Goal: Task Accomplishment & Management: Manage account settings

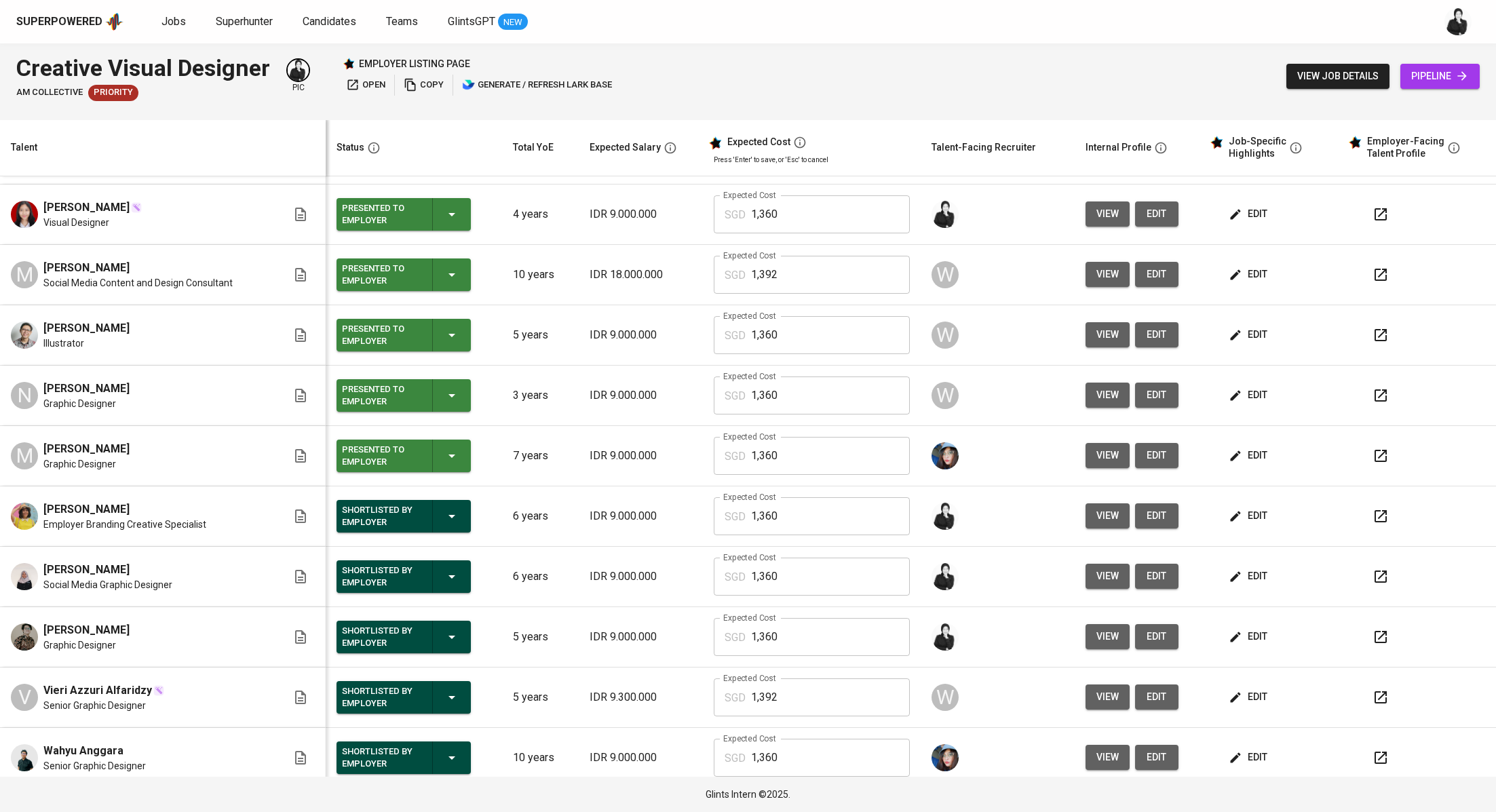
scroll to position [182, 0]
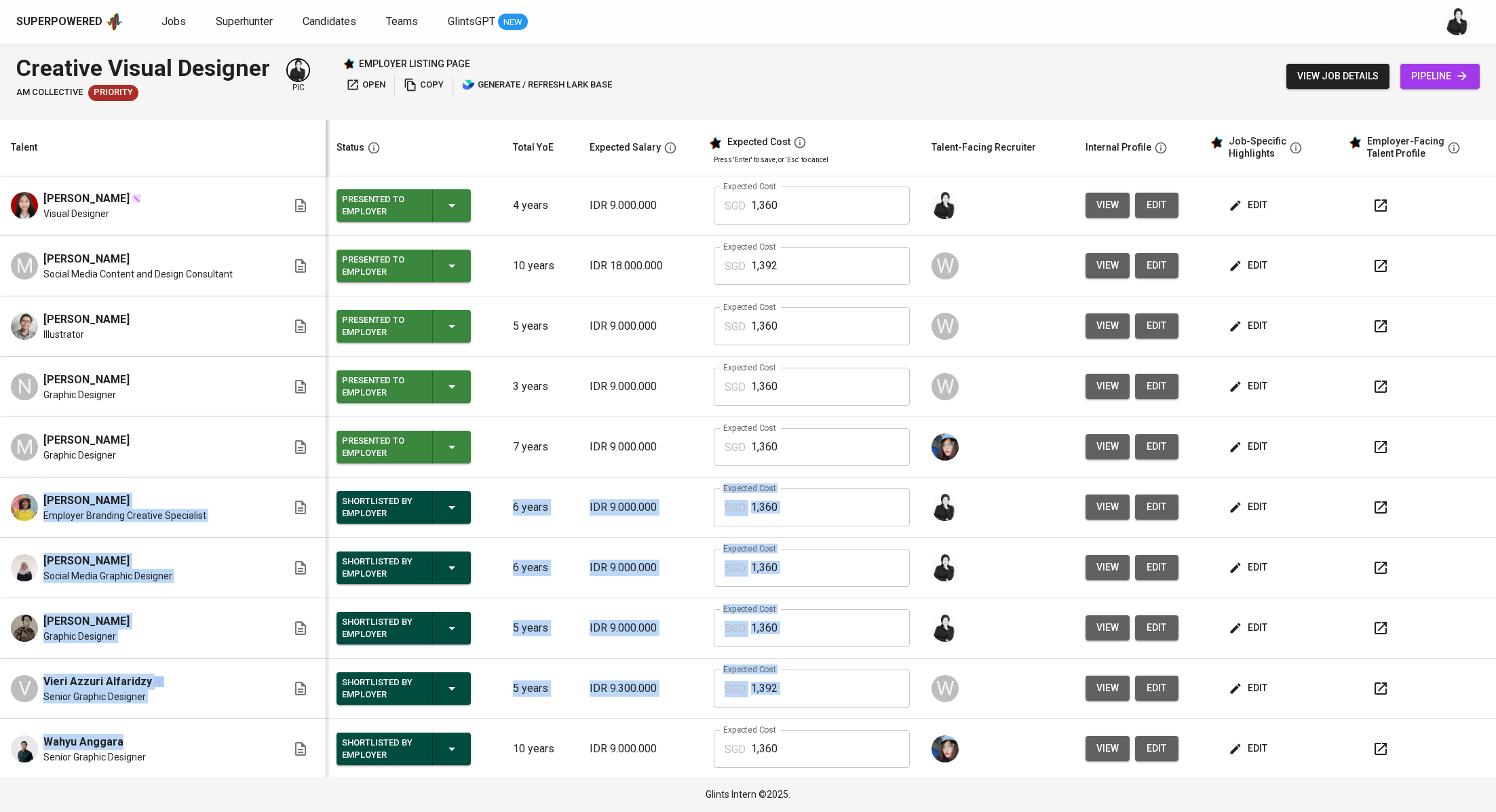
drag, startPoint x: 125, startPoint y: 739, endPoint x: 27, endPoint y: 482, distance: 275.1
click at [27, 482] on tbody "Zamilah Sukandawati Graphic Designer Presented to Employer 3 years IDR 9.000.00…" at bounding box center [748, 387] width 1496 height 785
copy tbody "Celia Ivana Employer Branding Creative Specialist Shortlisted by Employer 6 yea…"
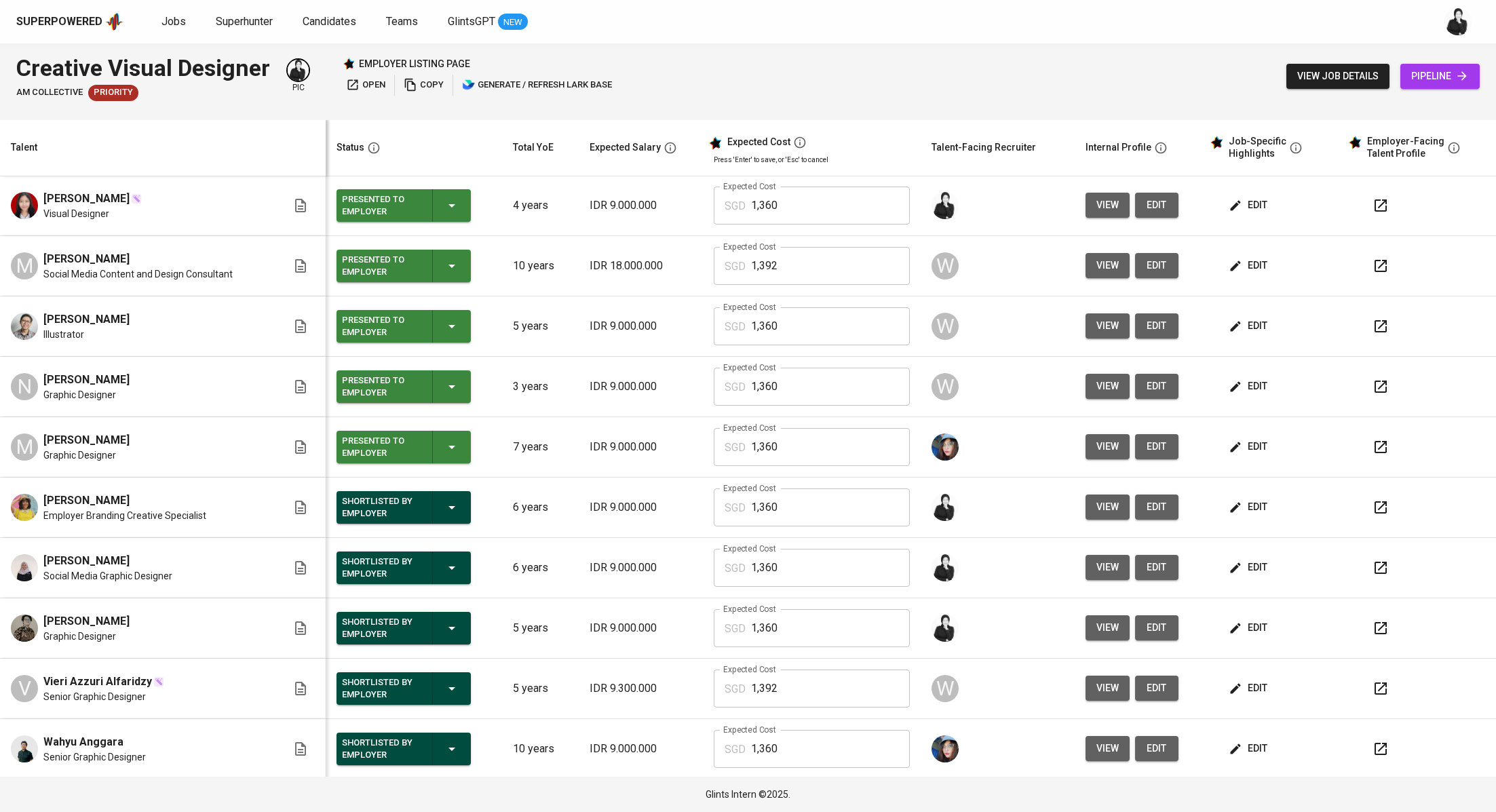
click at [1467, 423] on td at bounding box center [1418, 447] width 153 height 60
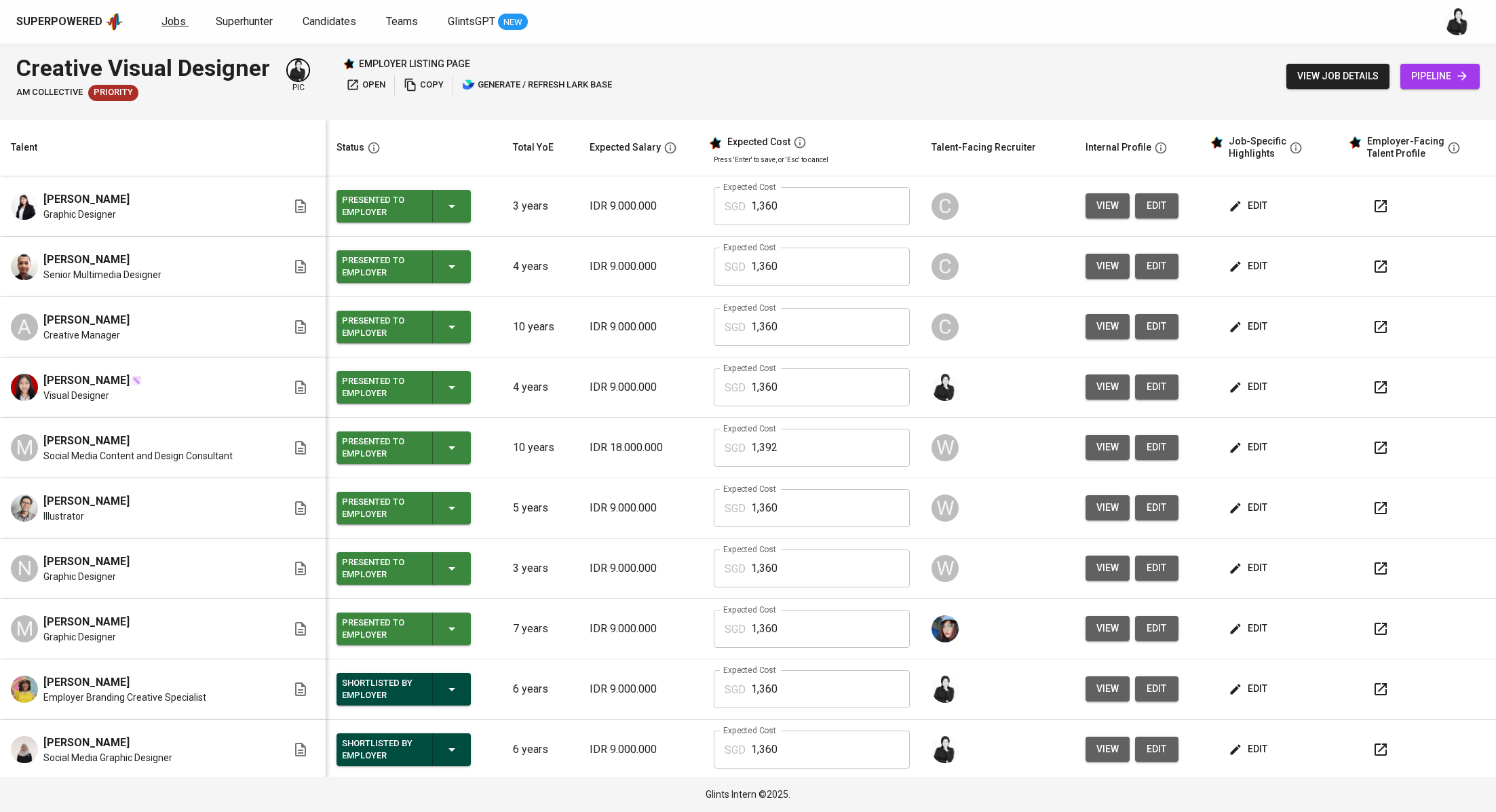
click at [179, 24] on span "Jobs" at bounding box center [173, 21] width 24 height 13
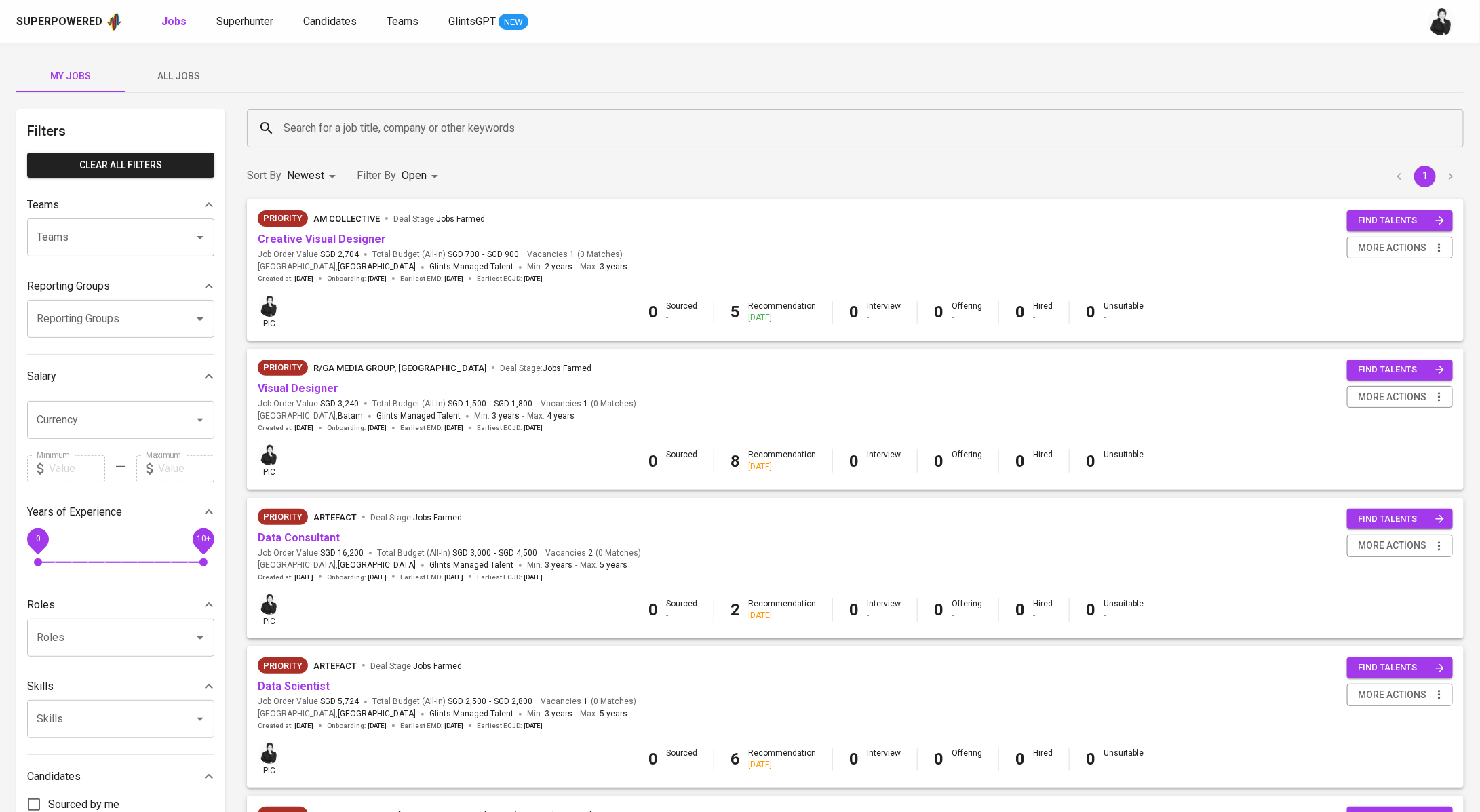
click at [188, 82] on span "All Jobs" at bounding box center [179, 76] width 93 height 17
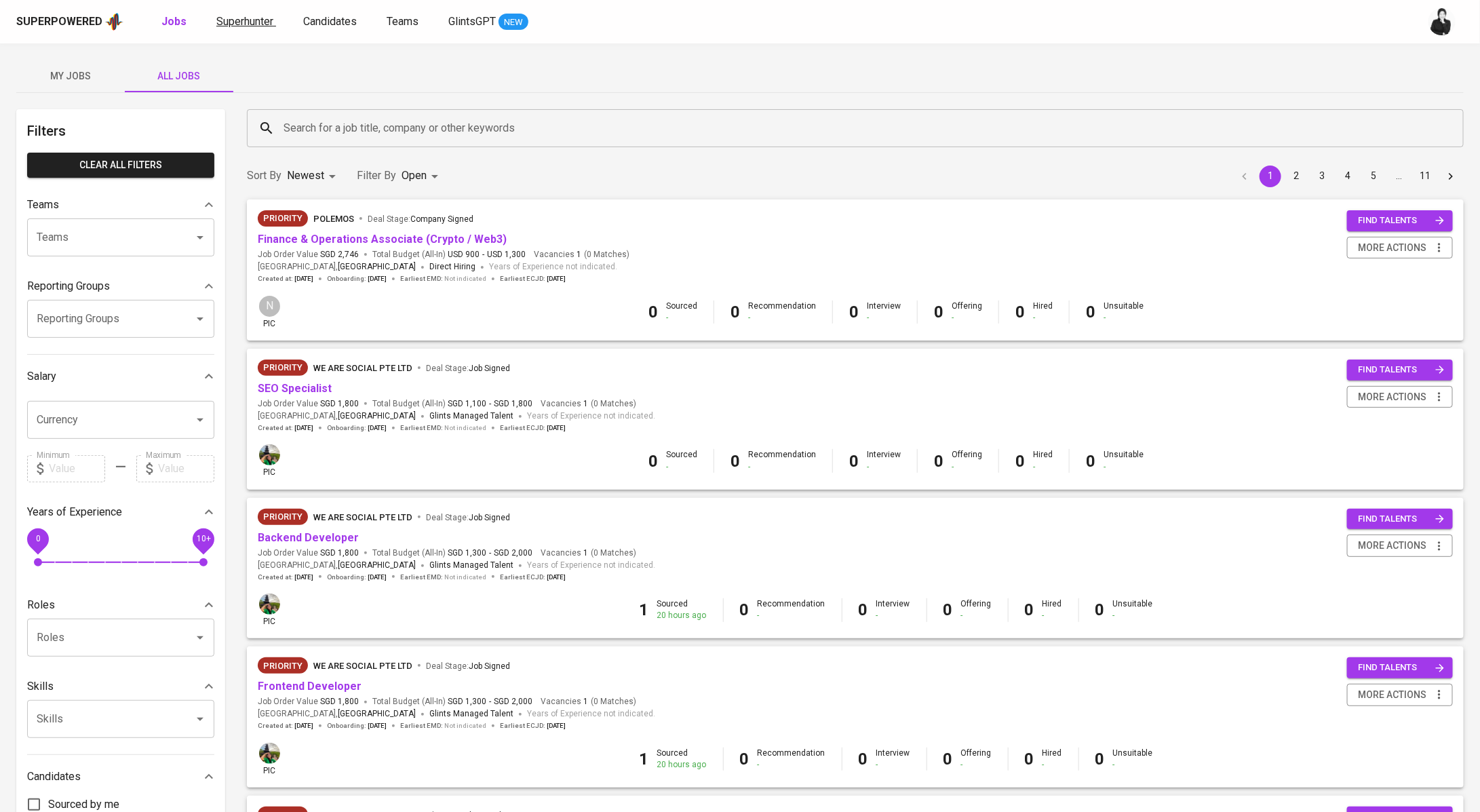
click at [253, 17] on span "Superhunter" at bounding box center [245, 21] width 57 height 13
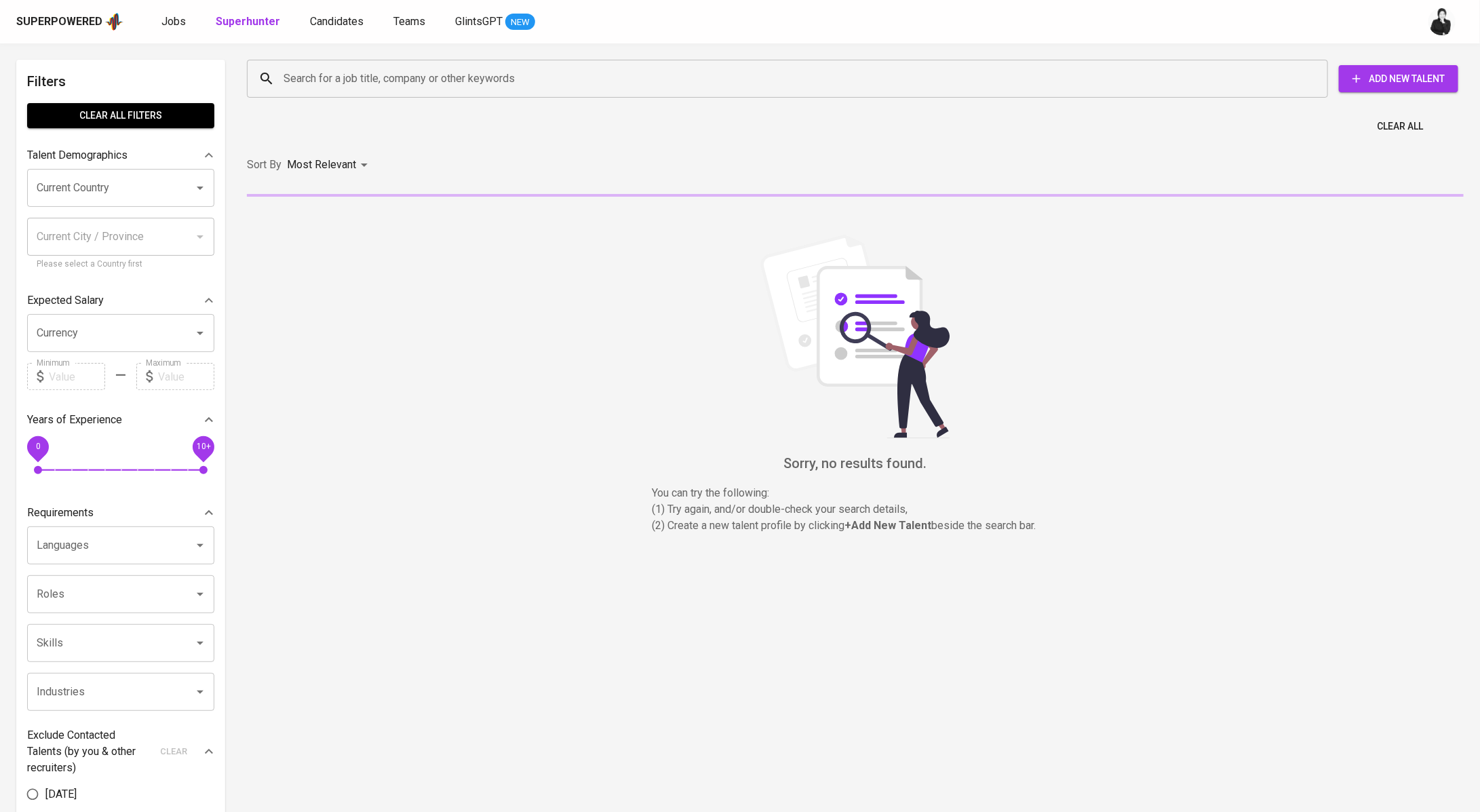
click at [338, 72] on input "Search for a job title, company or other keywords" at bounding box center [791, 78] width 1022 height 26
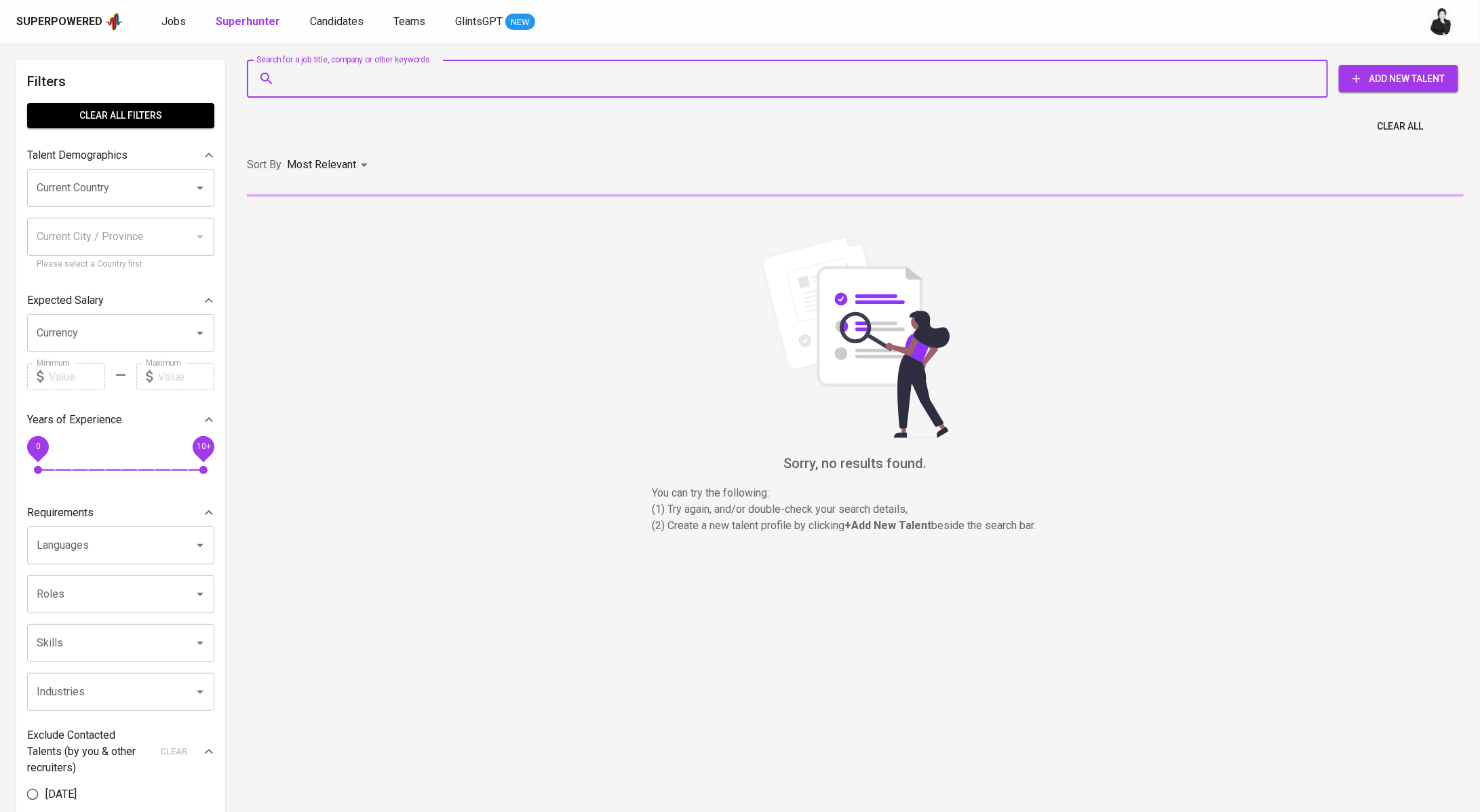
paste input "[EMAIL_ADDRESS][DOMAIN_NAME]"
type input "[EMAIL_ADDRESS][DOMAIN_NAME]"
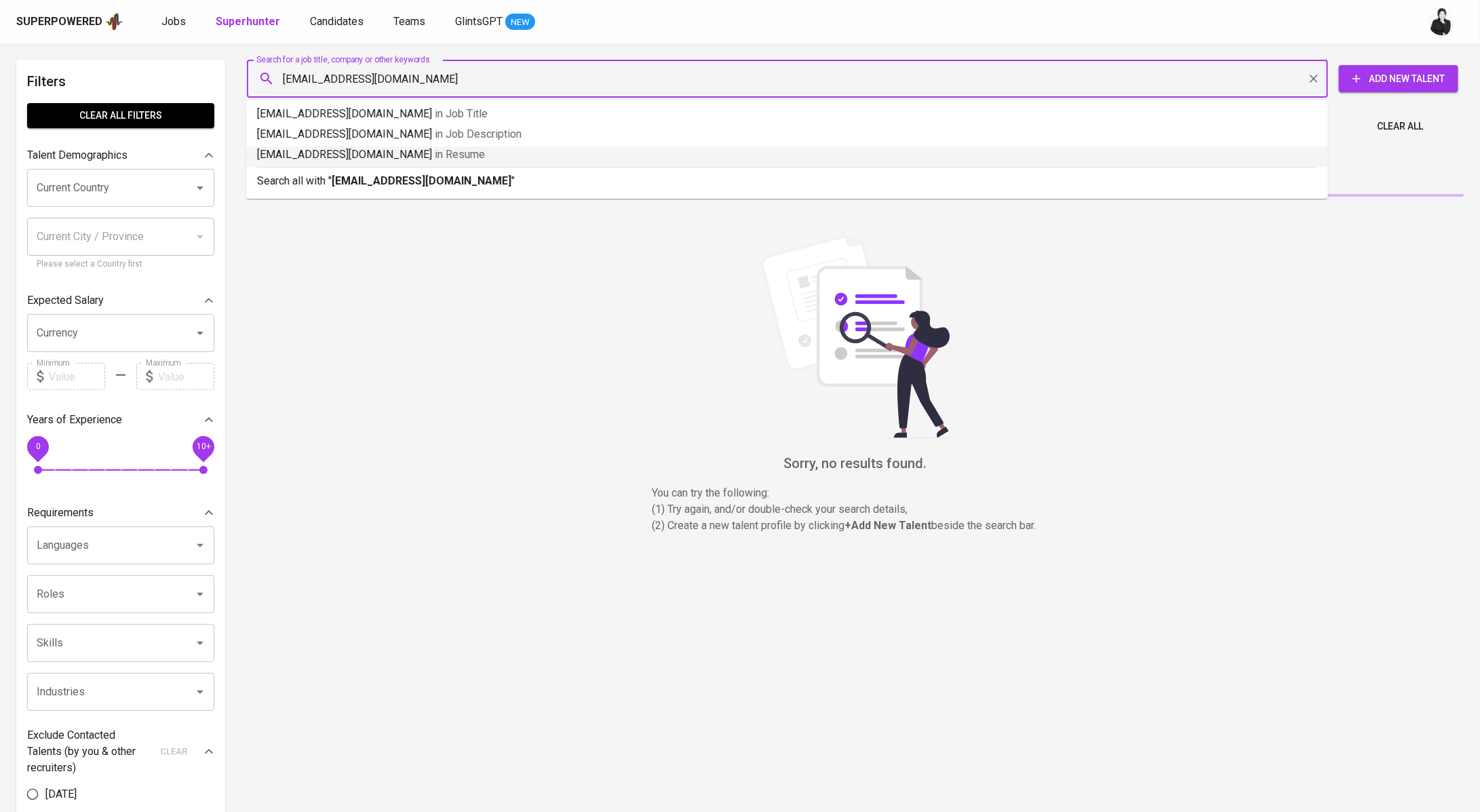
click at [380, 180] on b "[EMAIL_ADDRESS][DOMAIN_NAME]" at bounding box center [421, 180] width 180 height 13
click at [380, 180] on div "Sort By Most Relevant MOST_RELEVANT" at bounding box center [855, 165] width 1233 height 42
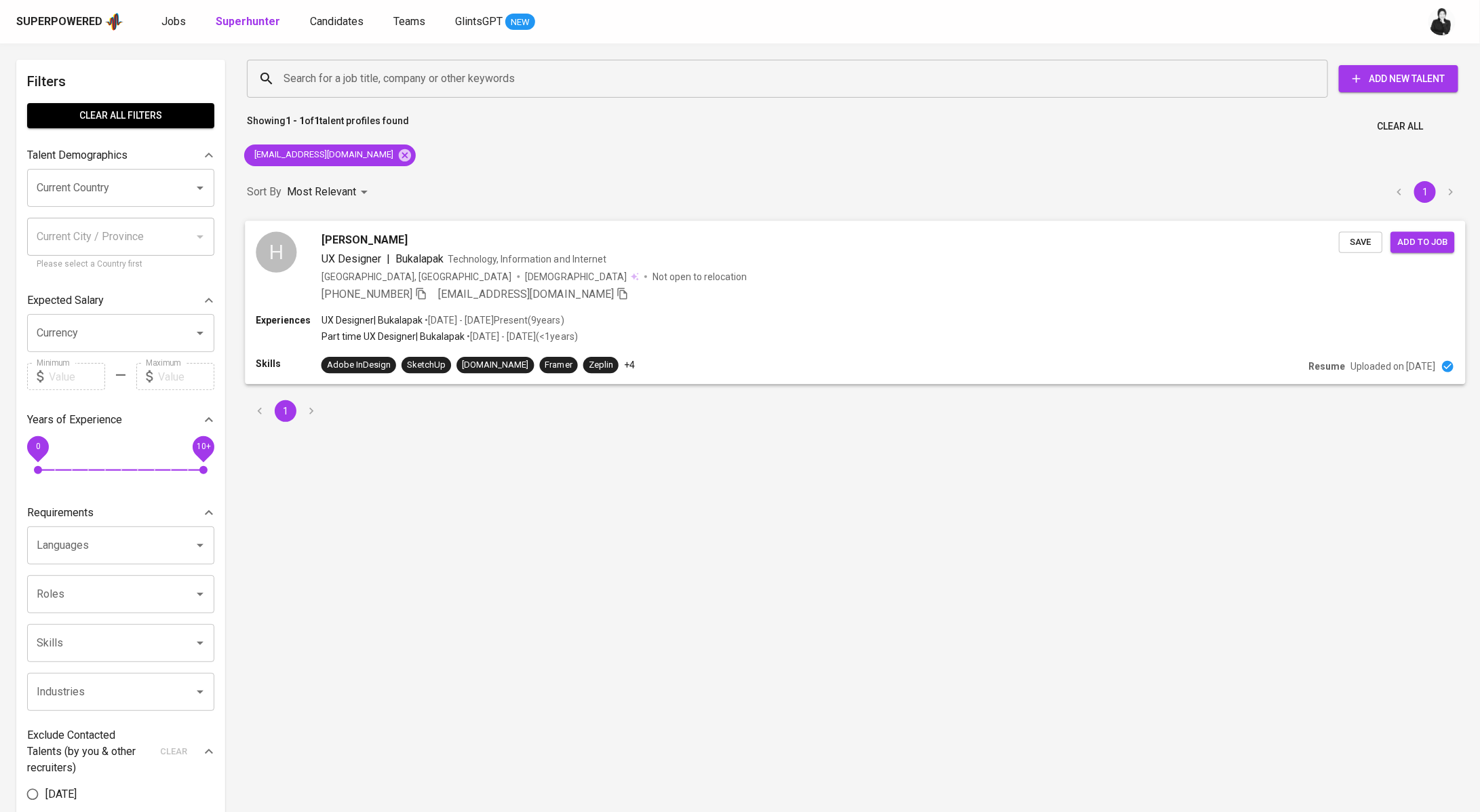
click at [393, 237] on span "[PERSON_NAME]" at bounding box center [365, 239] width 86 height 16
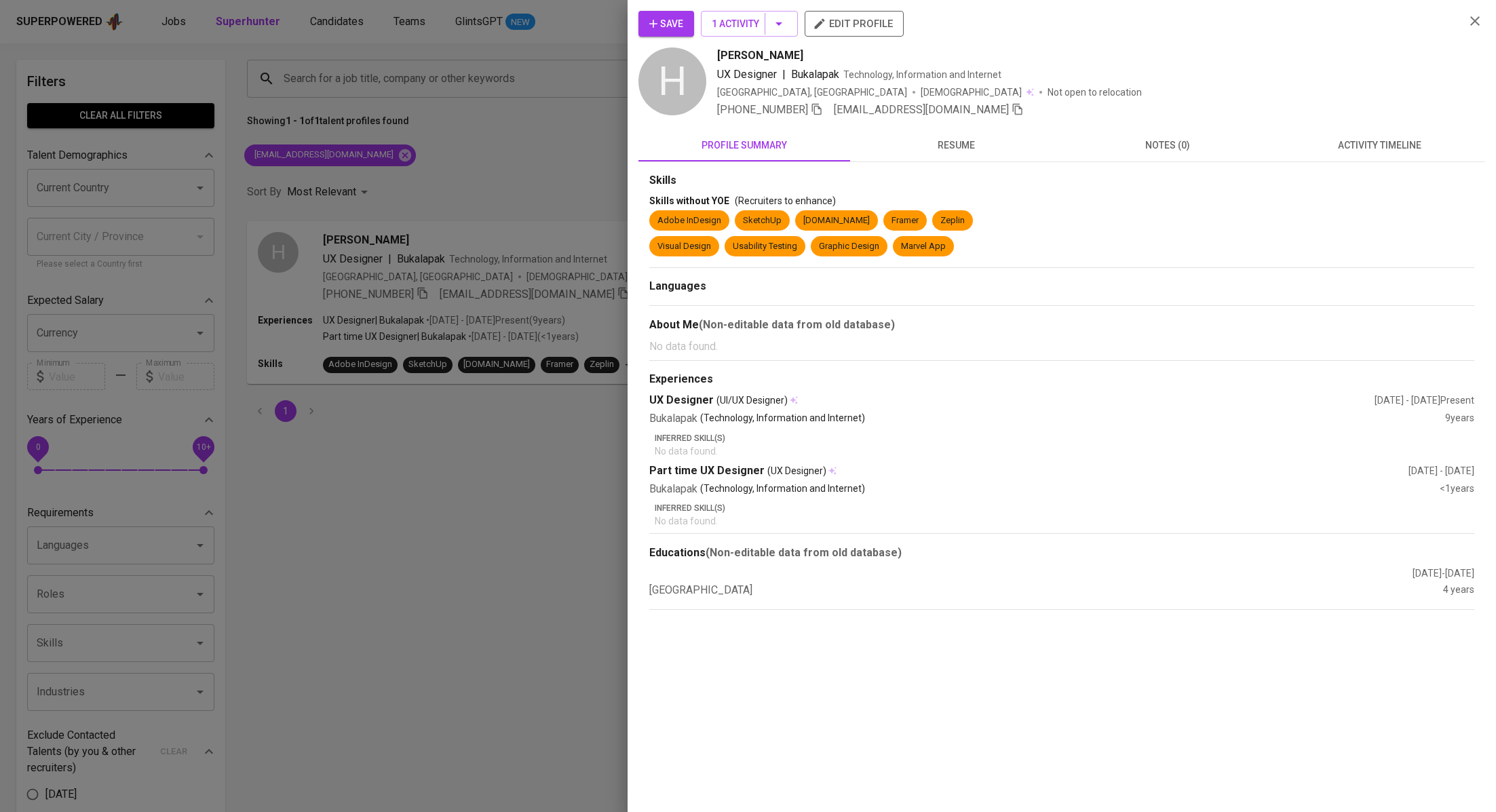
click at [1374, 126] on div "Save 1 Activity edit profile H [PERSON_NAME] Designer | Bukalapak Technology, I…" at bounding box center [1061, 310] width 847 height 599
click at [1372, 151] on span "activity timeline" at bounding box center [1379, 146] width 195 height 17
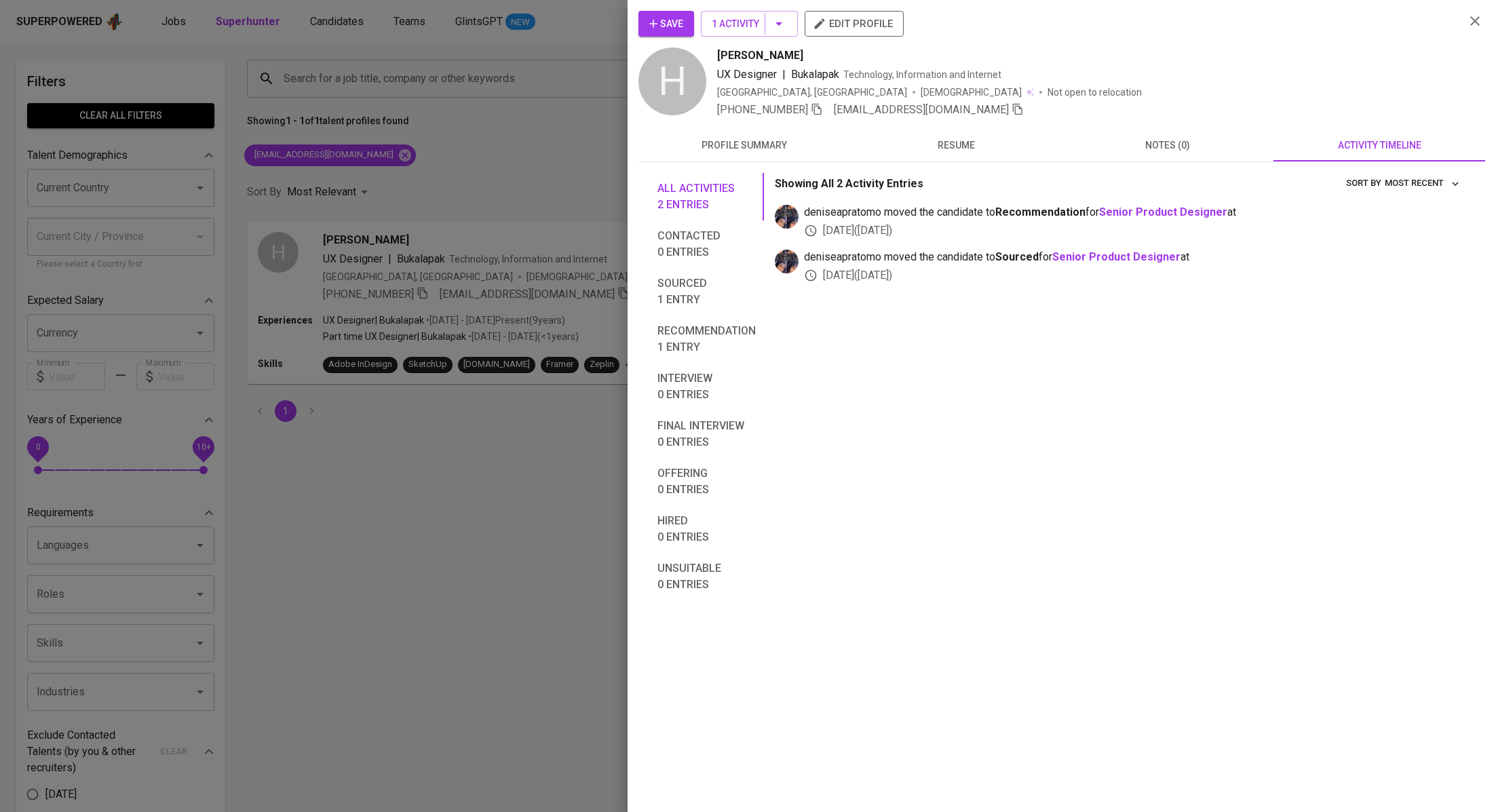
click at [520, 484] on div at bounding box center [748, 406] width 1496 height 812
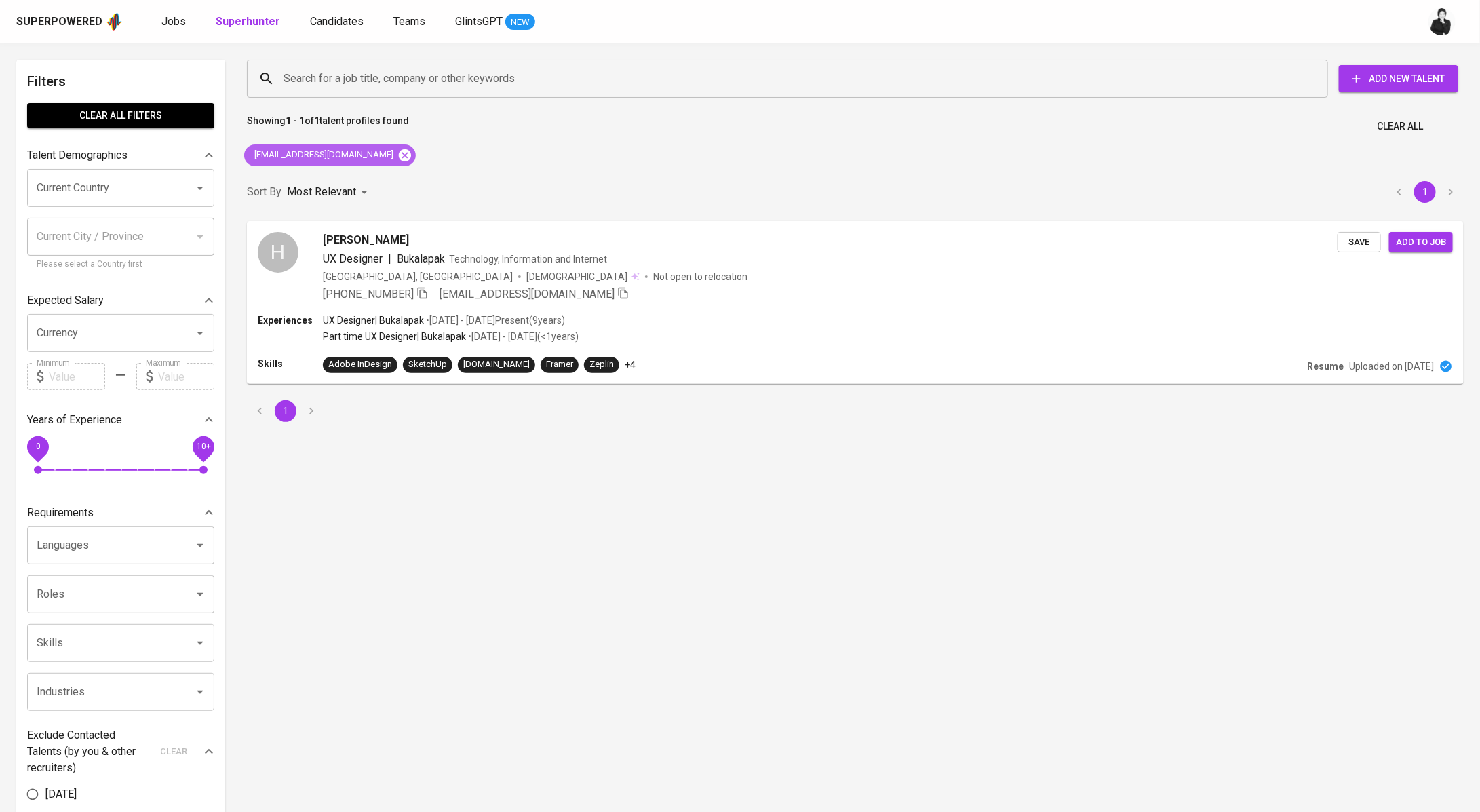
click at [397, 155] on icon at bounding box center [404, 155] width 15 height 15
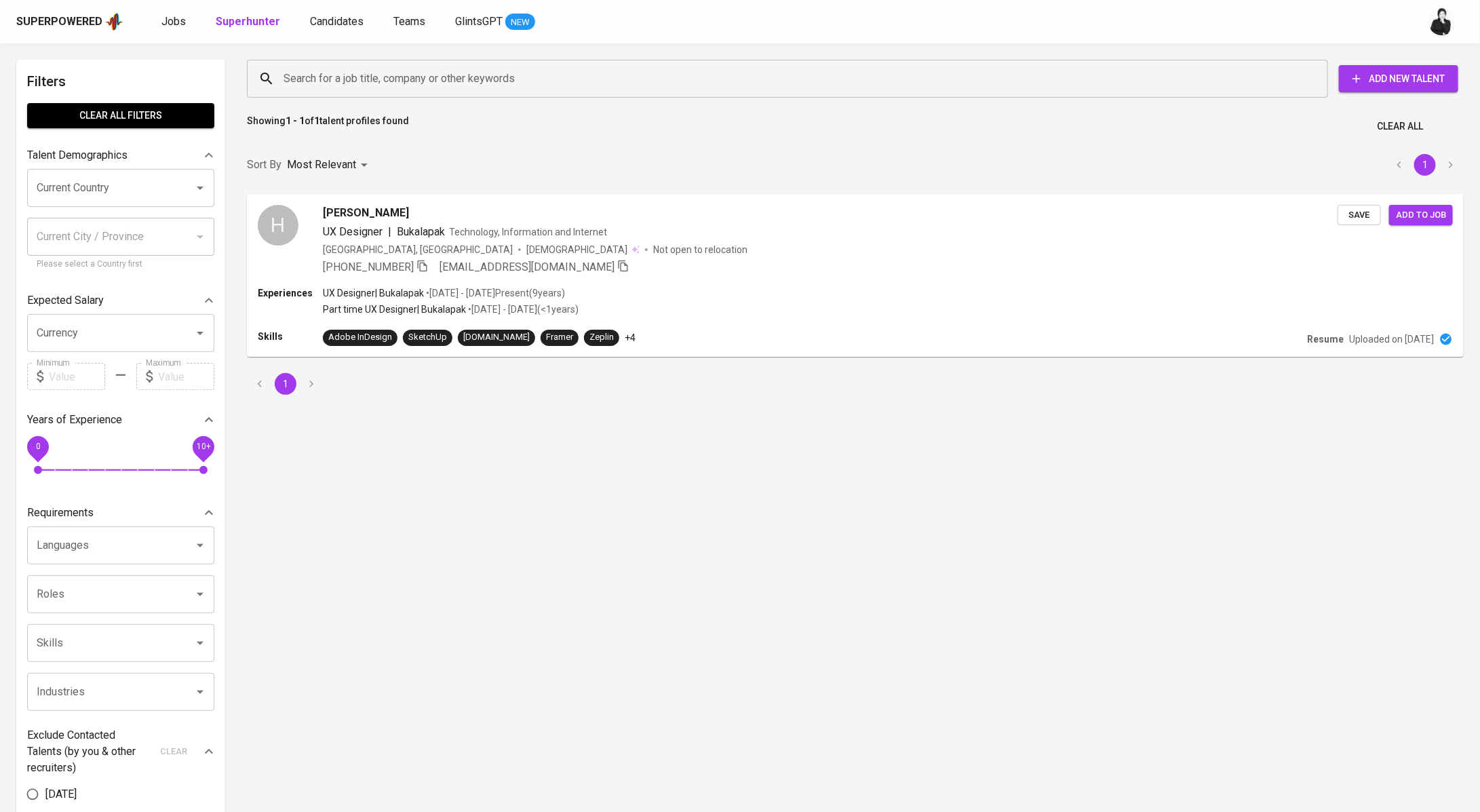
click at [398, 78] on input "Search for a job title, company or other keywords" at bounding box center [791, 78] width 1022 height 26
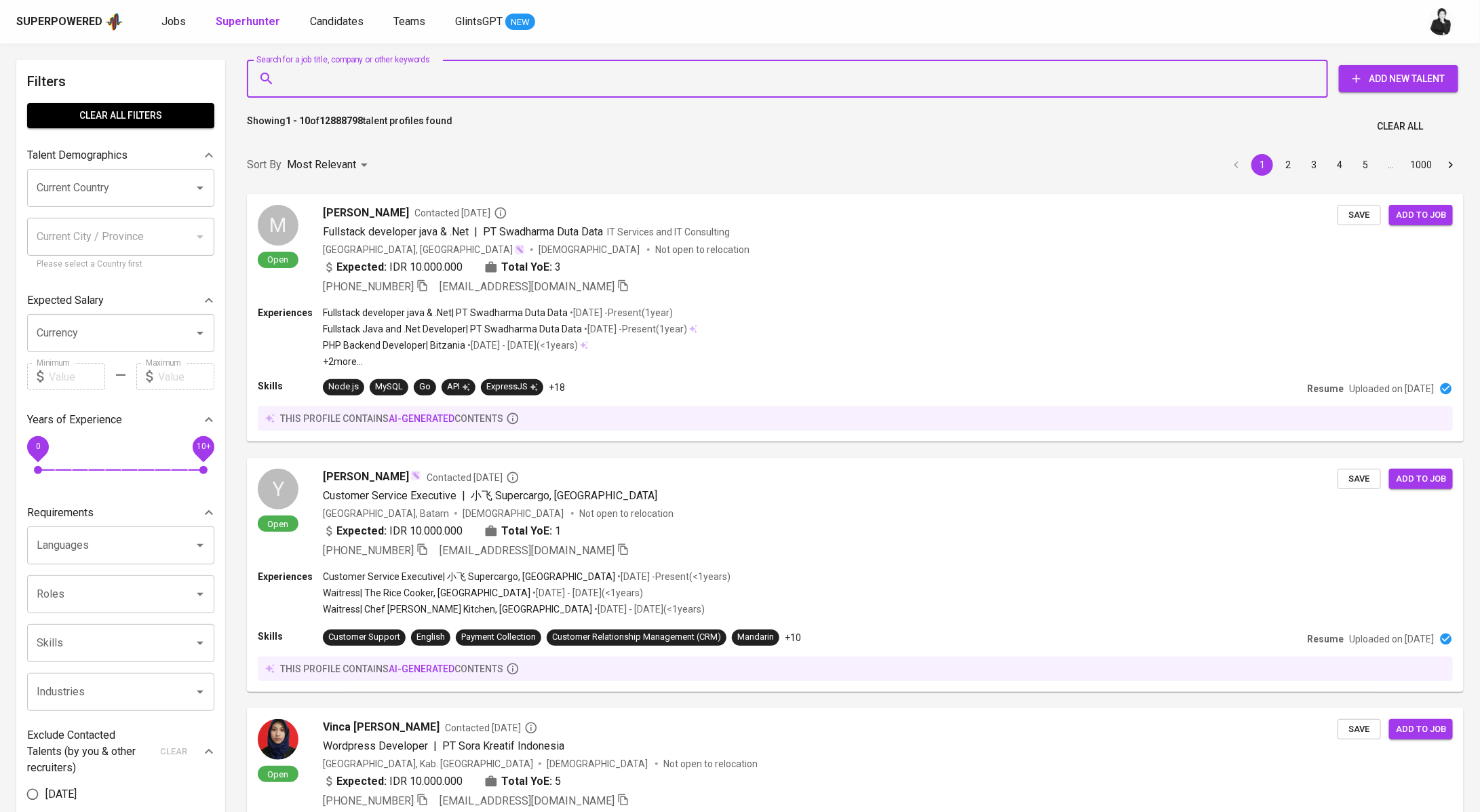
paste input "Hendrawan Fernando Sianturi ernandostr@gmail.com"
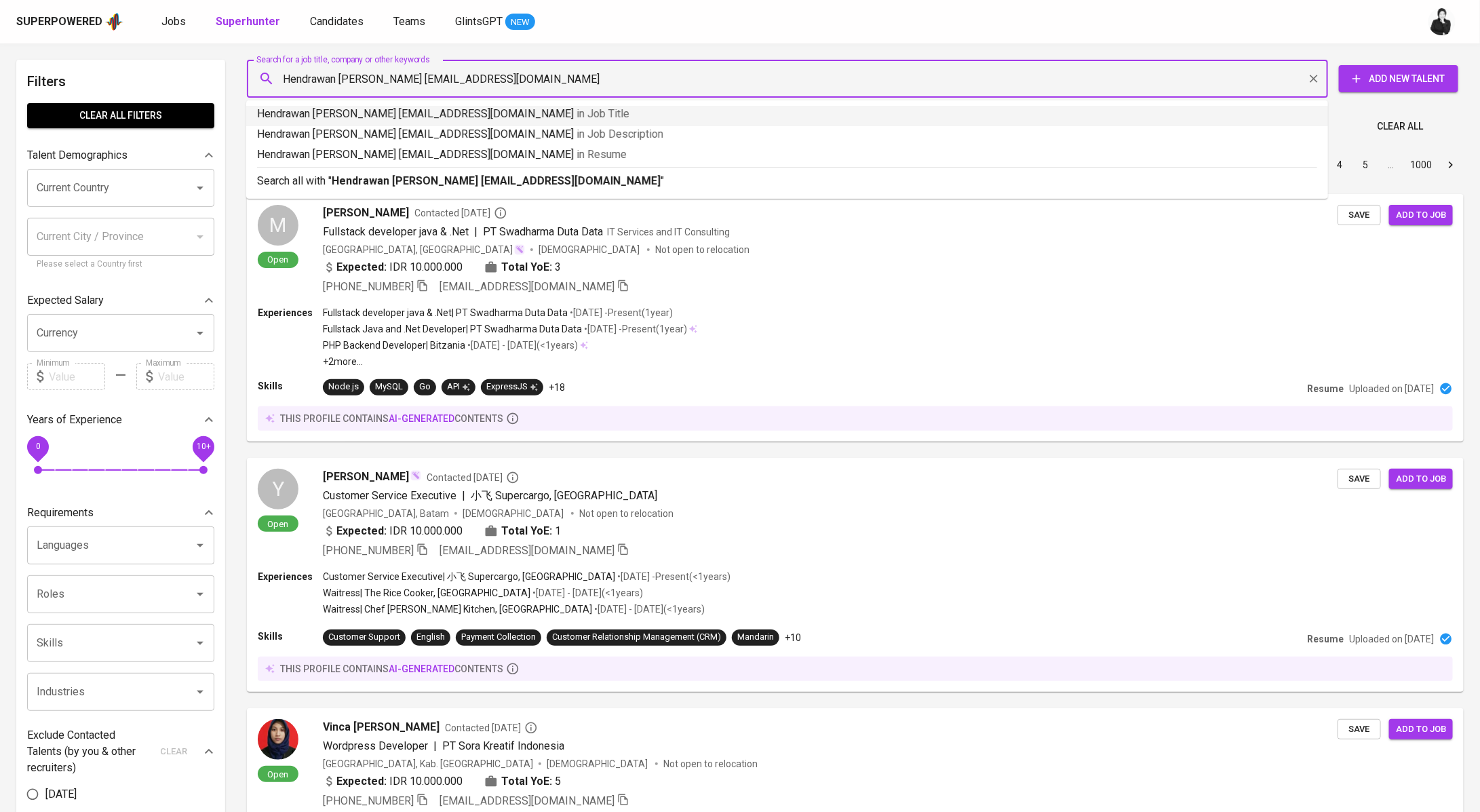
drag, startPoint x: 428, startPoint y: 77, endPoint x: 268, endPoint y: 67, distance: 160.3
click at [268, 67] on div "Hendrawan Fernando Sianturi ernandostr@gmail.com Search for a job title, compan…" at bounding box center [788, 78] width 1081 height 38
type input "ernandostr@gmail.com"
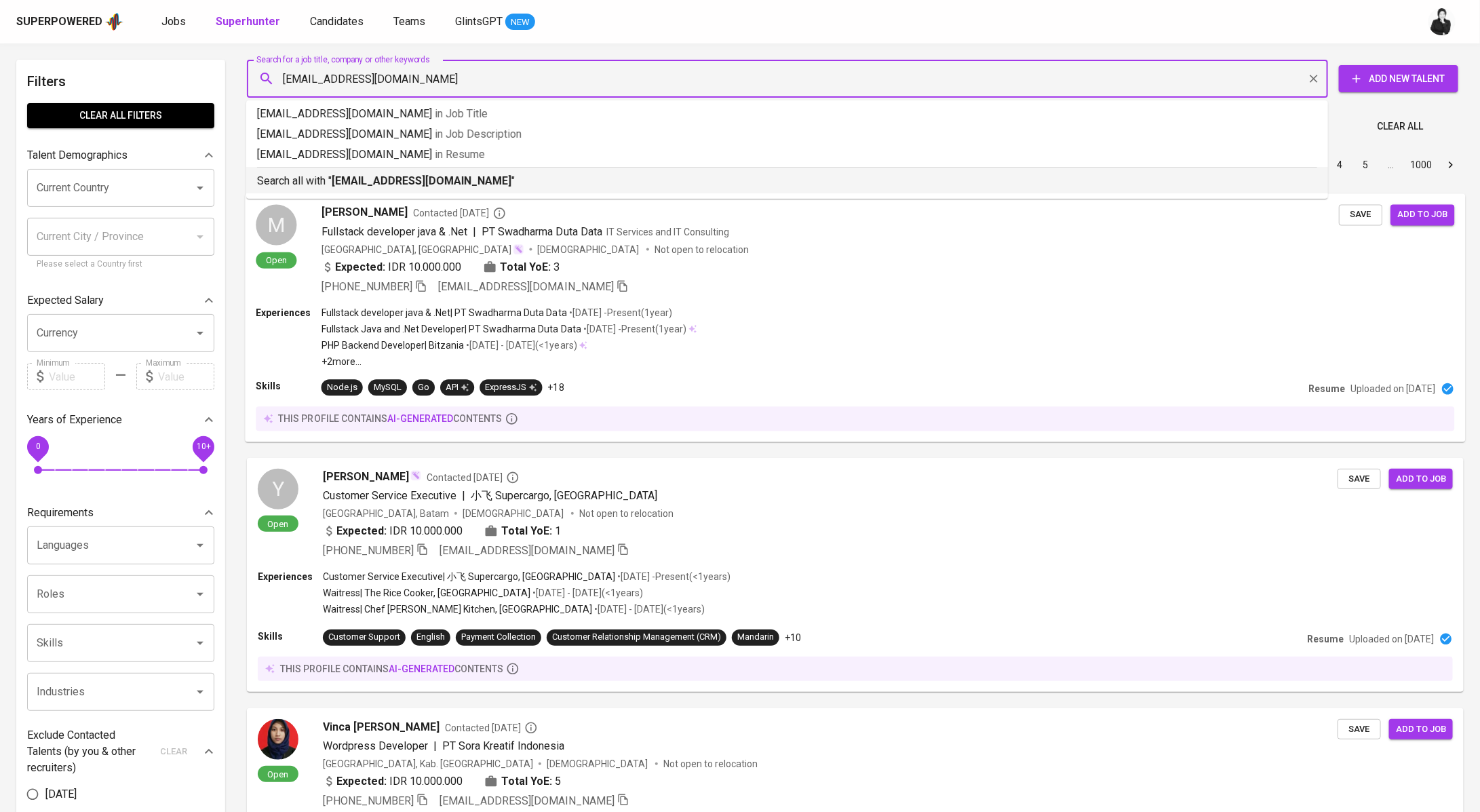
drag, startPoint x: 443, startPoint y: 180, endPoint x: 768, endPoint y: 228, distance: 328.5
click at [443, 180] on b "ernandostr@gmail.com" at bounding box center [421, 180] width 180 height 13
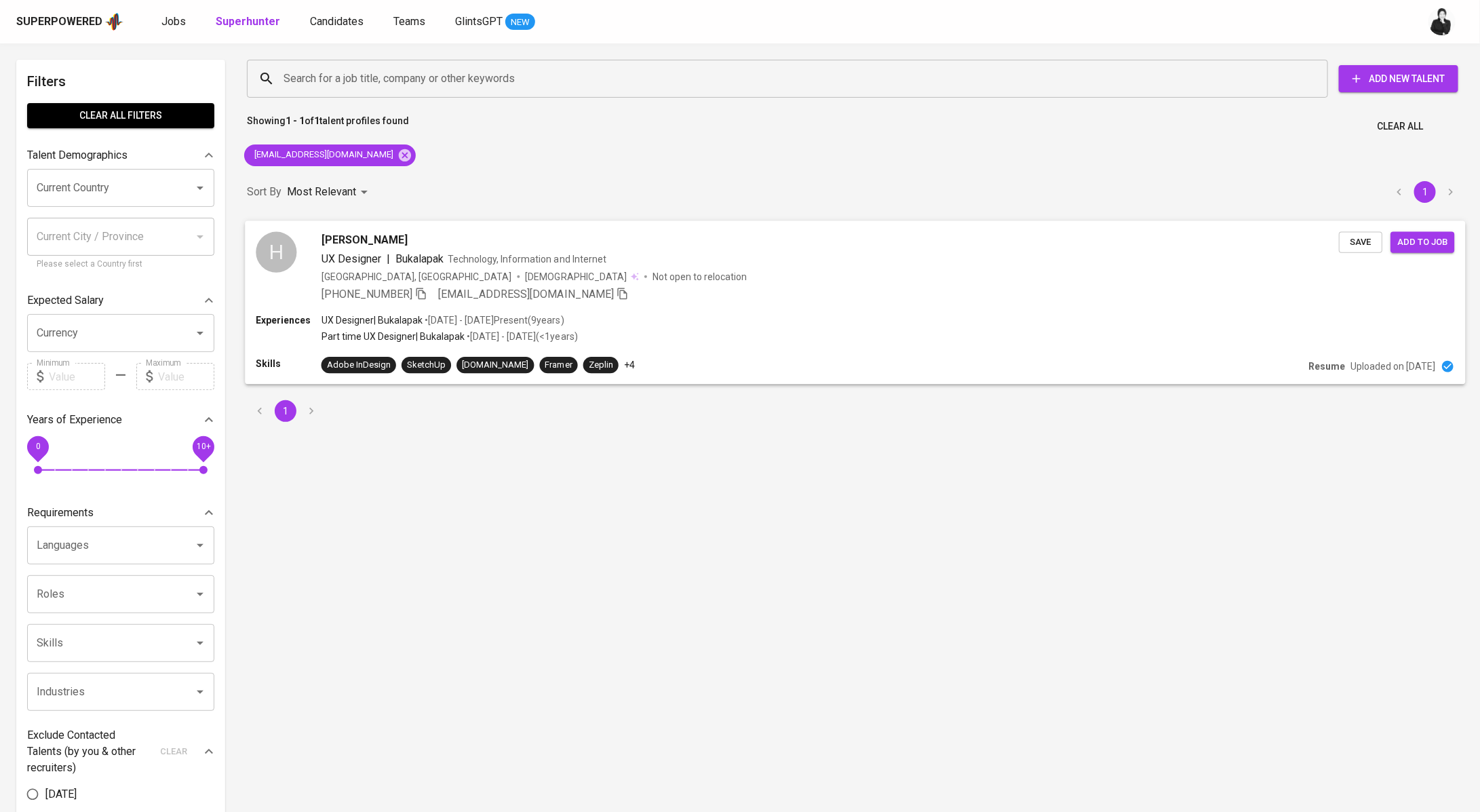
click at [403, 235] on span "Hendrawan FERNANDO" at bounding box center [365, 239] width 86 height 16
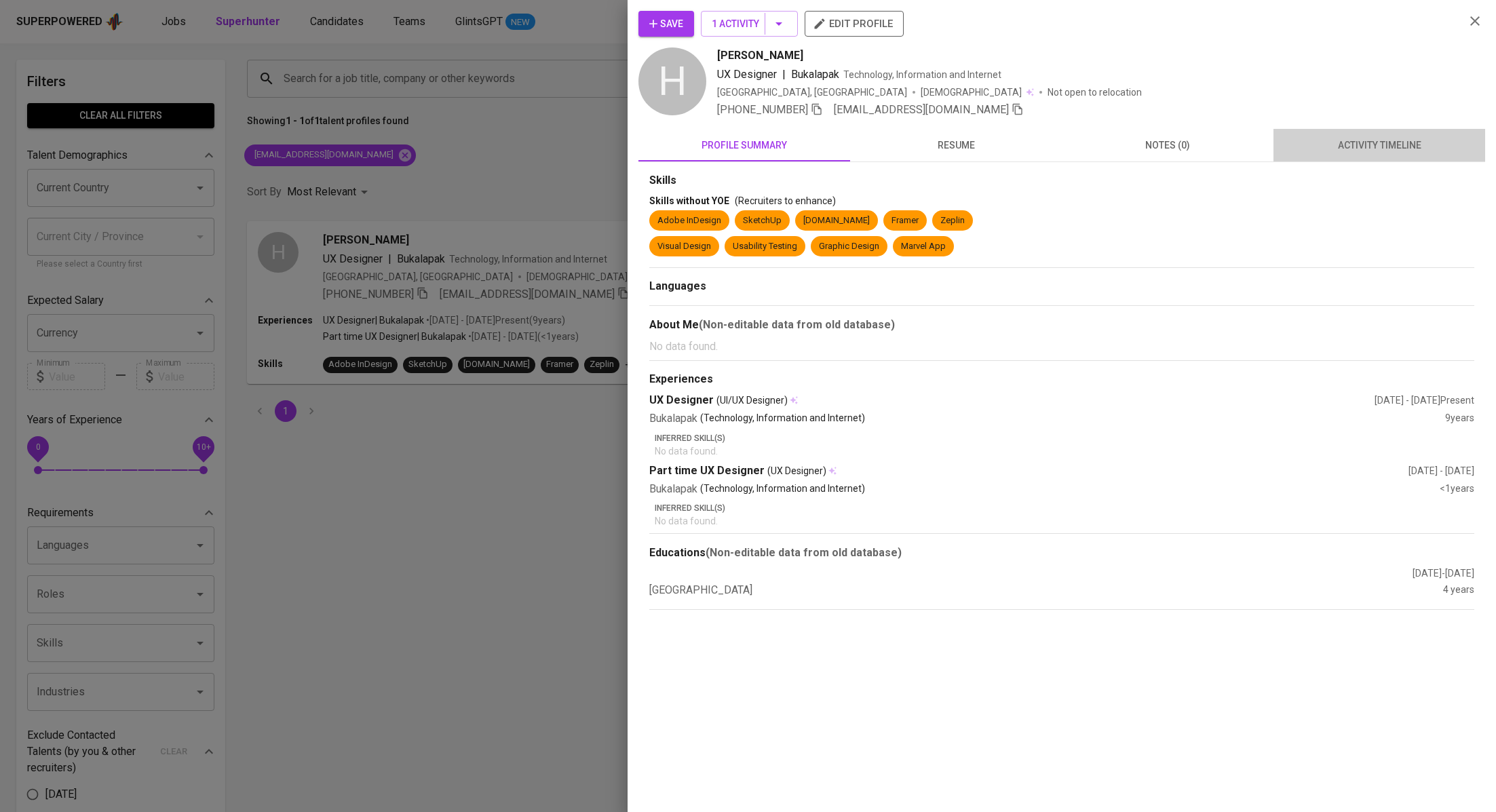
click at [1394, 153] on button "activity timeline" at bounding box center [1379, 144] width 212 height 32
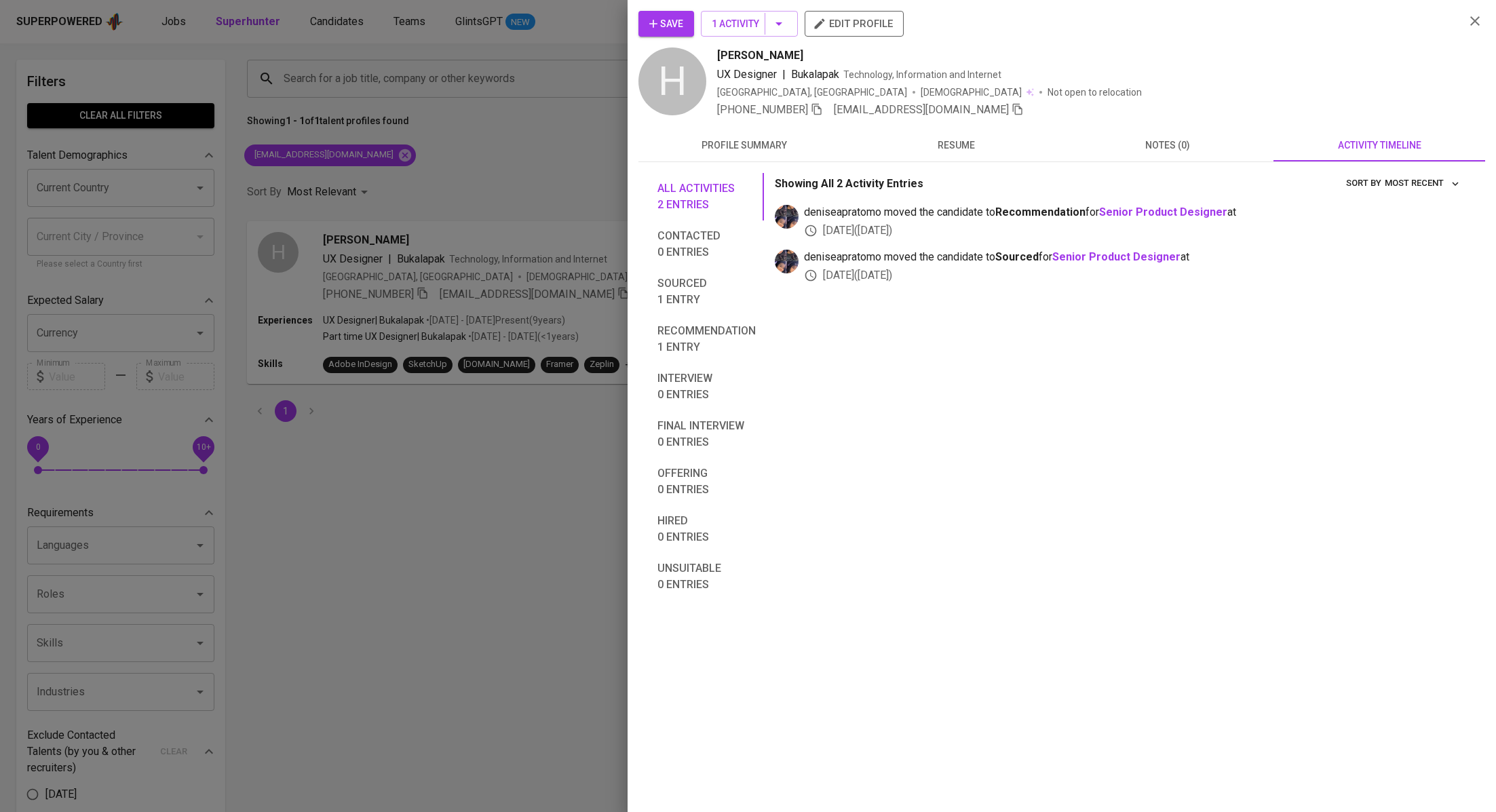
click at [660, 12] on button "Save" at bounding box center [666, 24] width 56 height 26
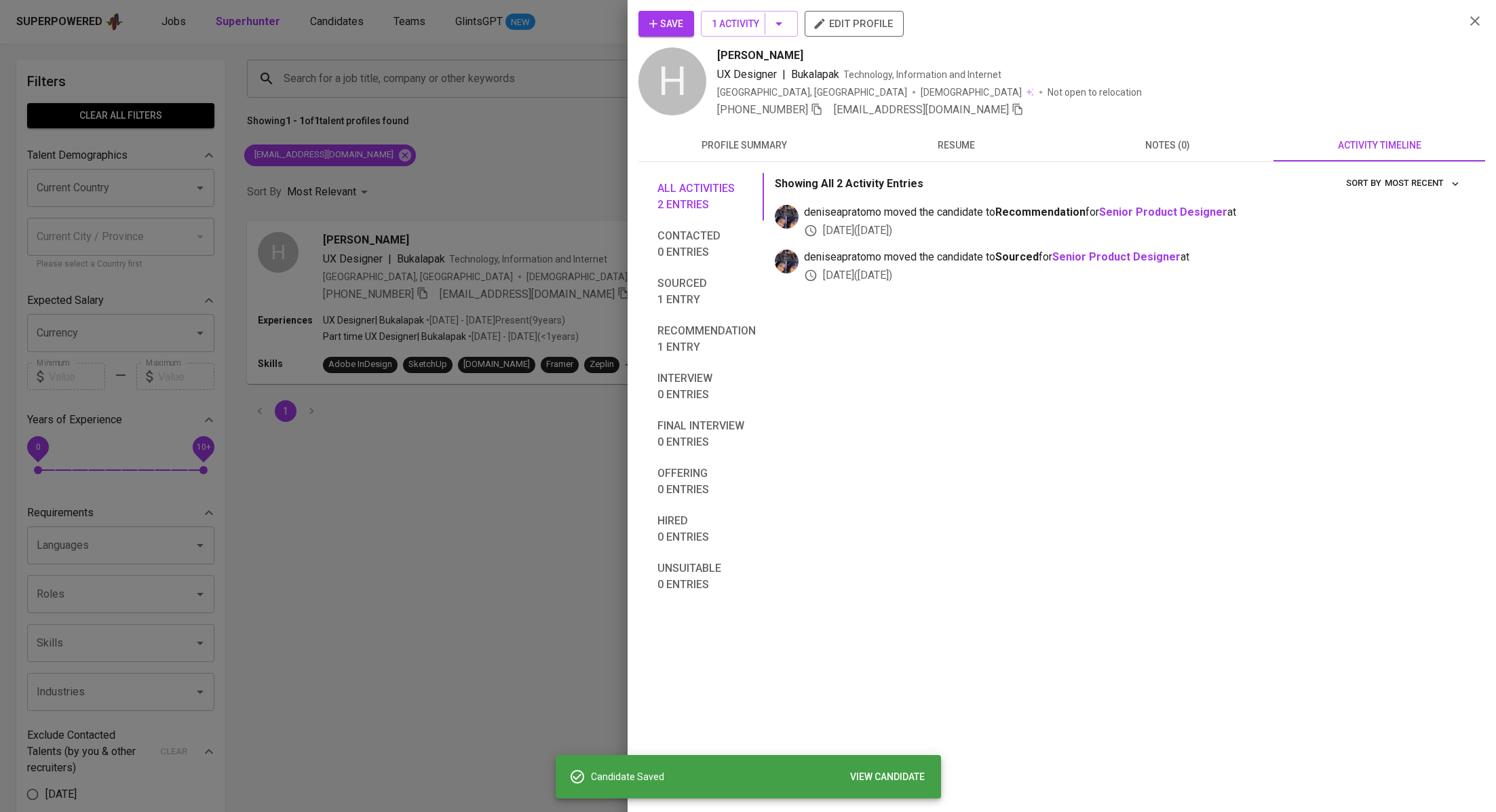
click at [468, 177] on div at bounding box center [748, 406] width 1496 height 812
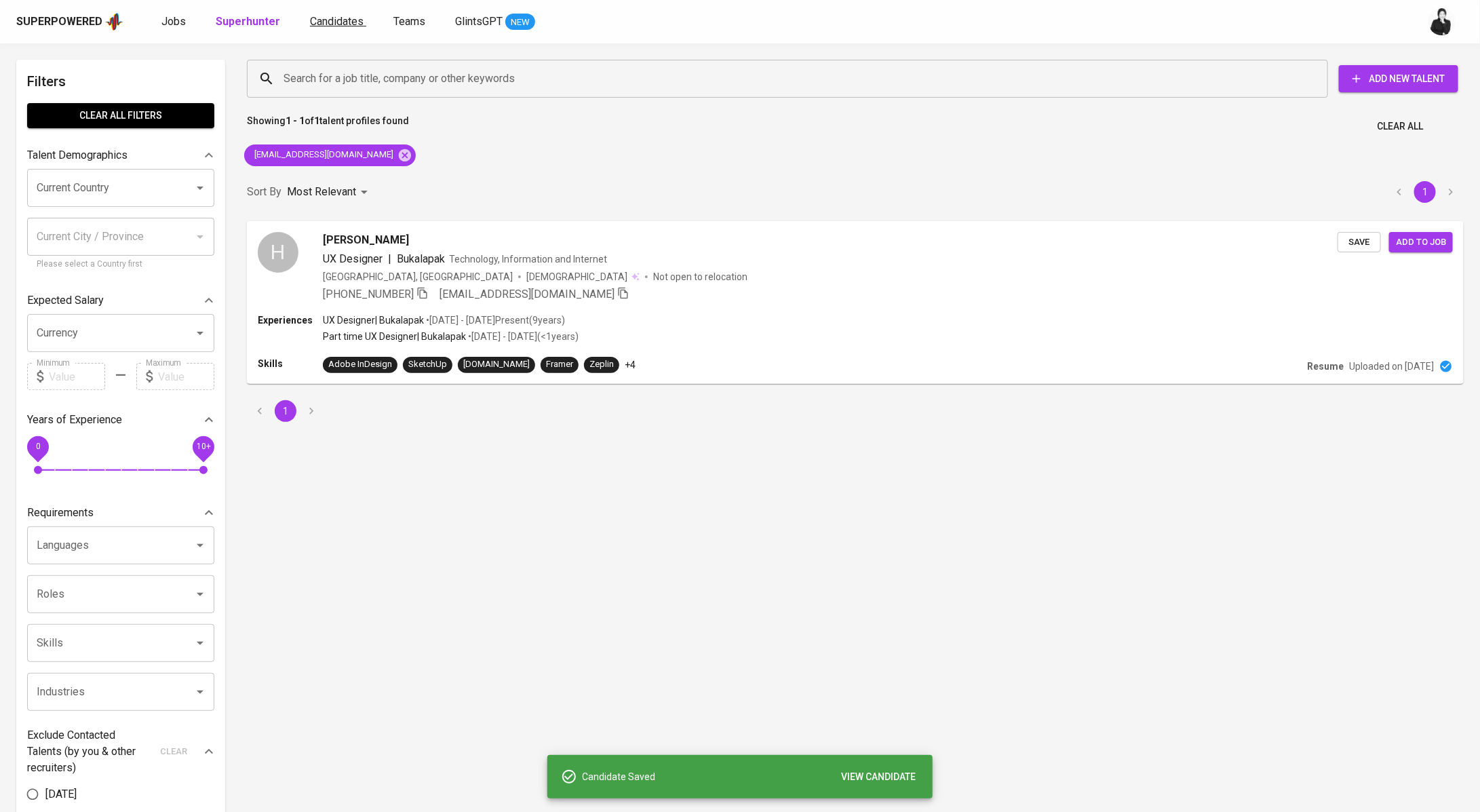
click at [338, 23] on span "Candidates" at bounding box center [337, 21] width 53 height 13
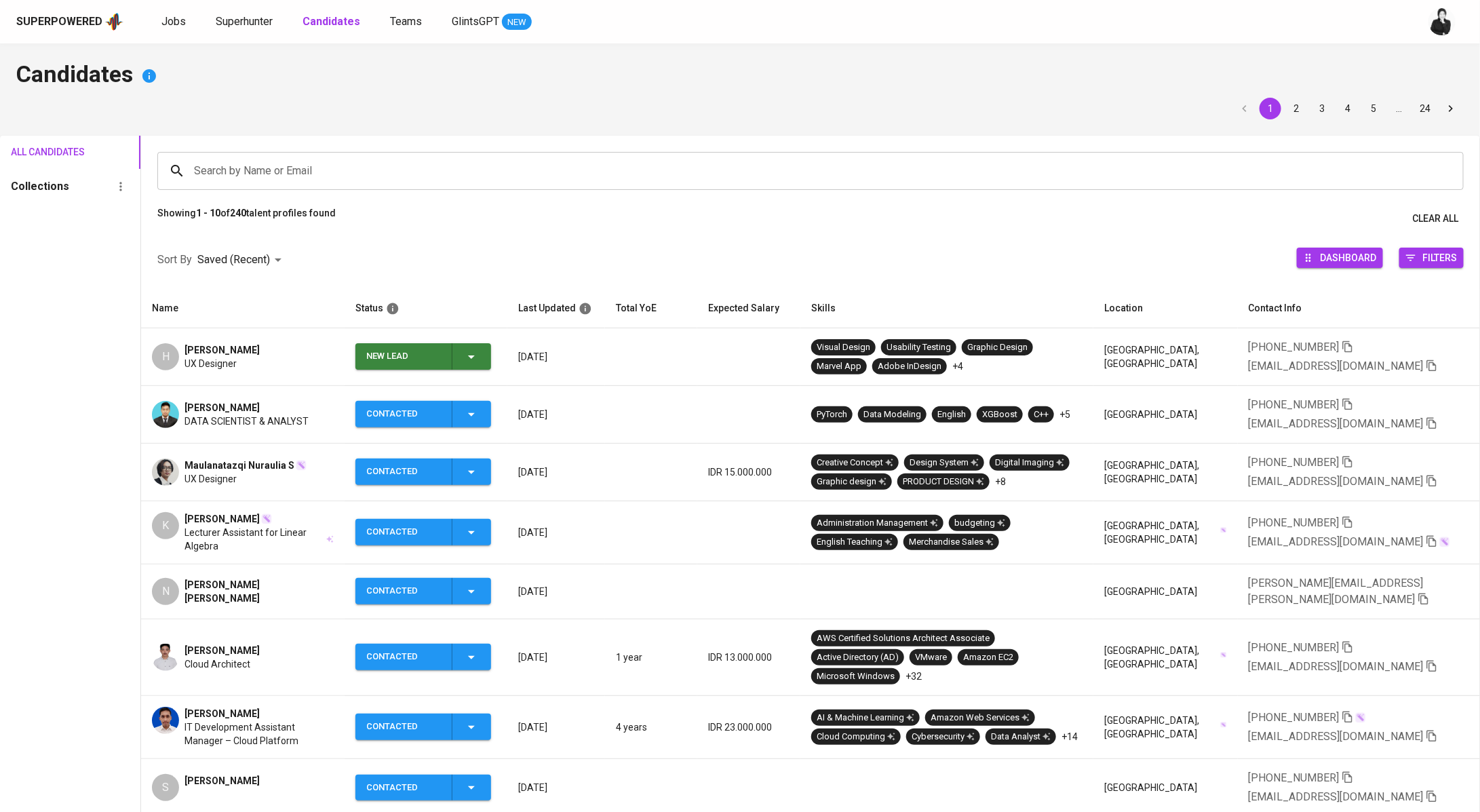
click at [479, 362] on icon "button" at bounding box center [471, 356] width 16 height 16
click at [450, 417] on li "Contacted" at bounding box center [429, 413] width 136 height 24
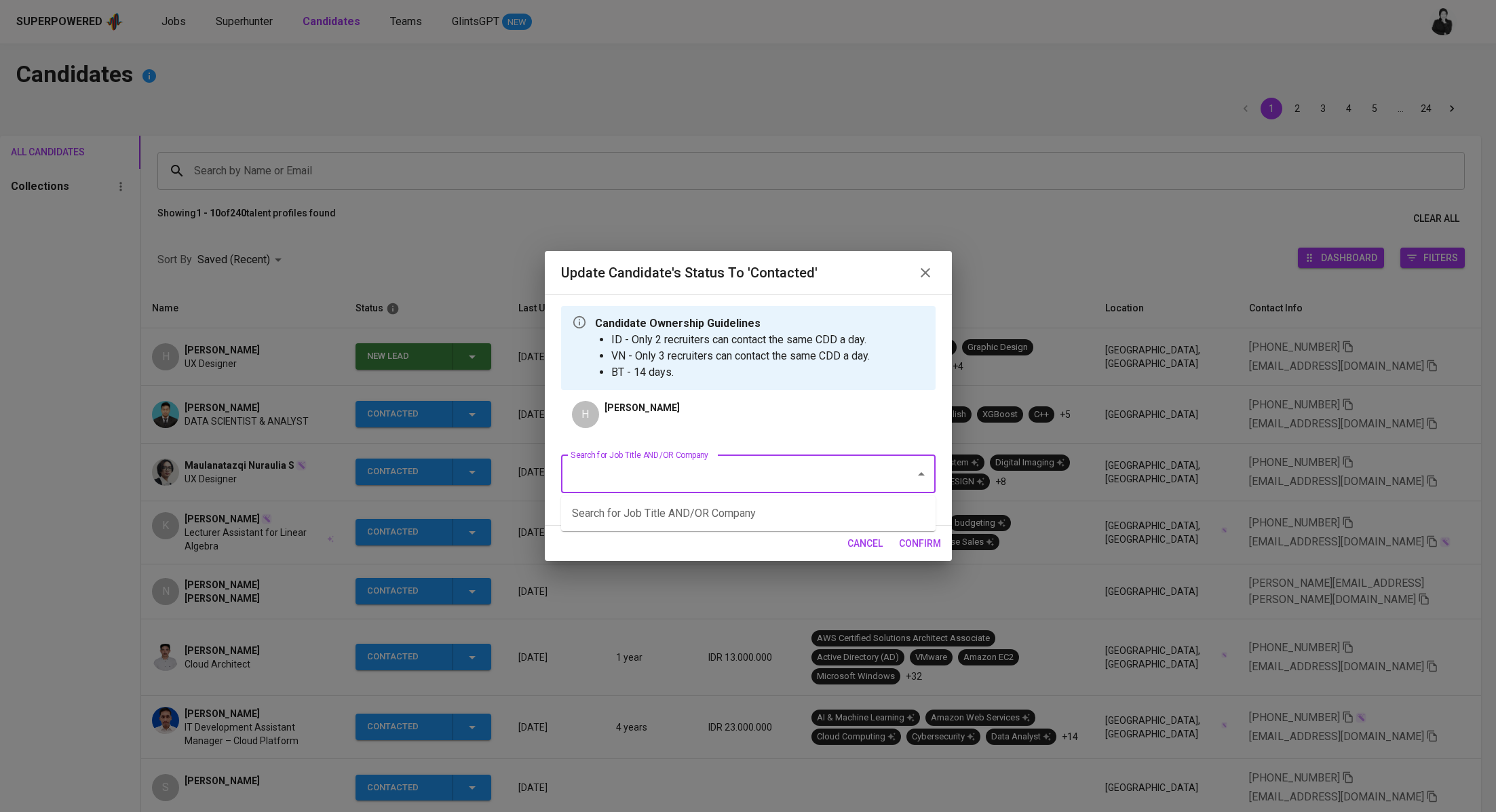
click at [700, 466] on input "Search for Job Title AND/OR Company" at bounding box center [729, 474] width 324 height 26
click at [738, 508] on li "Creative Visual Designer (AM Collective)" at bounding box center [748, 513] width 374 height 24
type input "creative"
click at [910, 543] on span "confirm" at bounding box center [920, 544] width 42 height 17
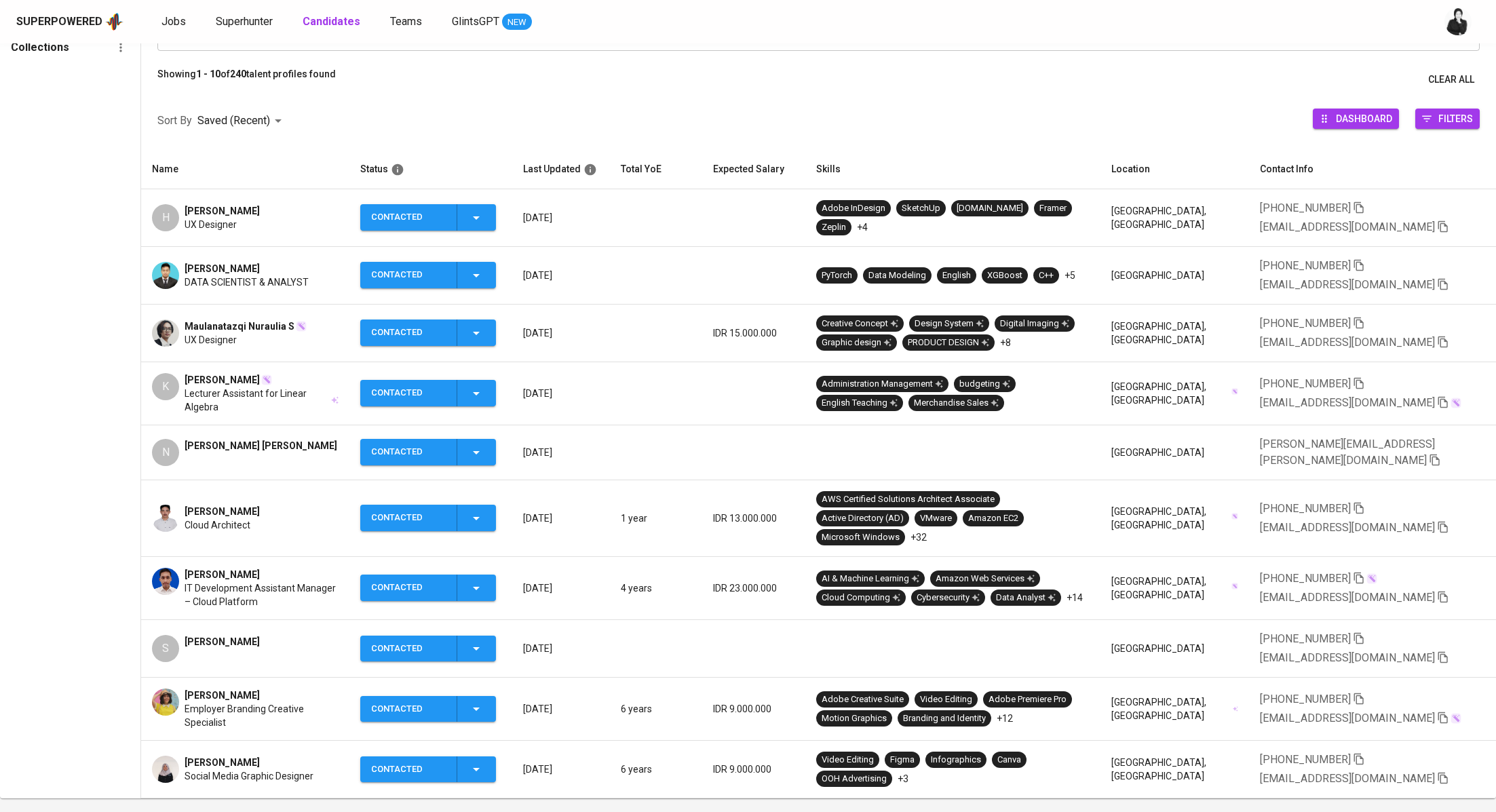
scroll to position [202, 0]
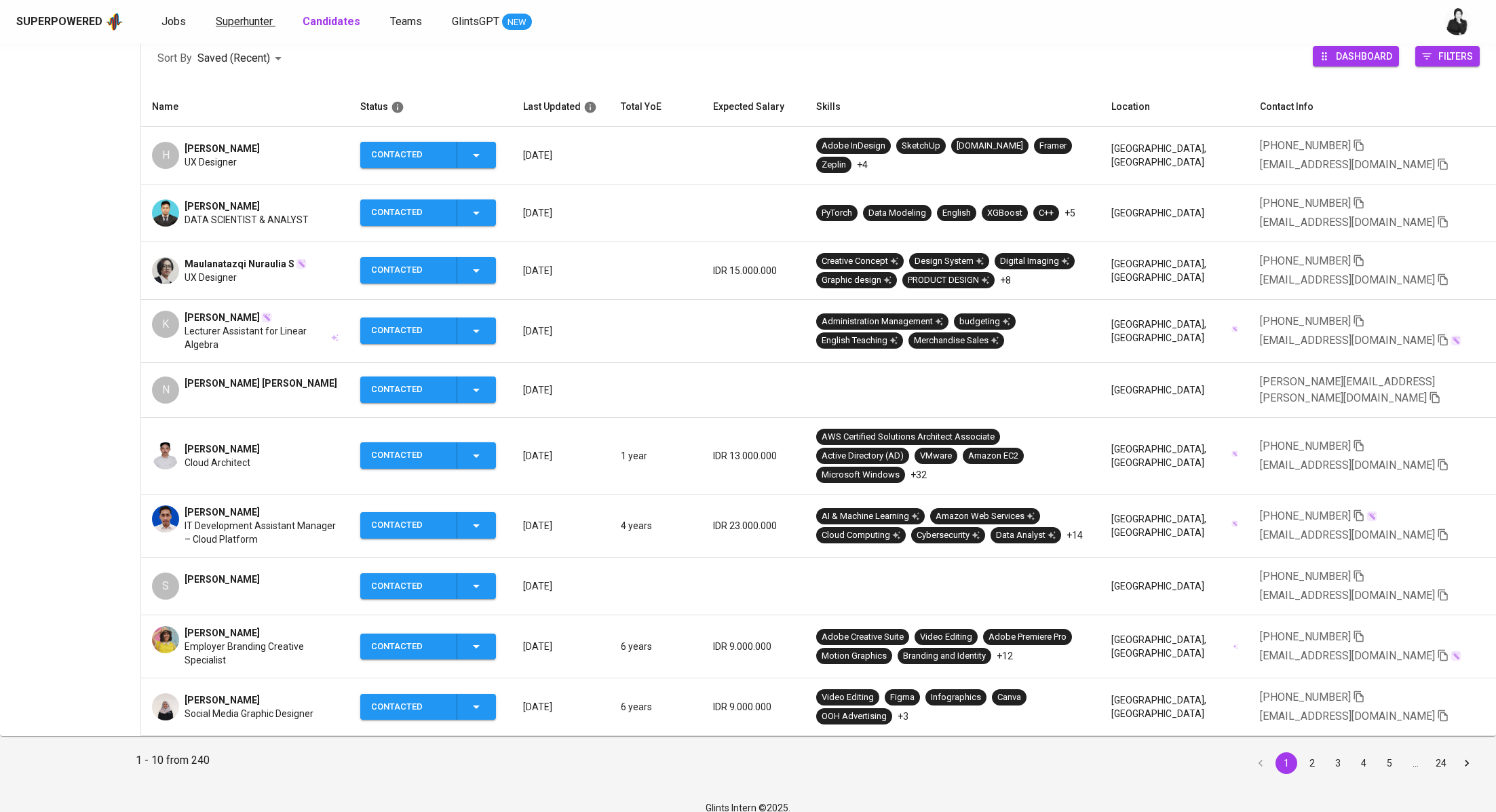
click at [270, 23] on span "Superhunter" at bounding box center [244, 21] width 57 height 13
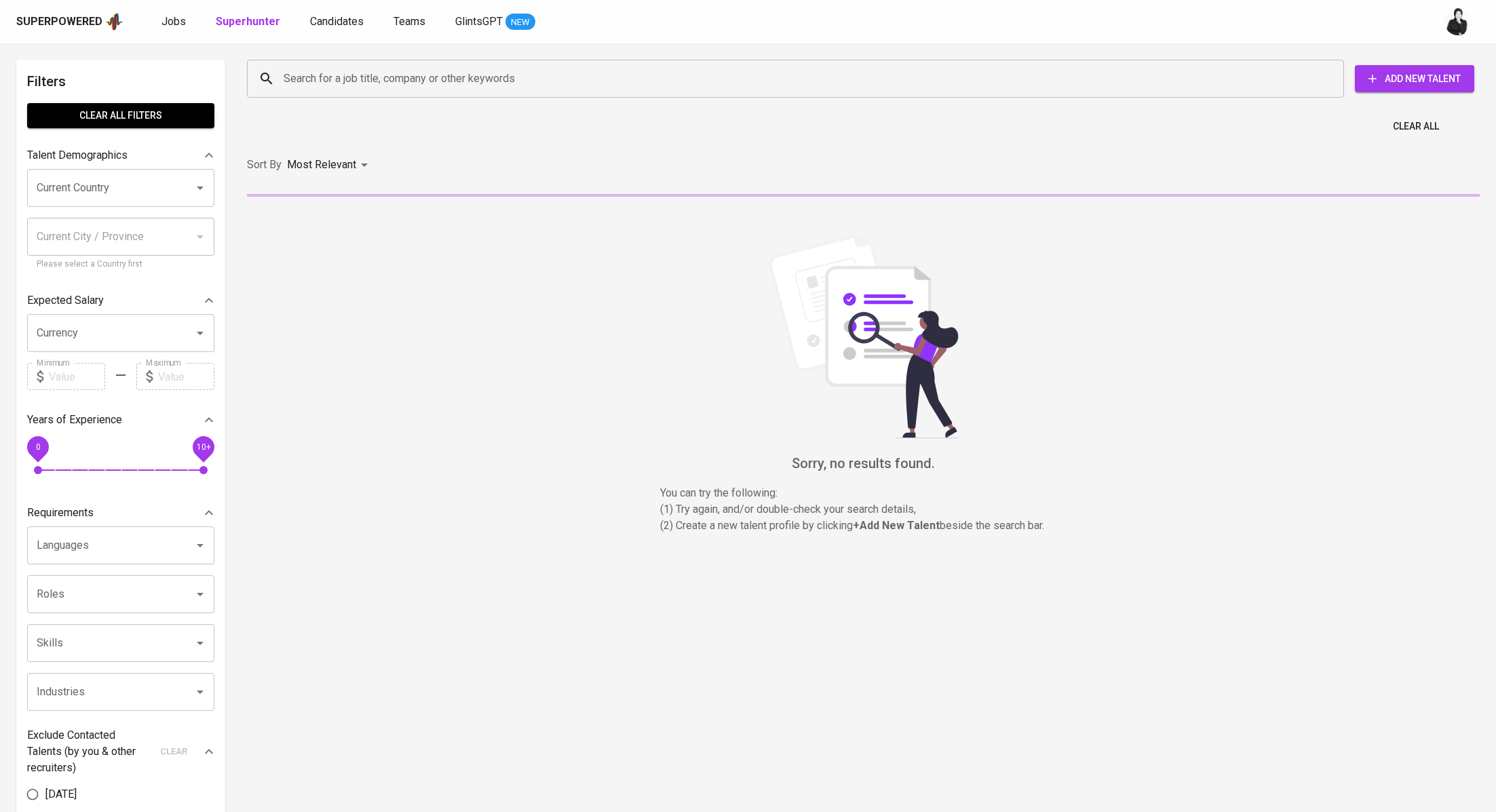
click at [396, 78] on input "Search for a job title, company or other keywords" at bounding box center [799, 78] width 1038 height 26
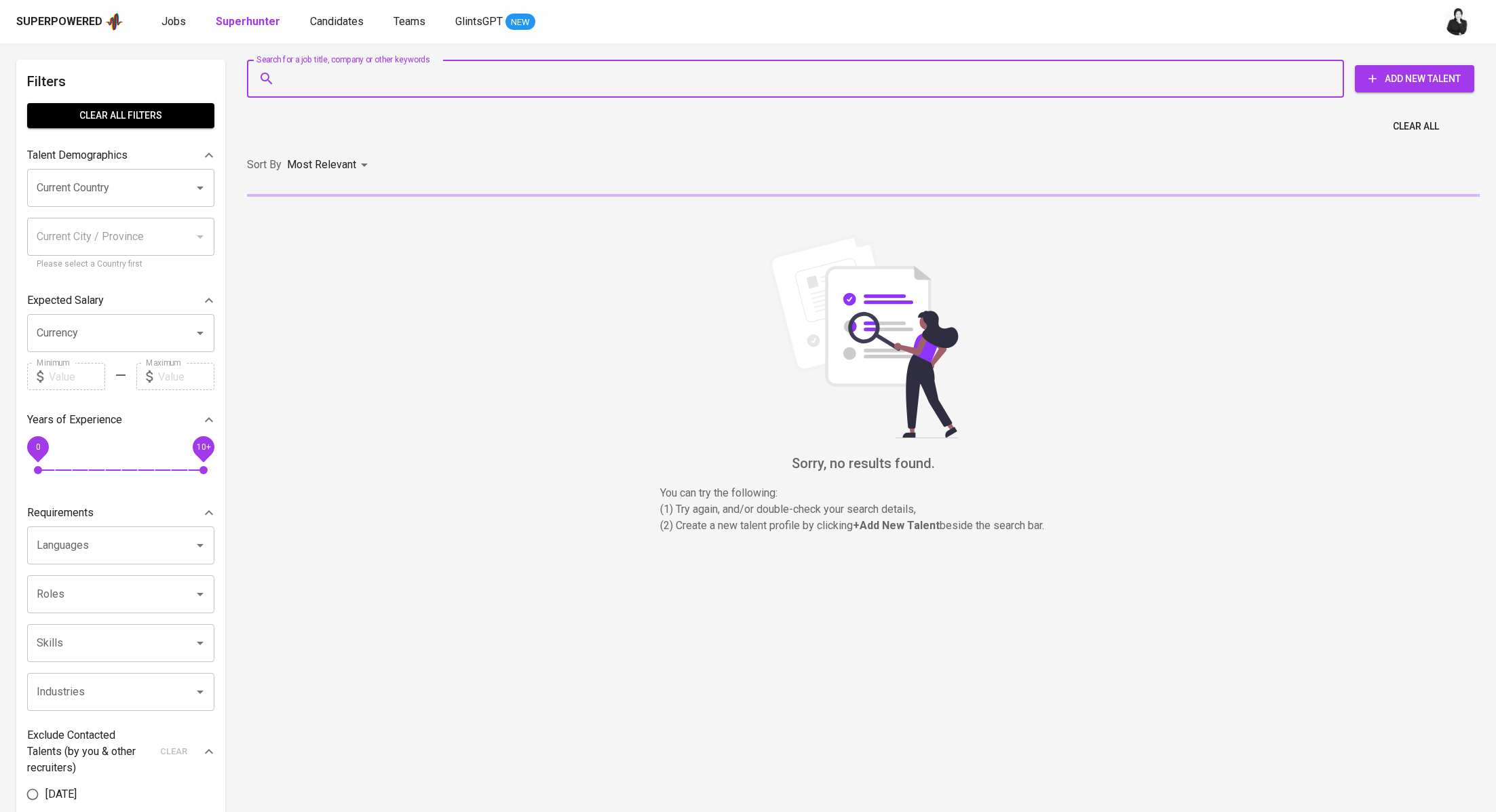
paste input "ekidarmawanmail@gmail.com"
type input "ekidarmawanmail@gmail.com"
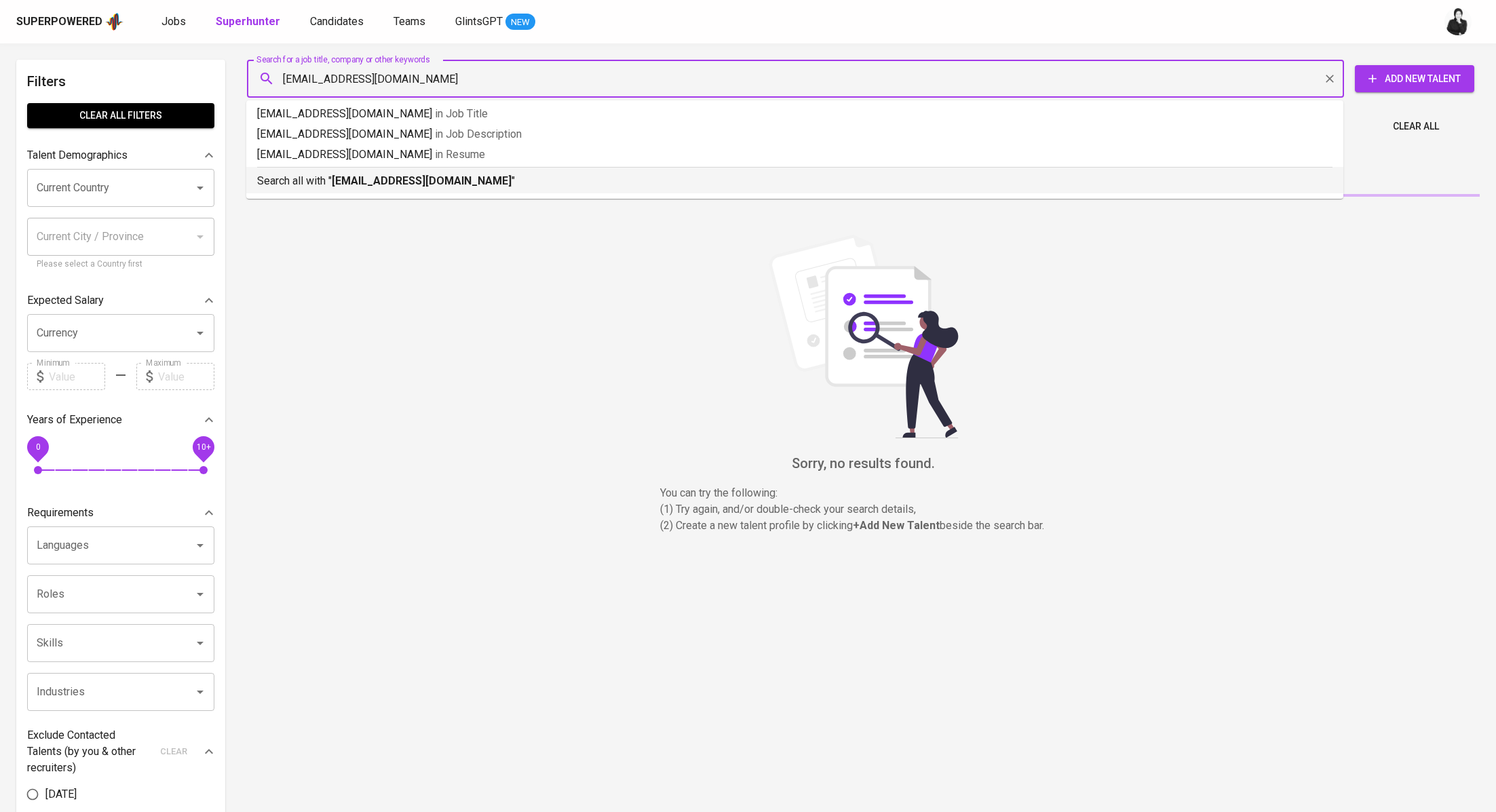
click at [425, 180] on b "ekidarmawanmail@gmail.com" at bounding box center [421, 180] width 180 height 13
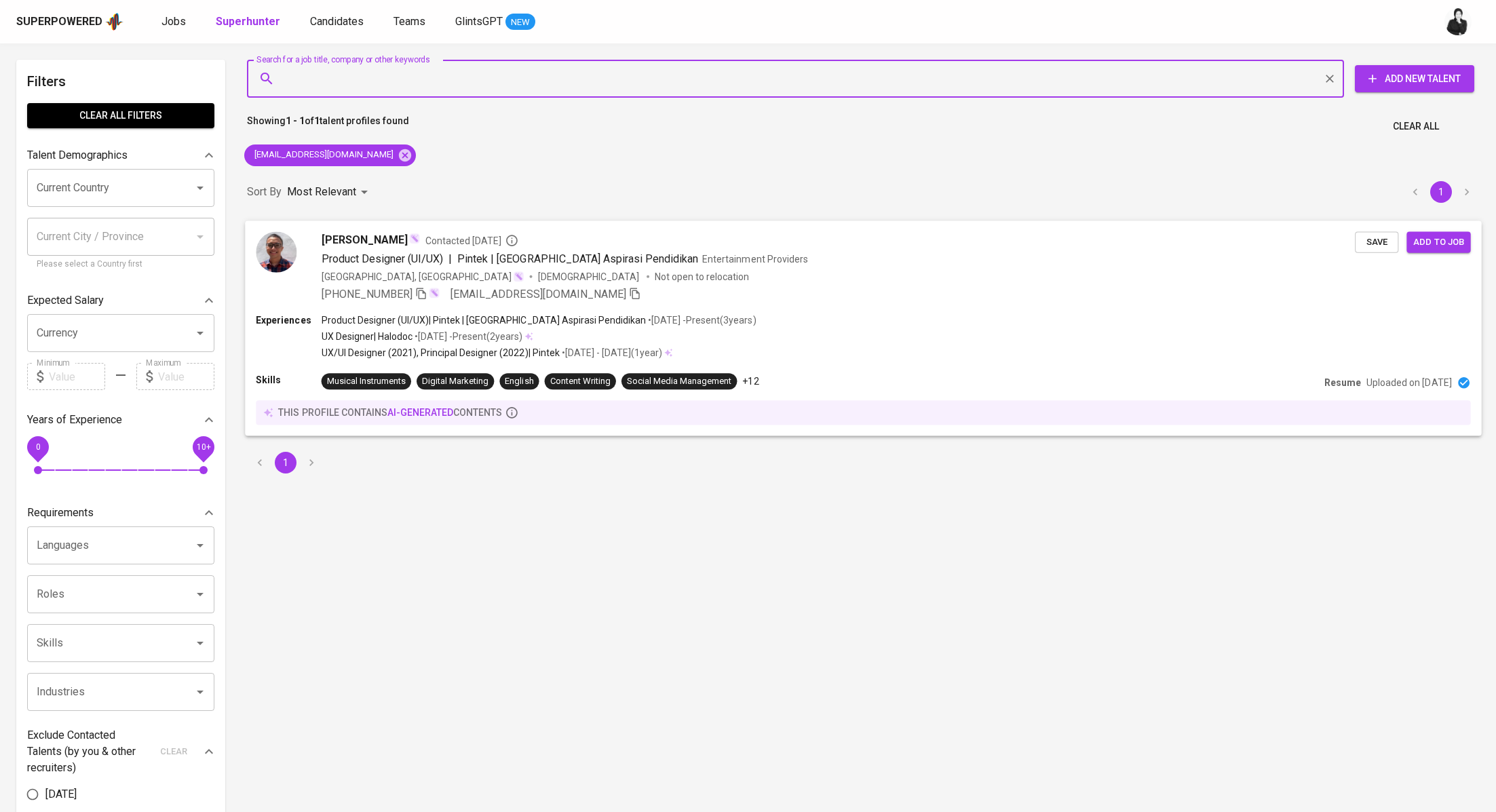
click at [436, 235] on span "Contacted 1 year ago" at bounding box center [472, 239] width 93 height 13
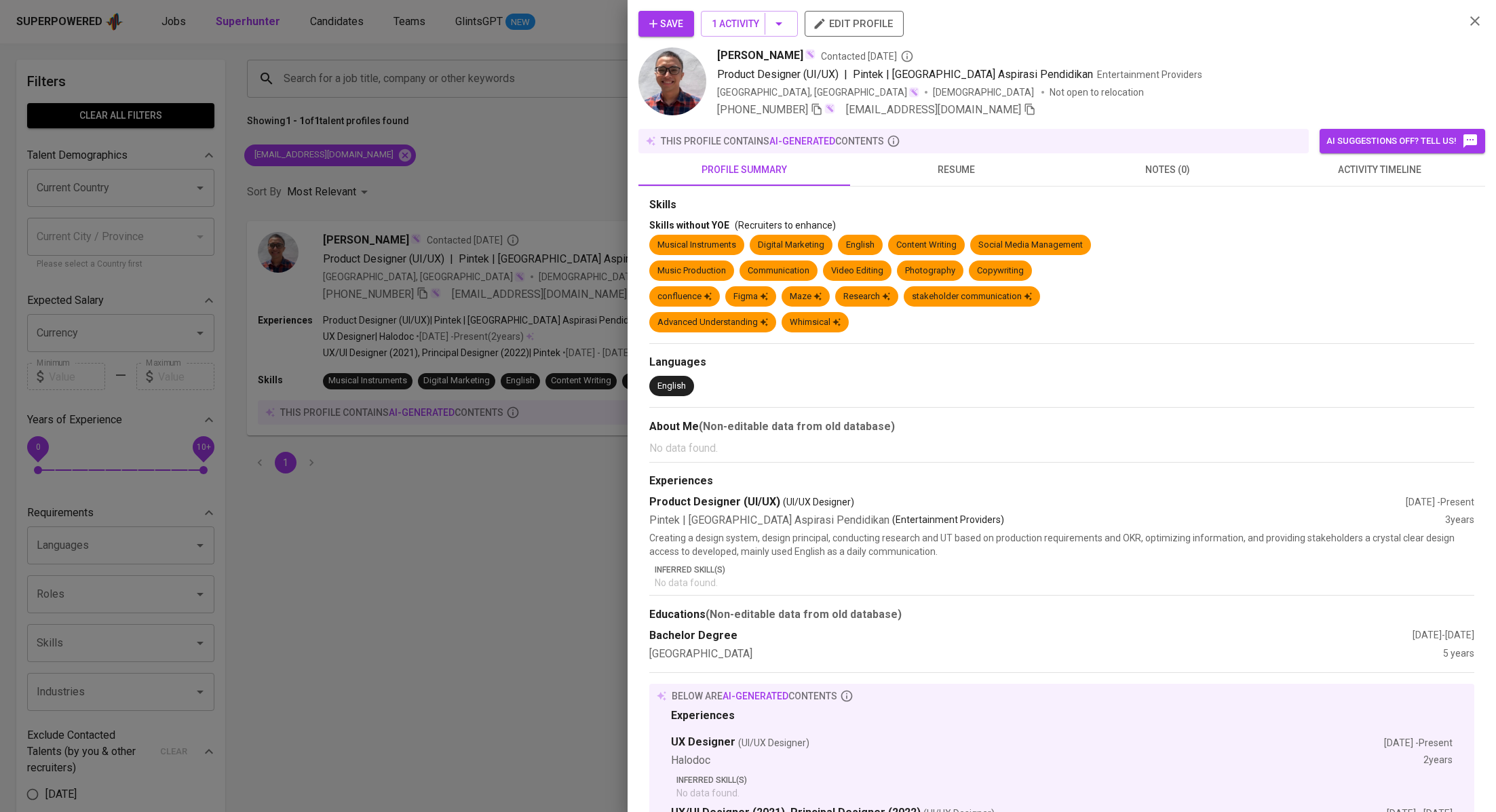
click at [1355, 180] on button "activity timeline" at bounding box center [1379, 169] width 212 height 32
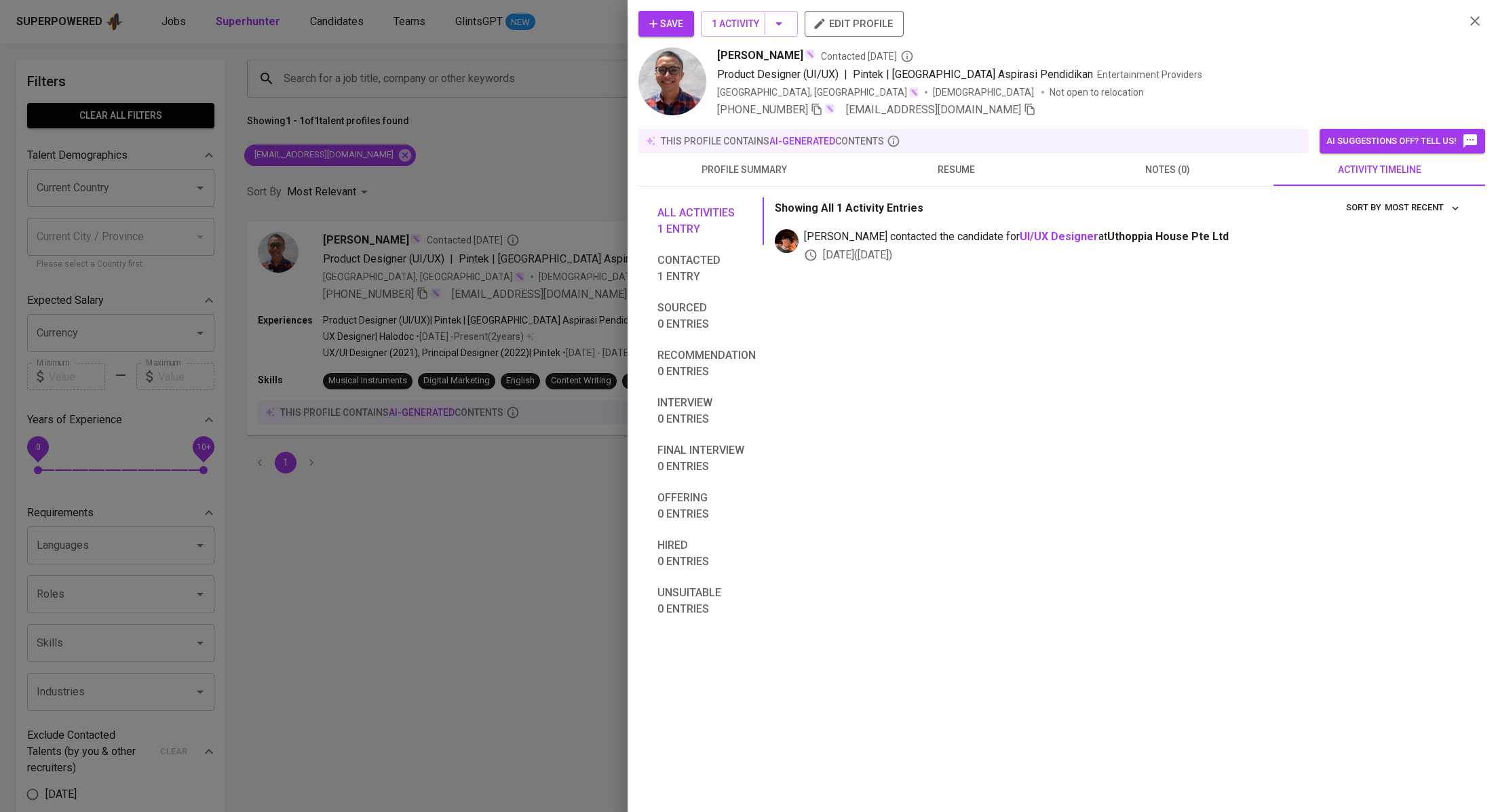
click at [656, 28] on icon "button" at bounding box center [653, 24] width 13 height 13
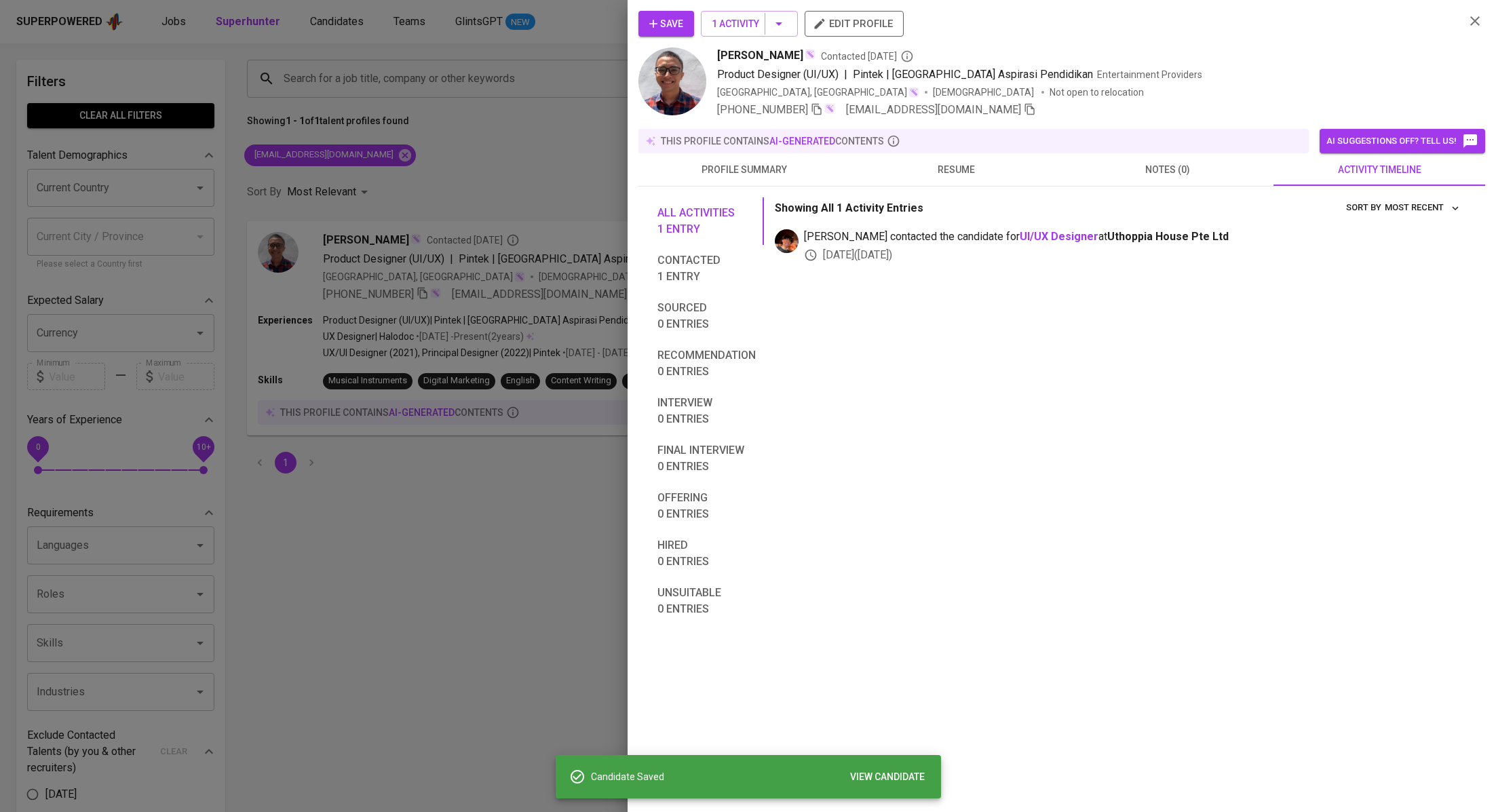
click at [487, 192] on div at bounding box center [748, 406] width 1496 height 812
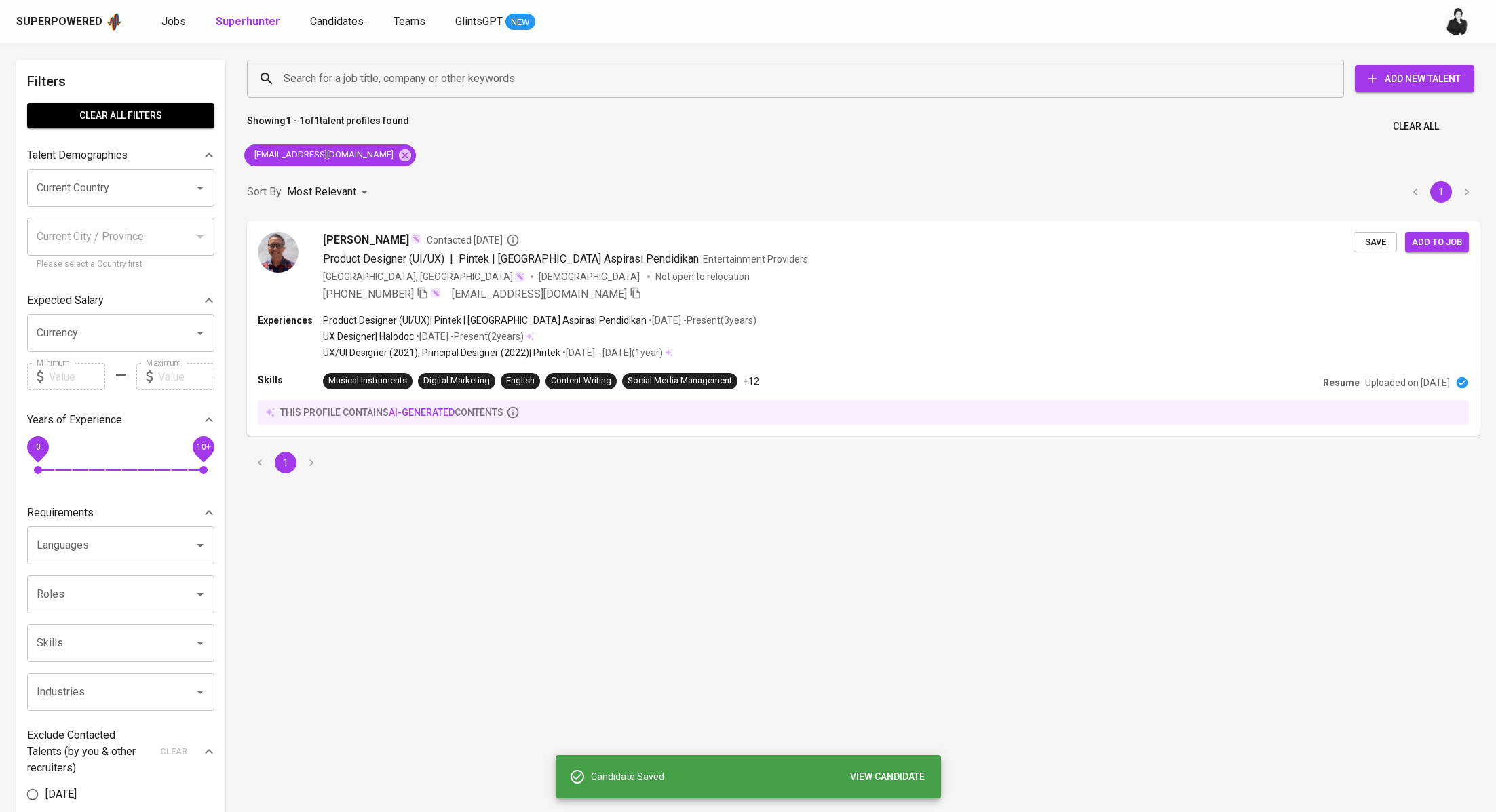
click at [316, 17] on span "Candidates" at bounding box center [337, 21] width 53 height 13
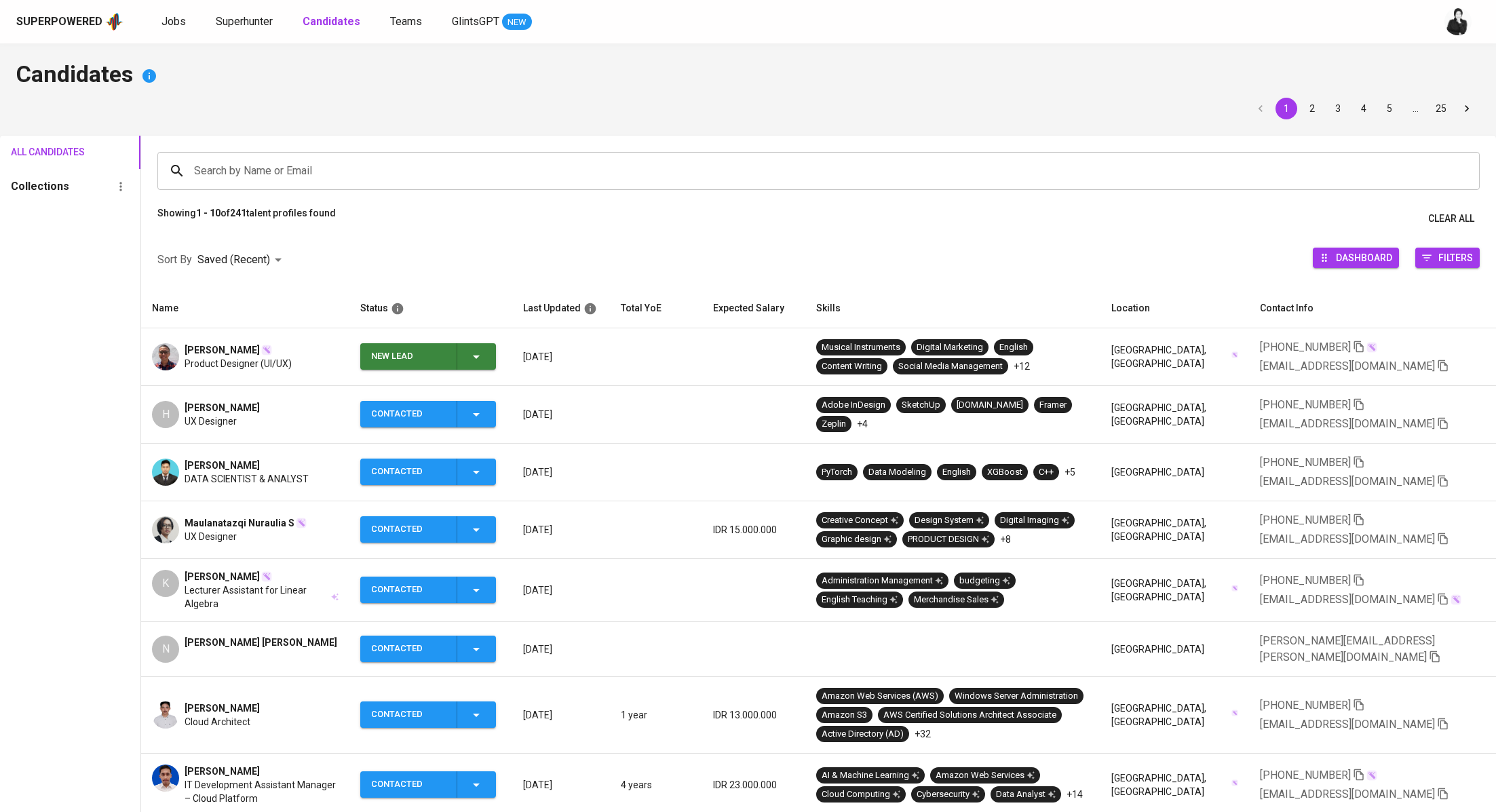
click at [480, 355] on icon "button" at bounding box center [476, 357] width 7 height 3
click at [462, 407] on li "Contacted" at bounding box center [434, 413] width 136 height 24
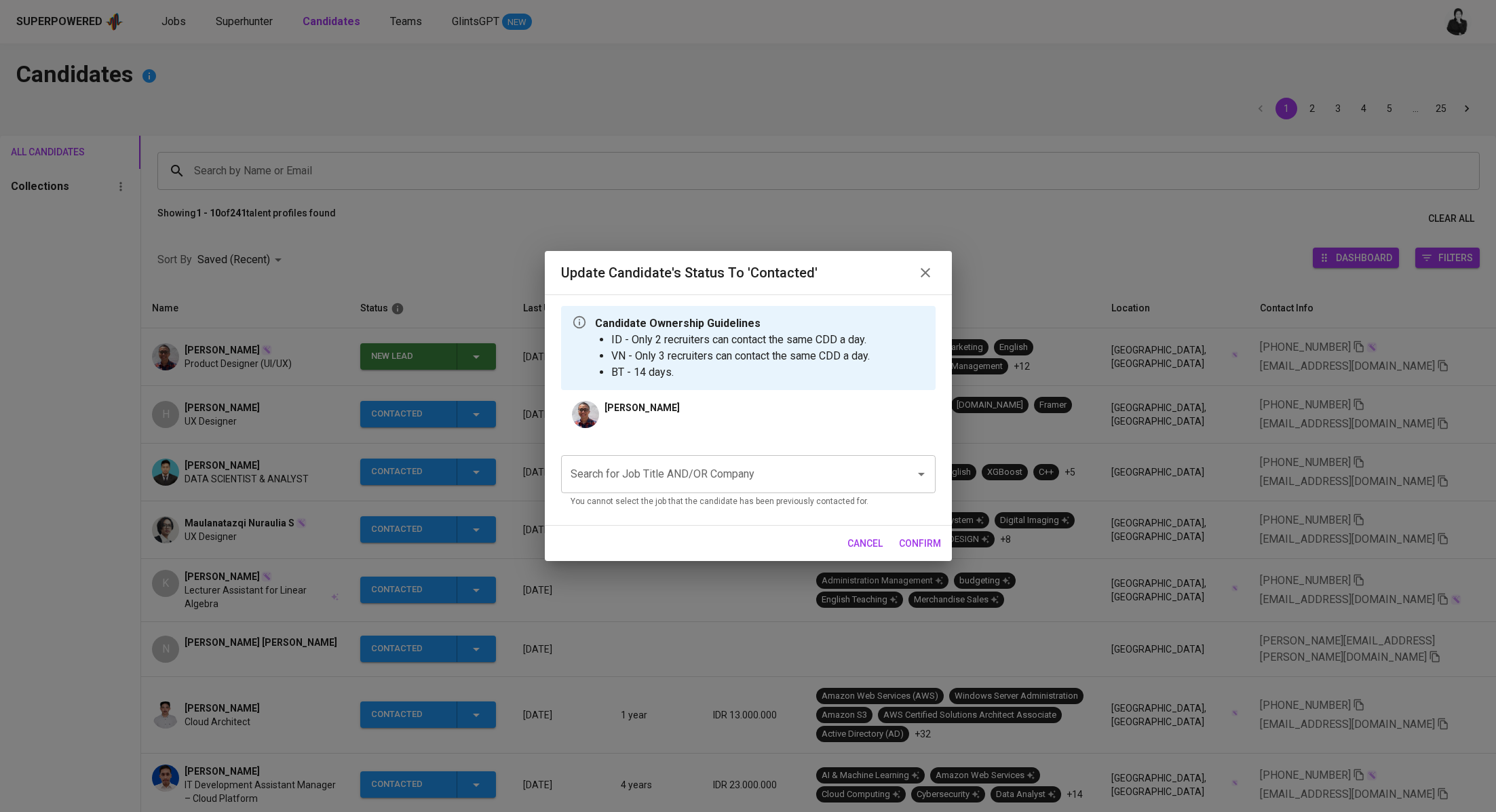
click at [647, 469] on input "Search for Job Title AND/OR Company" at bounding box center [729, 474] width 324 height 26
click at [753, 514] on li "Creative Visual Designer (AM Collective)" at bounding box center [748, 513] width 374 height 24
type input "crea"
click at [921, 540] on span "confirm" at bounding box center [920, 544] width 42 height 17
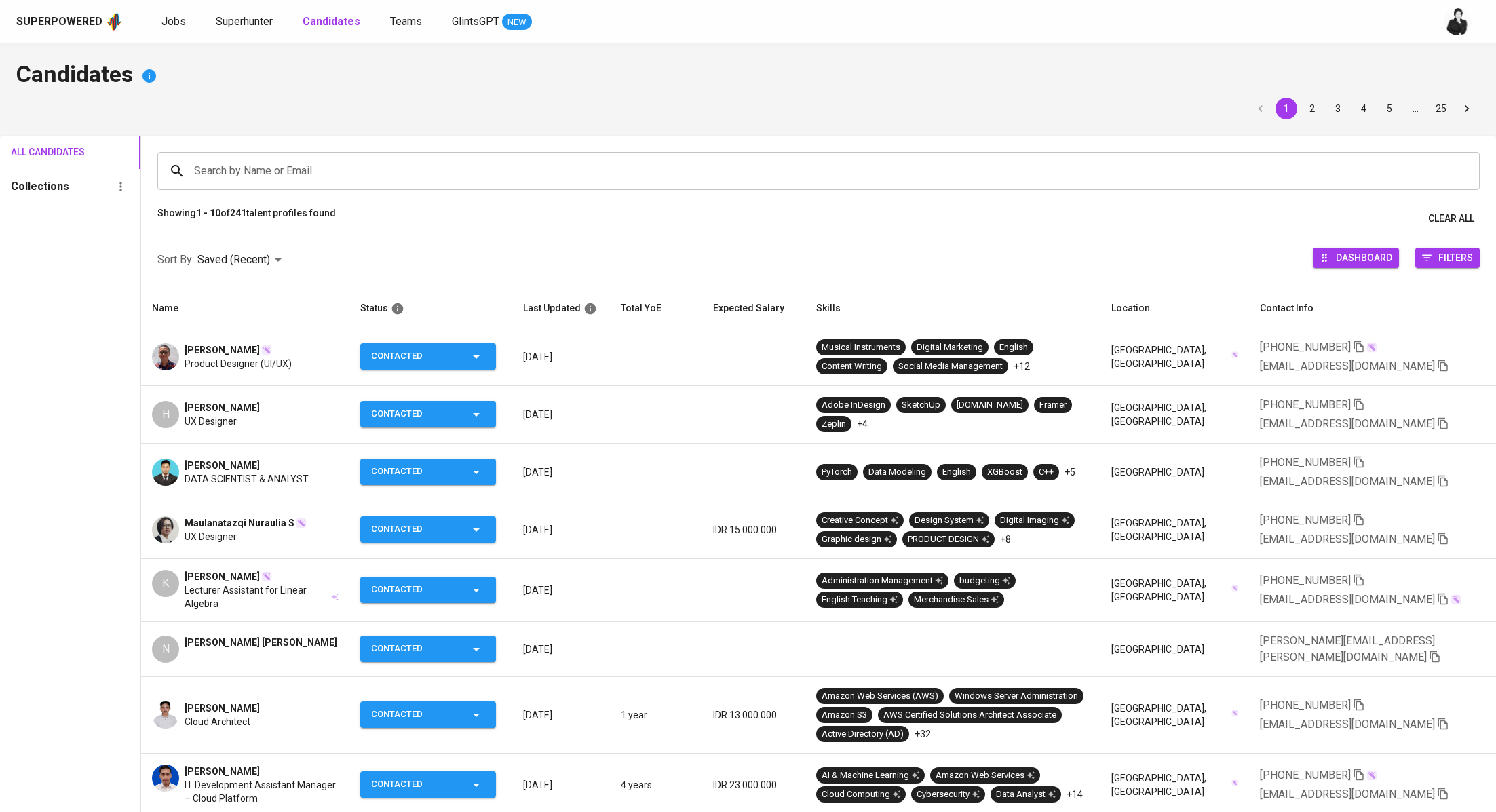
click at [185, 24] on link "Jobs" at bounding box center [175, 22] width 27 height 17
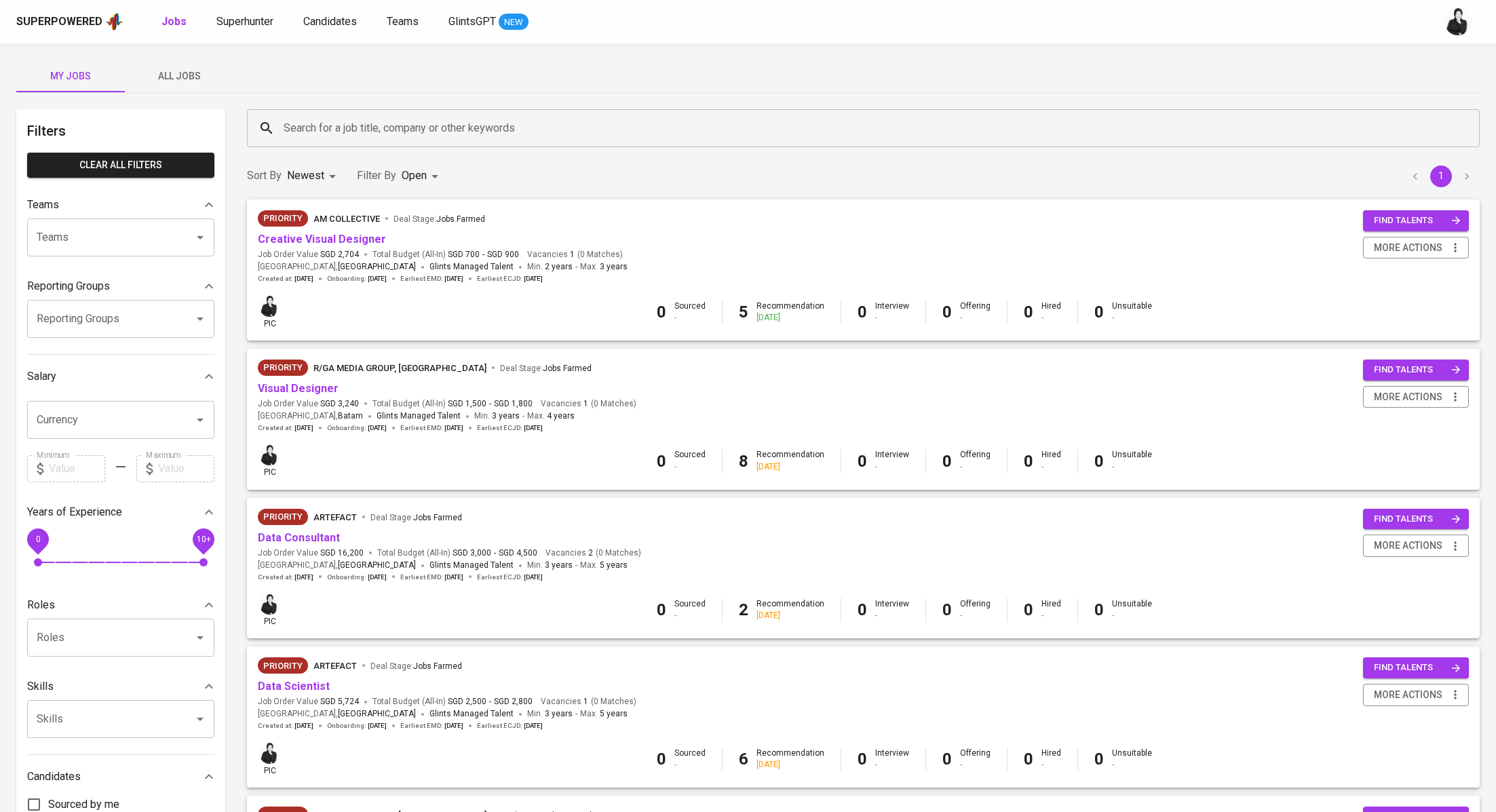
click at [162, 84] on button "All Jobs" at bounding box center [179, 75] width 108 height 32
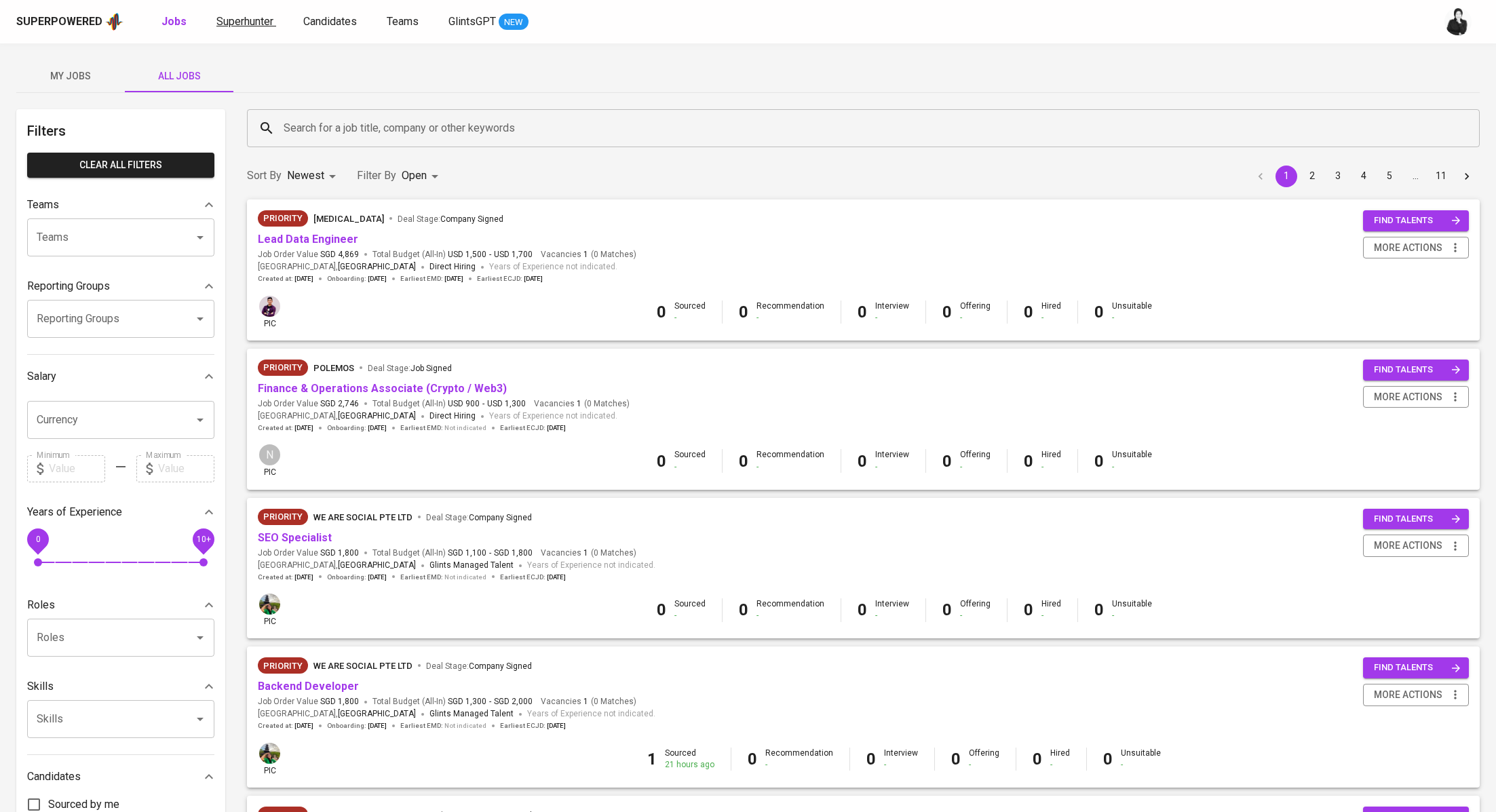
click at [217, 27] on link "Superhunter" at bounding box center [246, 22] width 60 height 17
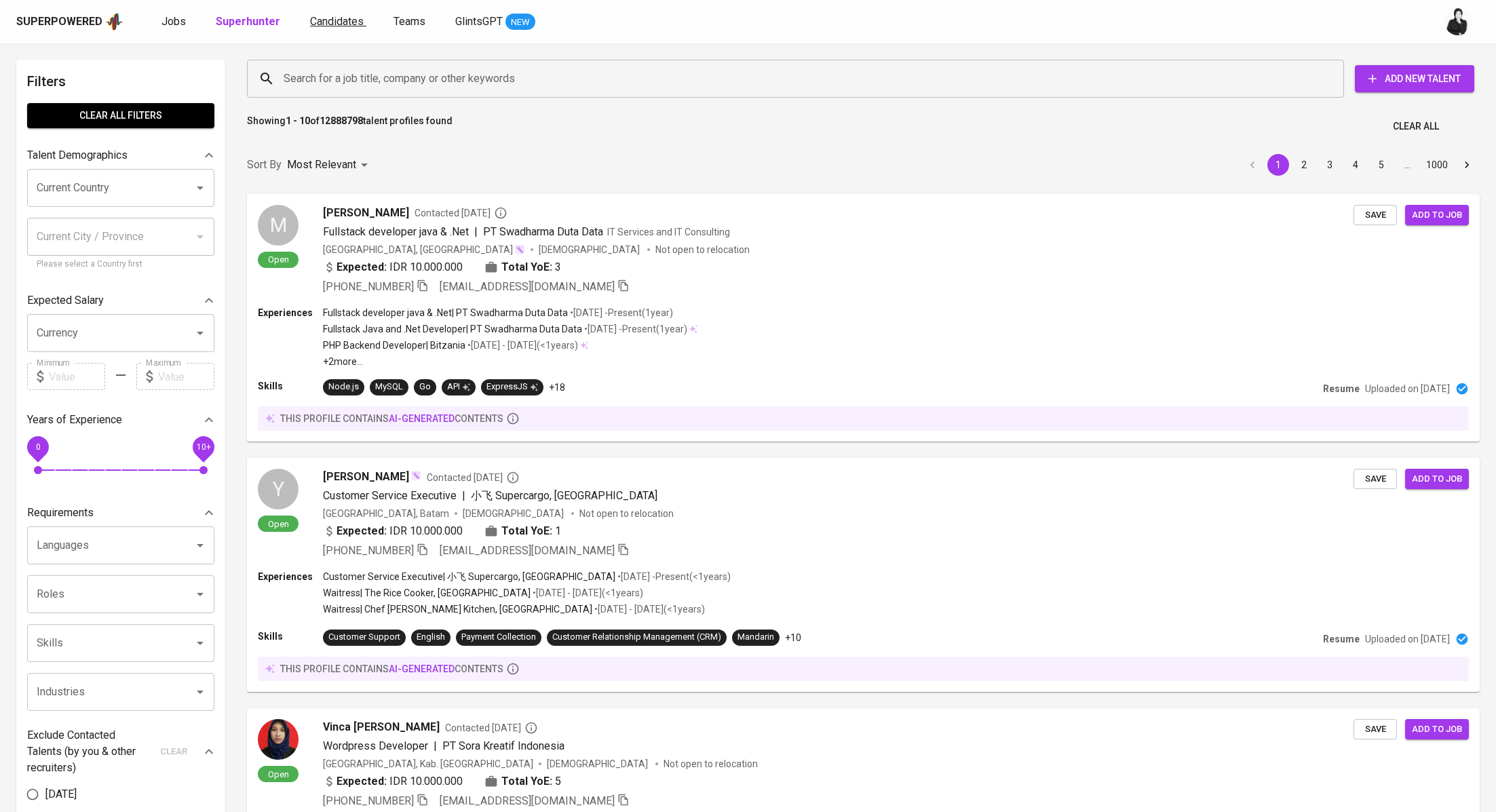
click at [345, 17] on span "Candidates" at bounding box center [337, 21] width 53 height 13
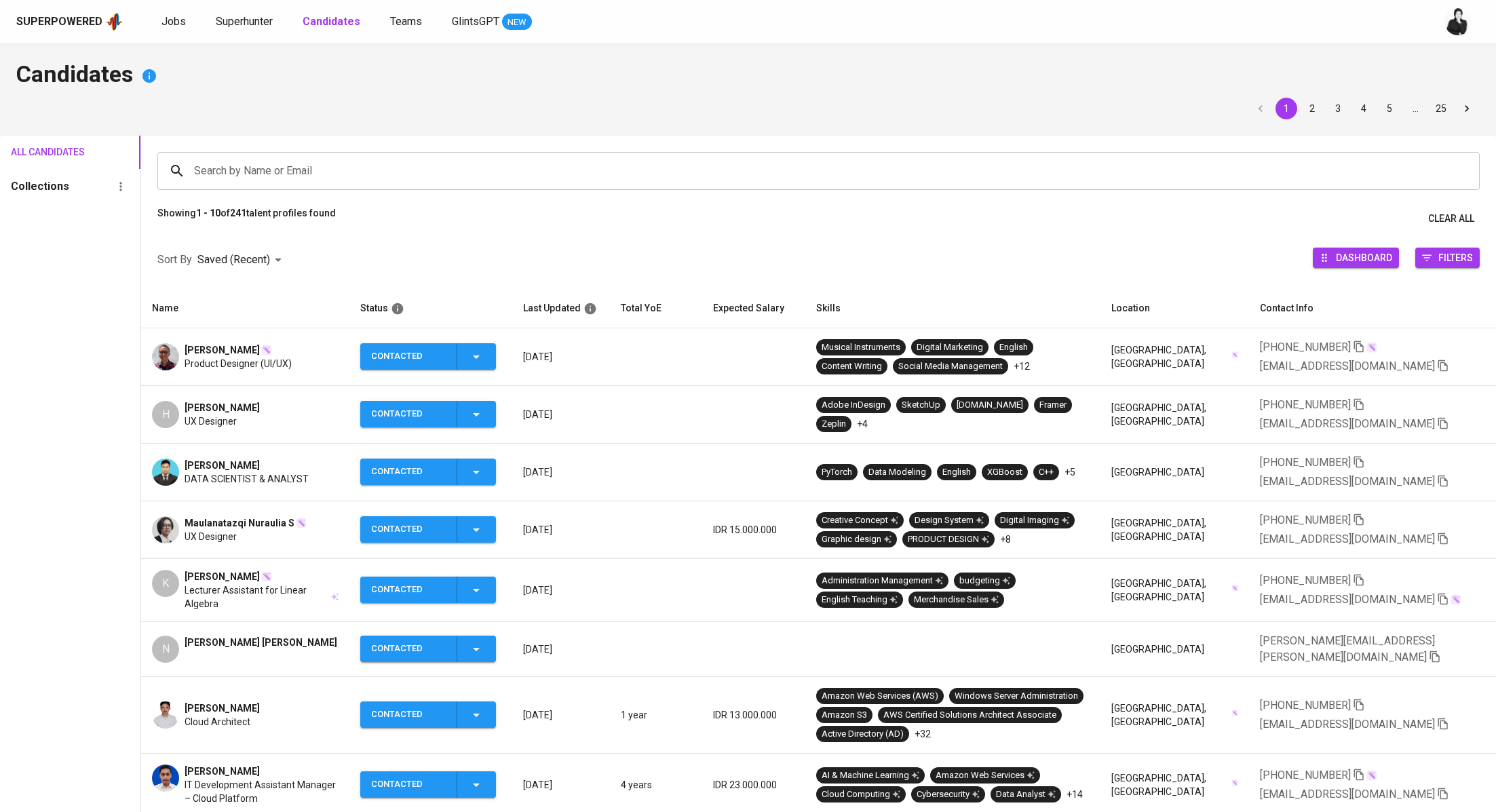
click at [228, 344] on span "[PERSON_NAME]" at bounding box center [222, 349] width 75 height 13
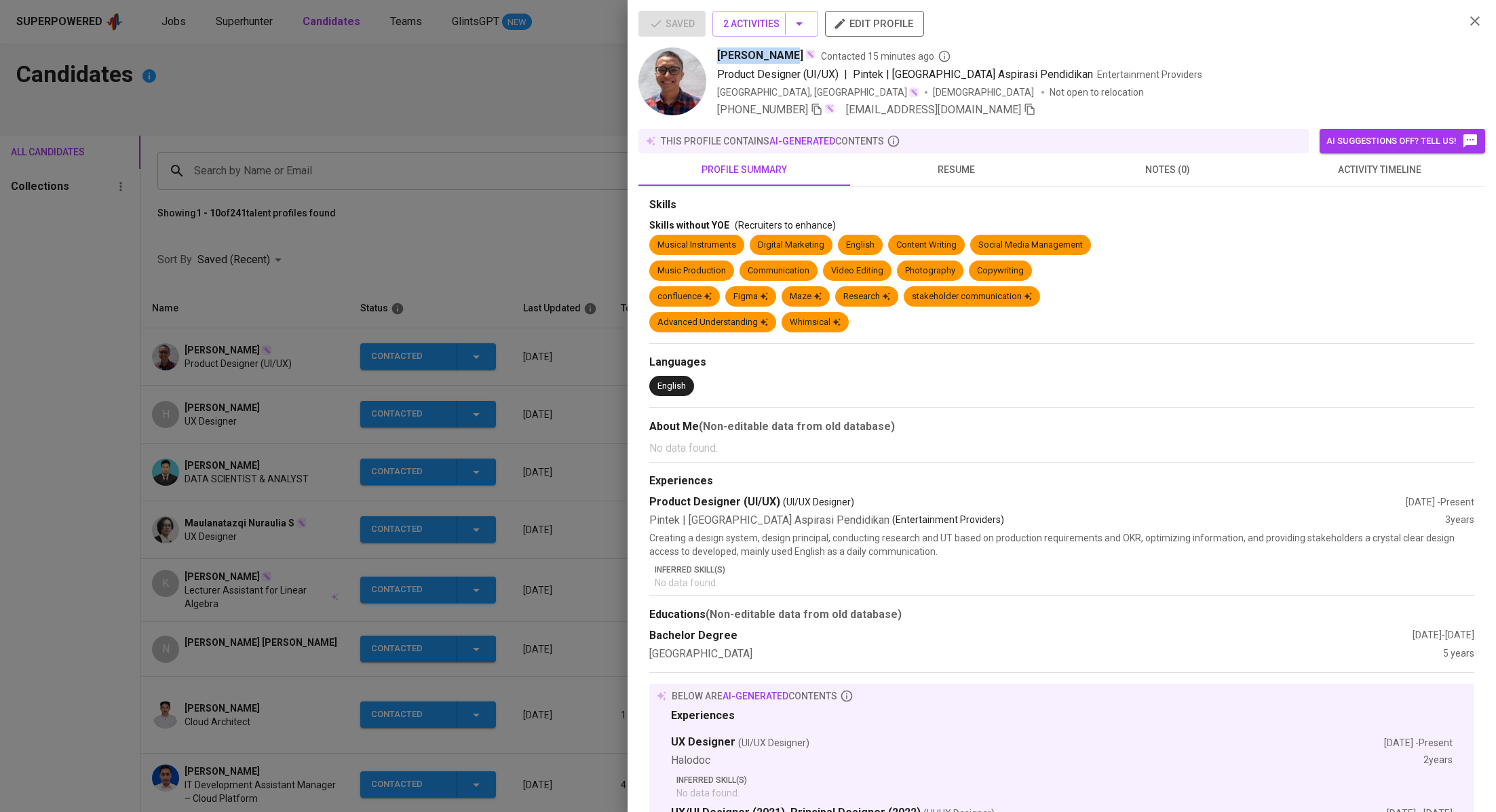
drag, startPoint x: 785, startPoint y: 57, endPoint x: 717, endPoint y: 56, distance: 68.0
click at [717, 56] on span "Eki Darmawan" at bounding box center [761, 56] width 86 height 16
copy span "Eki Darmawan"
click at [202, 118] on div at bounding box center [748, 406] width 1496 height 812
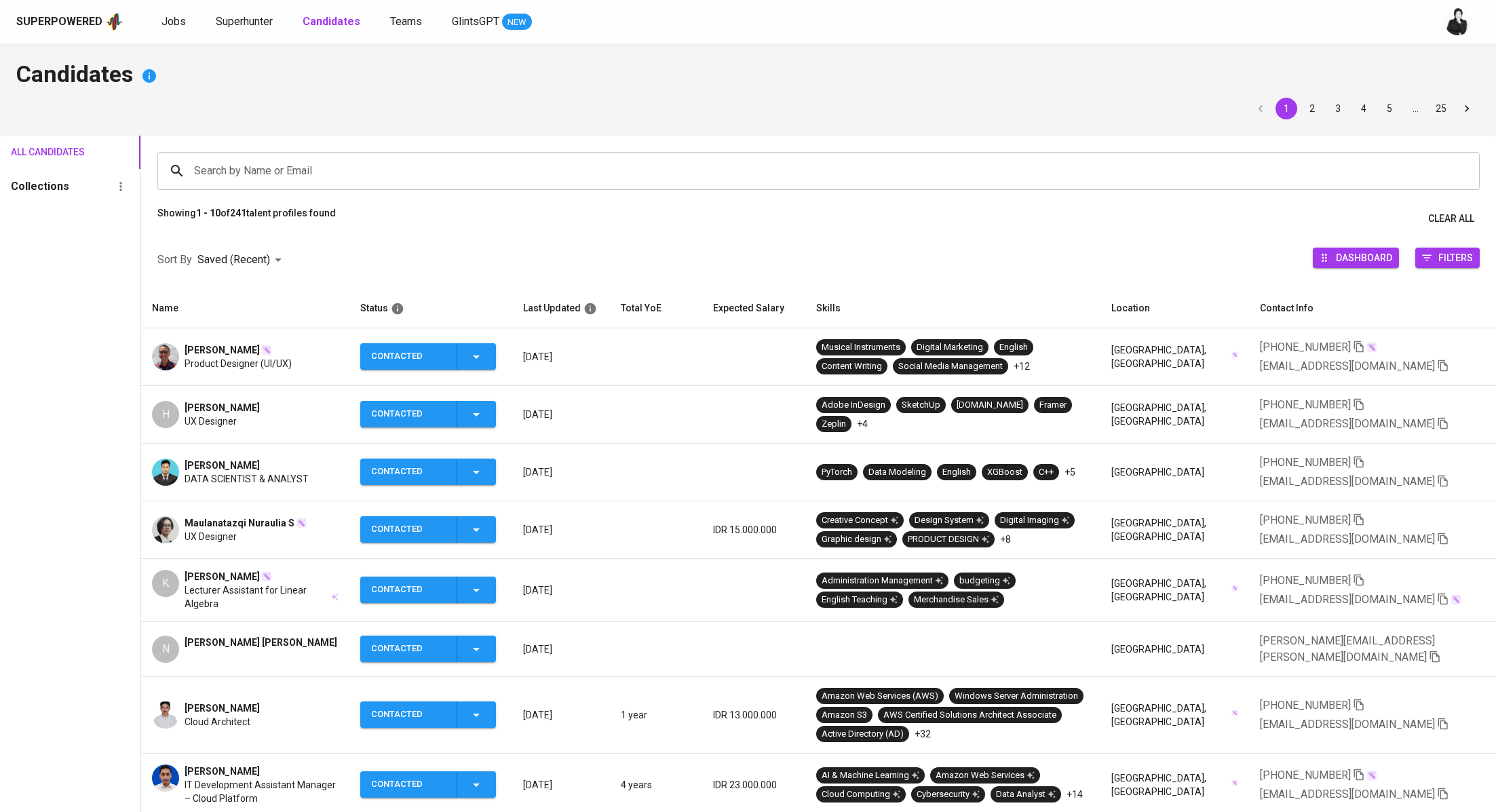
click at [176, 42] on div "Superpowered Jobs Superhunter Candidates Teams GlintsGPT NEW" at bounding box center [748, 21] width 1496 height 43
click at [177, 22] on span "Jobs" at bounding box center [173, 21] width 24 height 13
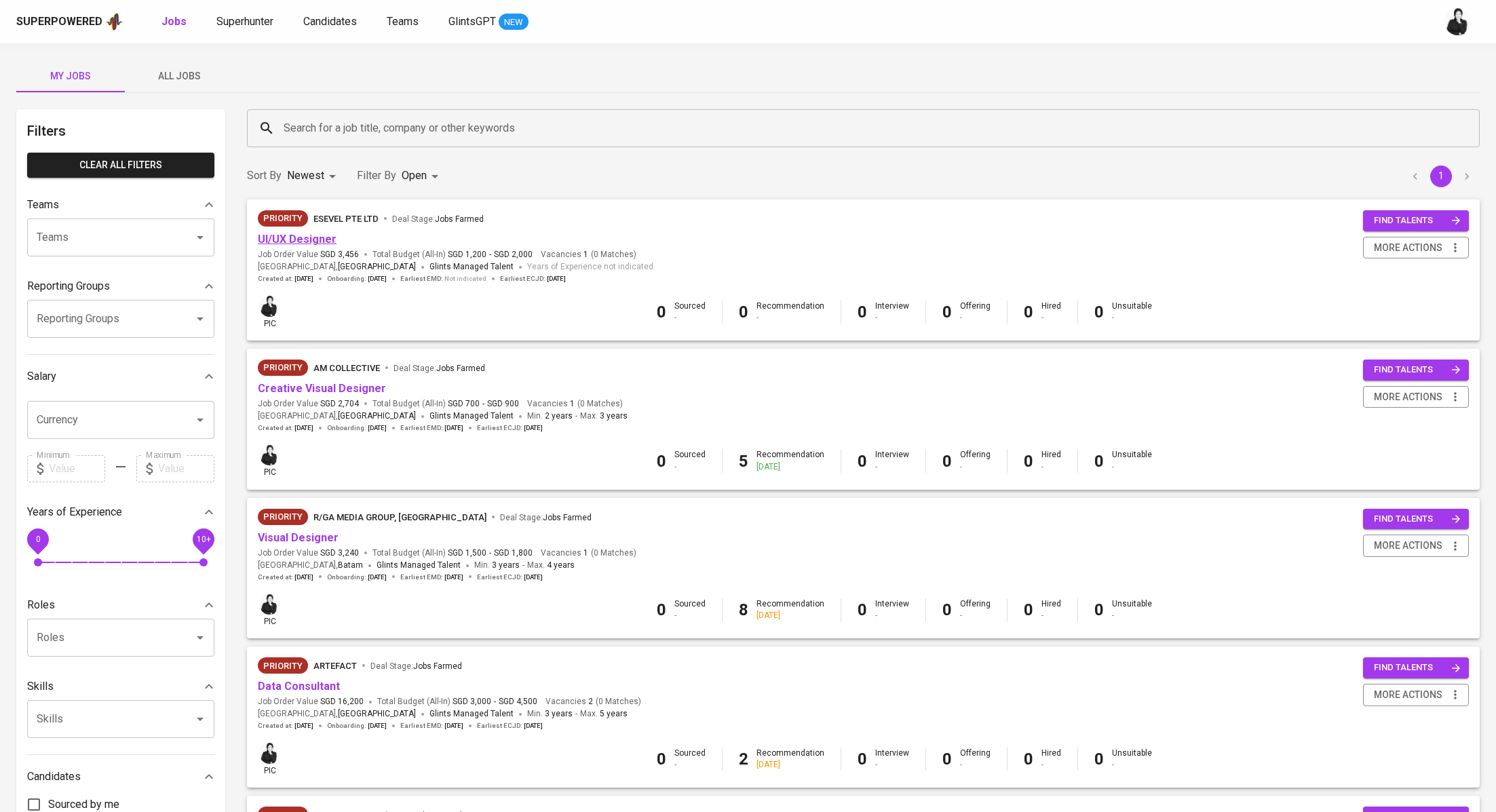
click at [316, 238] on link "UI/UX Designer" at bounding box center [297, 239] width 78 height 13
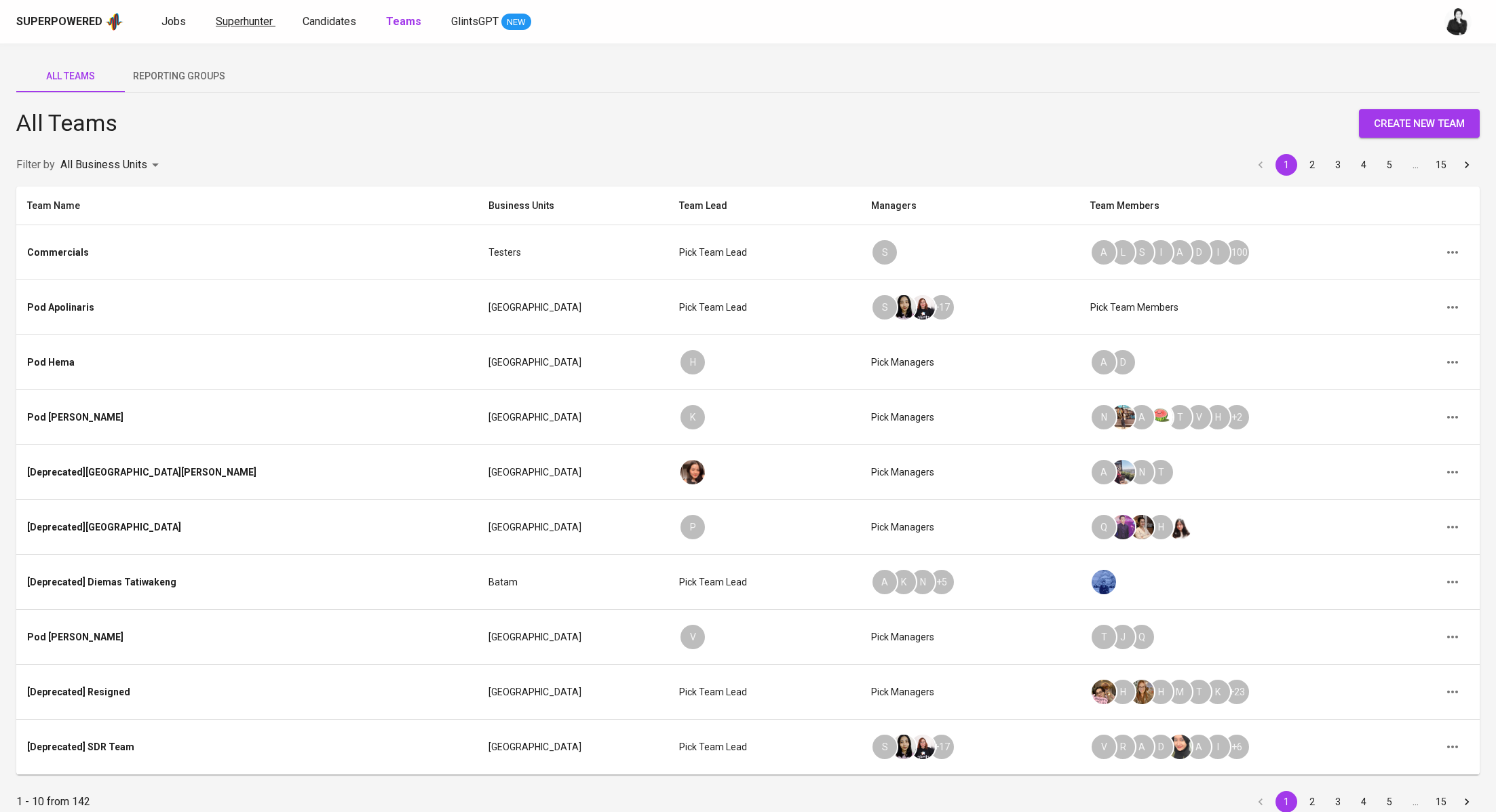
click at [224, 21] on span "Superhunter" at bounding box center [244, 21] width 57 height 13
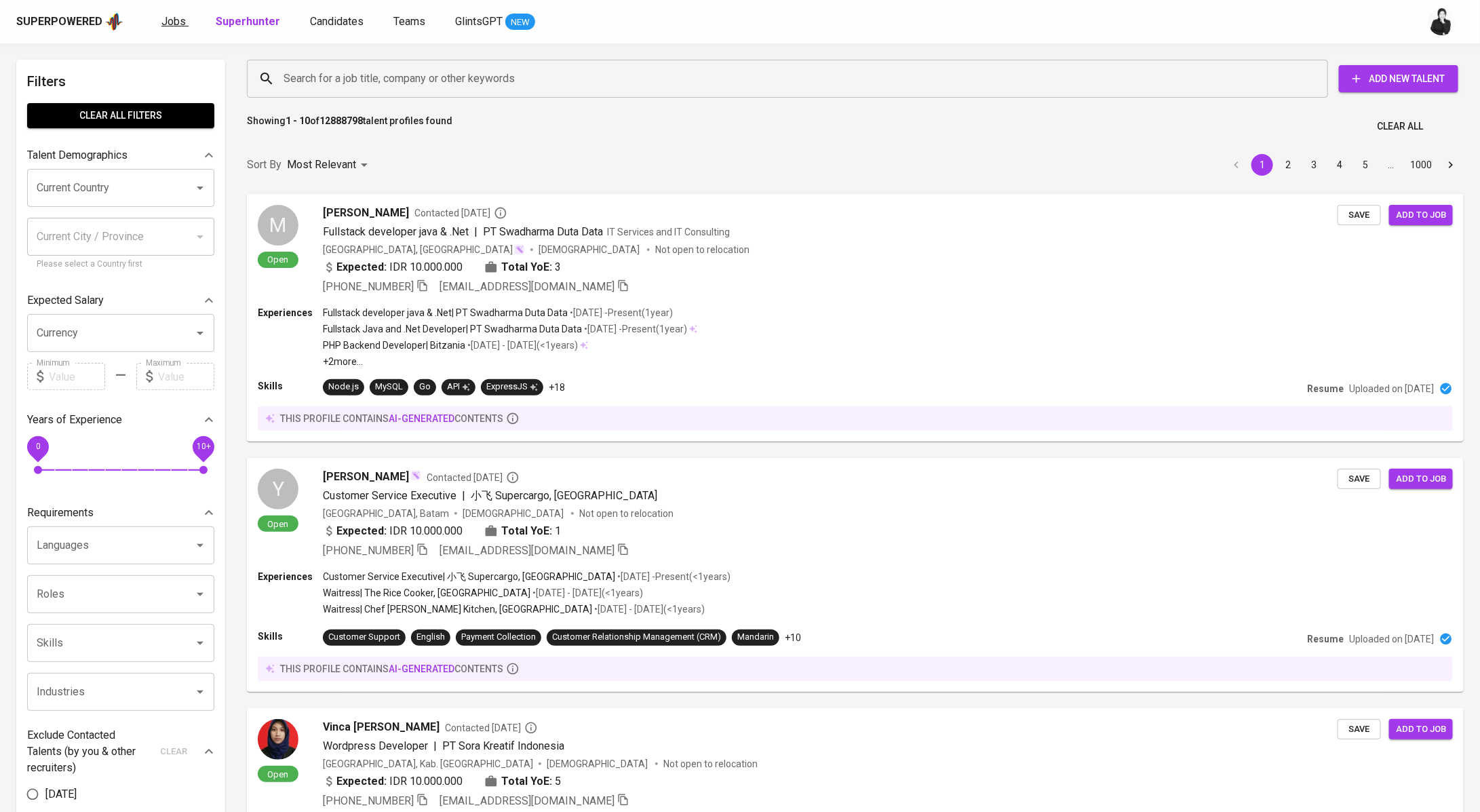
click at [175, 23] on span "Jobs" at bounding box center [173, 21] width 24 height 13
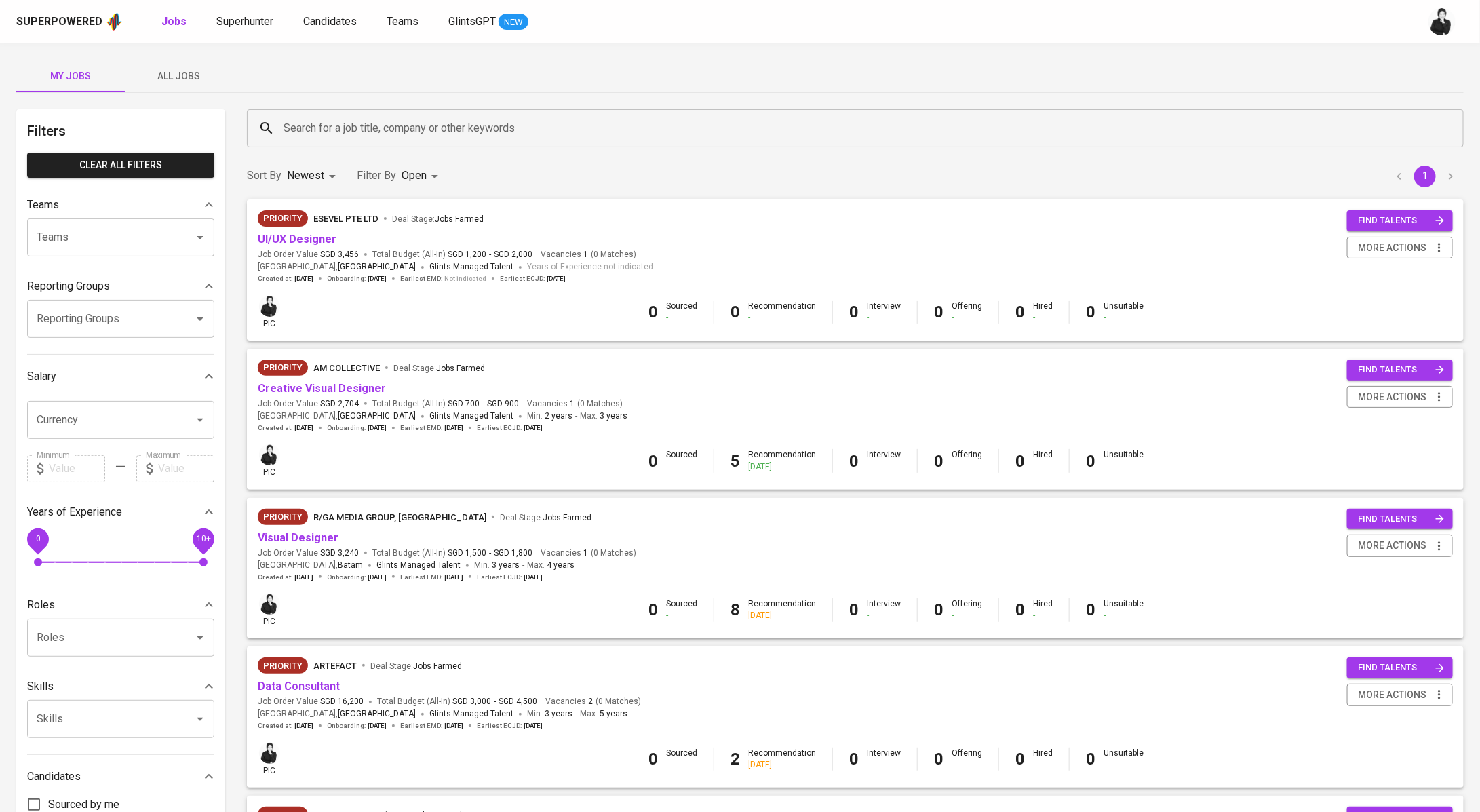
click at [195, 77] on span "All Jobs" at bounding box center [179, 76] width 93 height 17
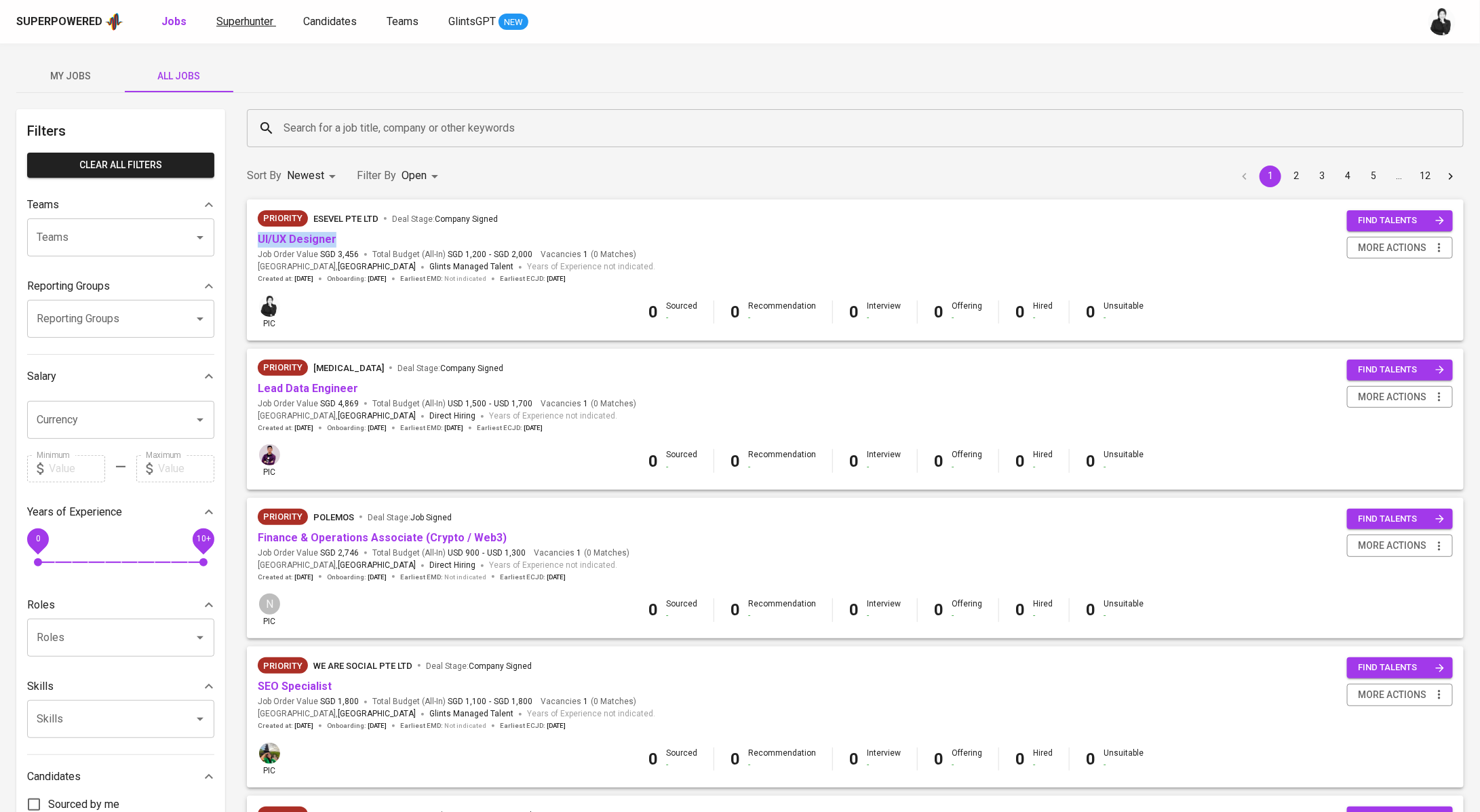
click at [217, 16] on span "Superhunter" at bounding box center [245, 21] width 57 height 13
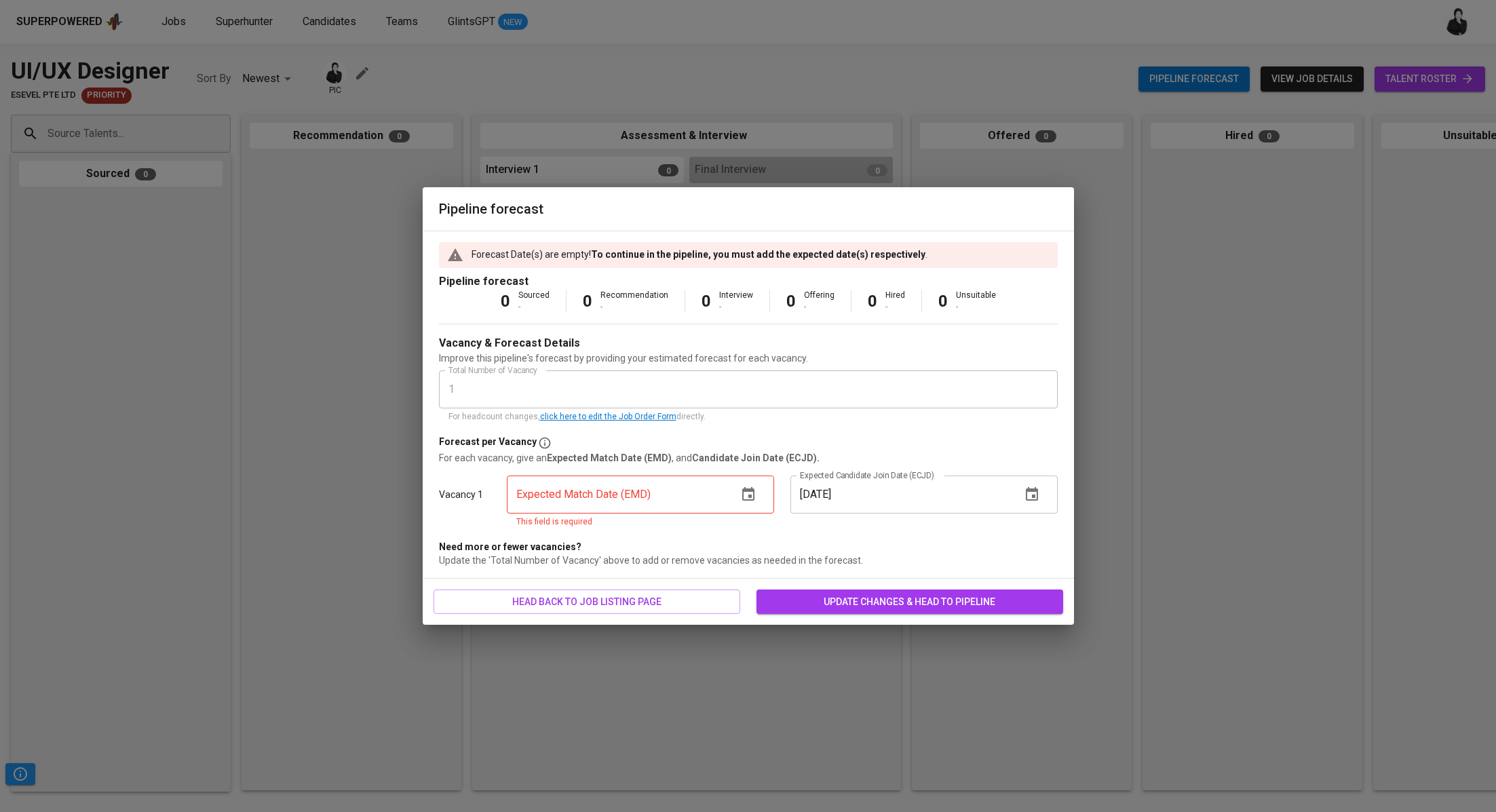
click at [743, 495] on icon "button" at bounding box center [748, 494] width 16 height 16
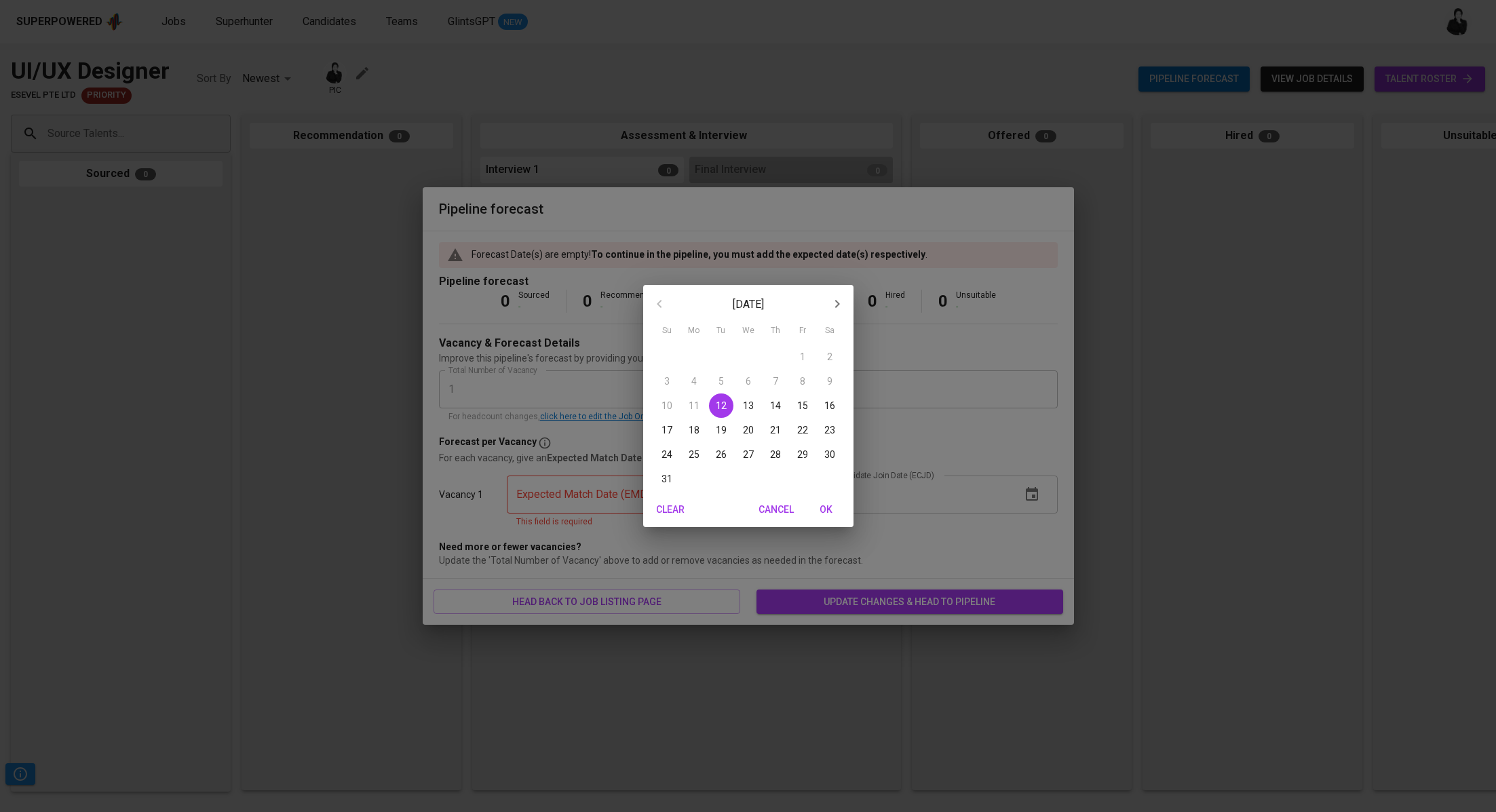
click at [842, 308] on icon "button" at bounding box center [837, 304] width 16 height 16
click at [721, 454] on p "30" at bounding box center [721, 453] width 11 height 13
type input "09/30/2025"
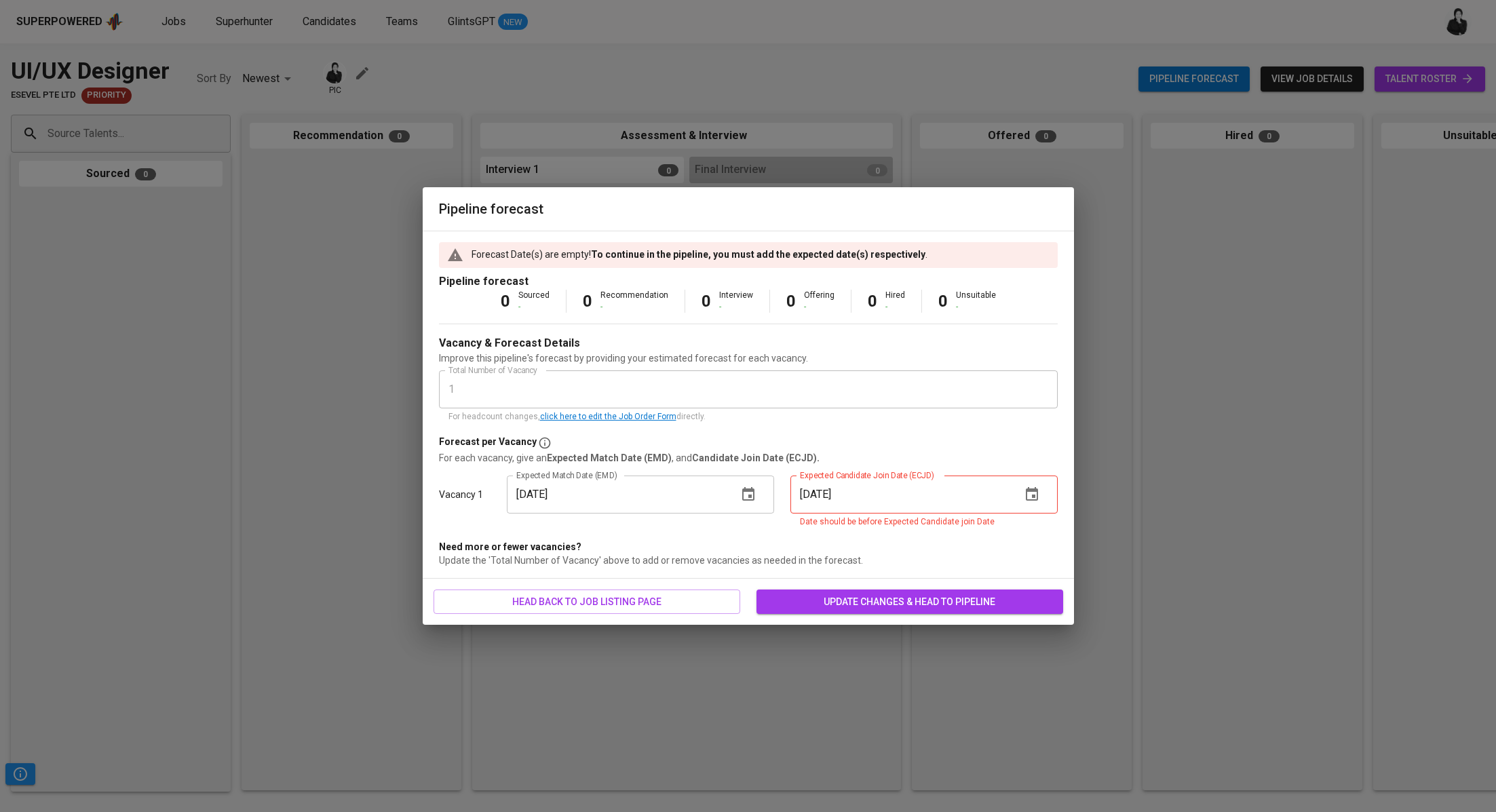
click at [1033, 497] on icon "button" at bounding box center [1032, 493] width 13 height 13
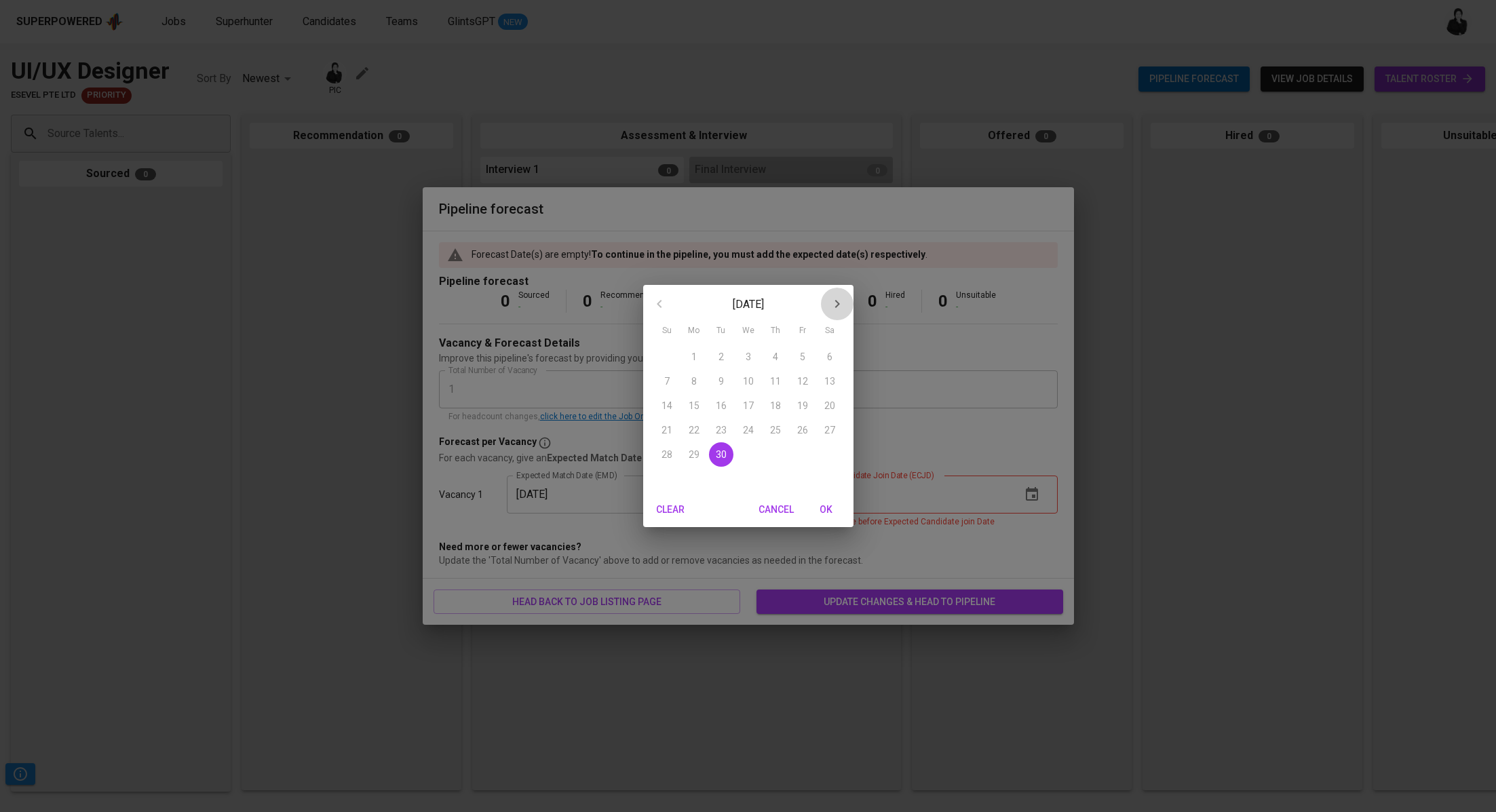
click at [837, 301] on icon "button" at bounding box center [837, 304] width 16 height 16
click at [746, 357] on p "1" at bounding box center [748, 356] width 5 height 13
type input "10/01/2025"
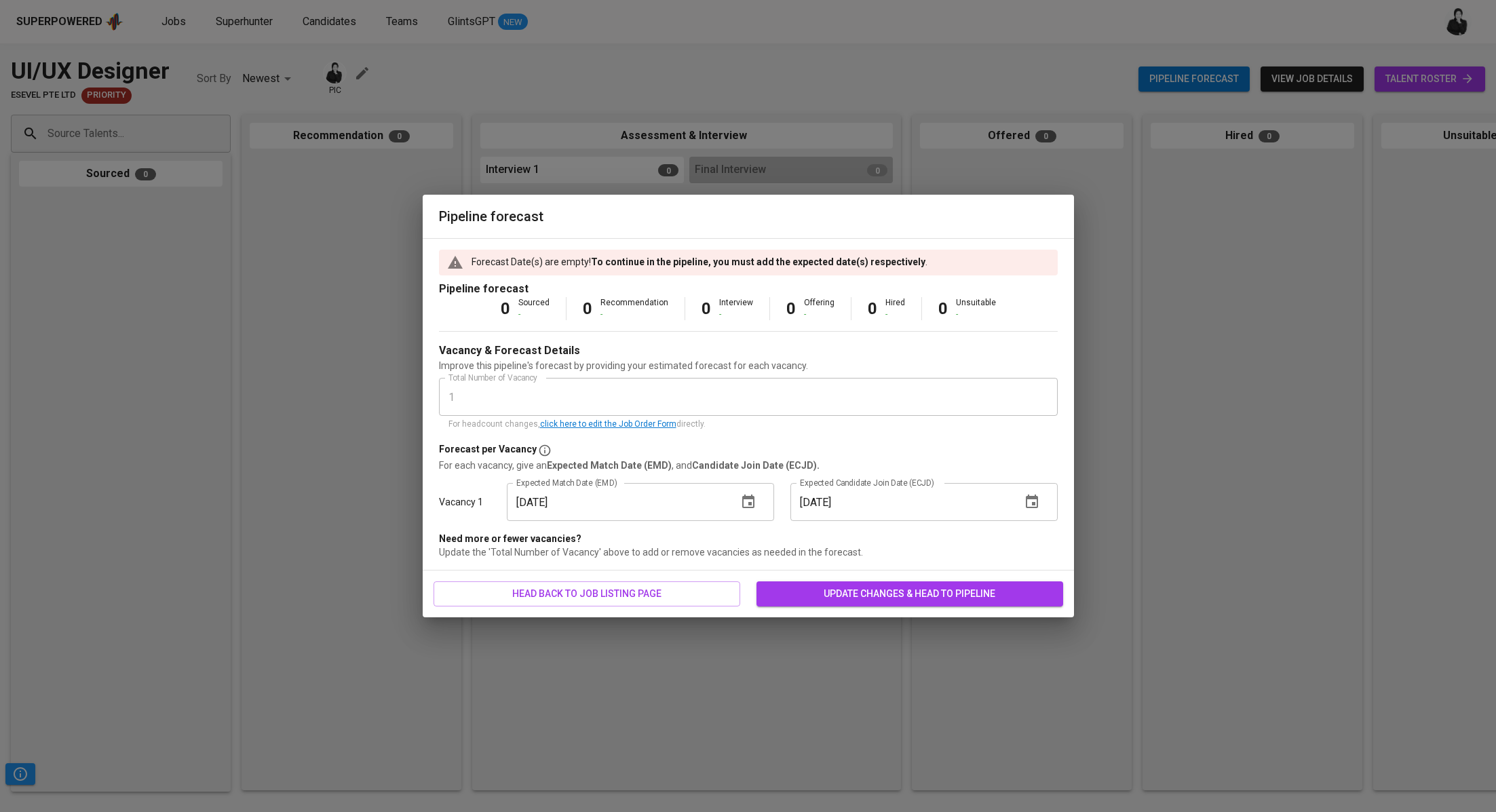
click at [836, 607] on div "head back to job listing page update changes & head to pipeline" at bounding box center [748, 594] width 651 height 47
click at [947, 589] on span "update changes & head to pipeline" at bounding box center [910, 594] width 285 height 17
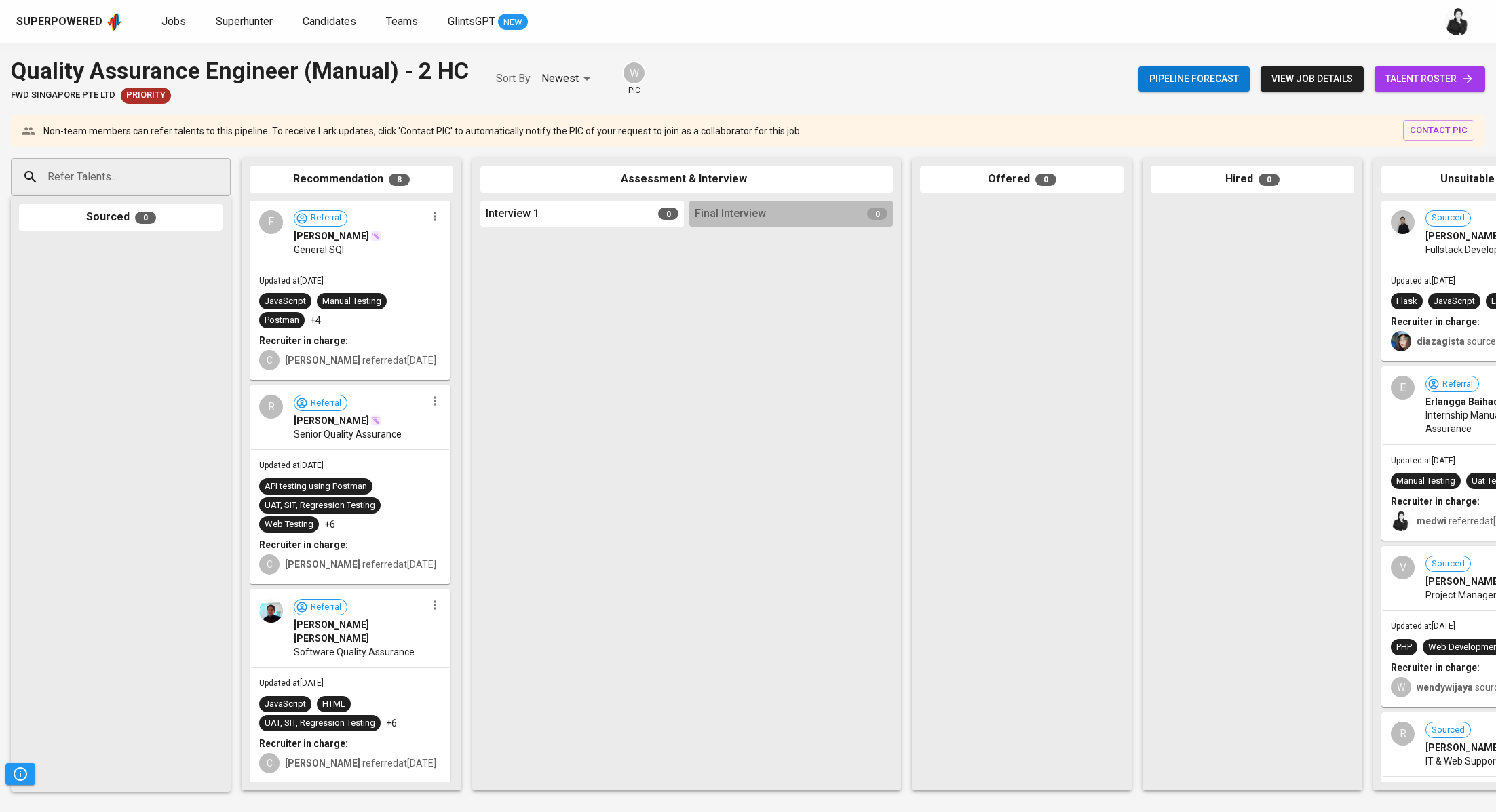
click at [1432, 86] on span "talent roster" at bounding box center [1429, 79] width 89 height 17
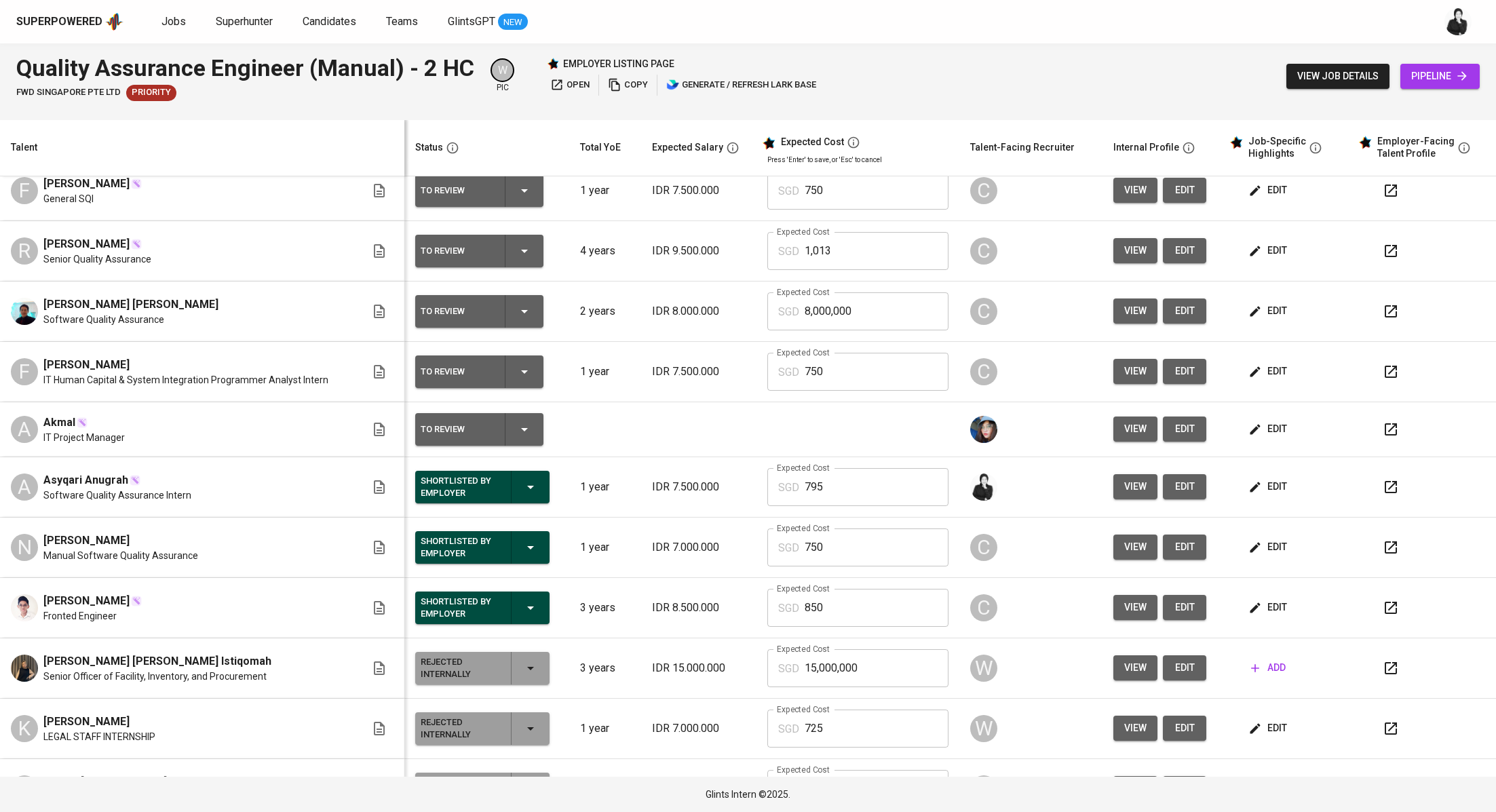
scroll to position [78, 0]
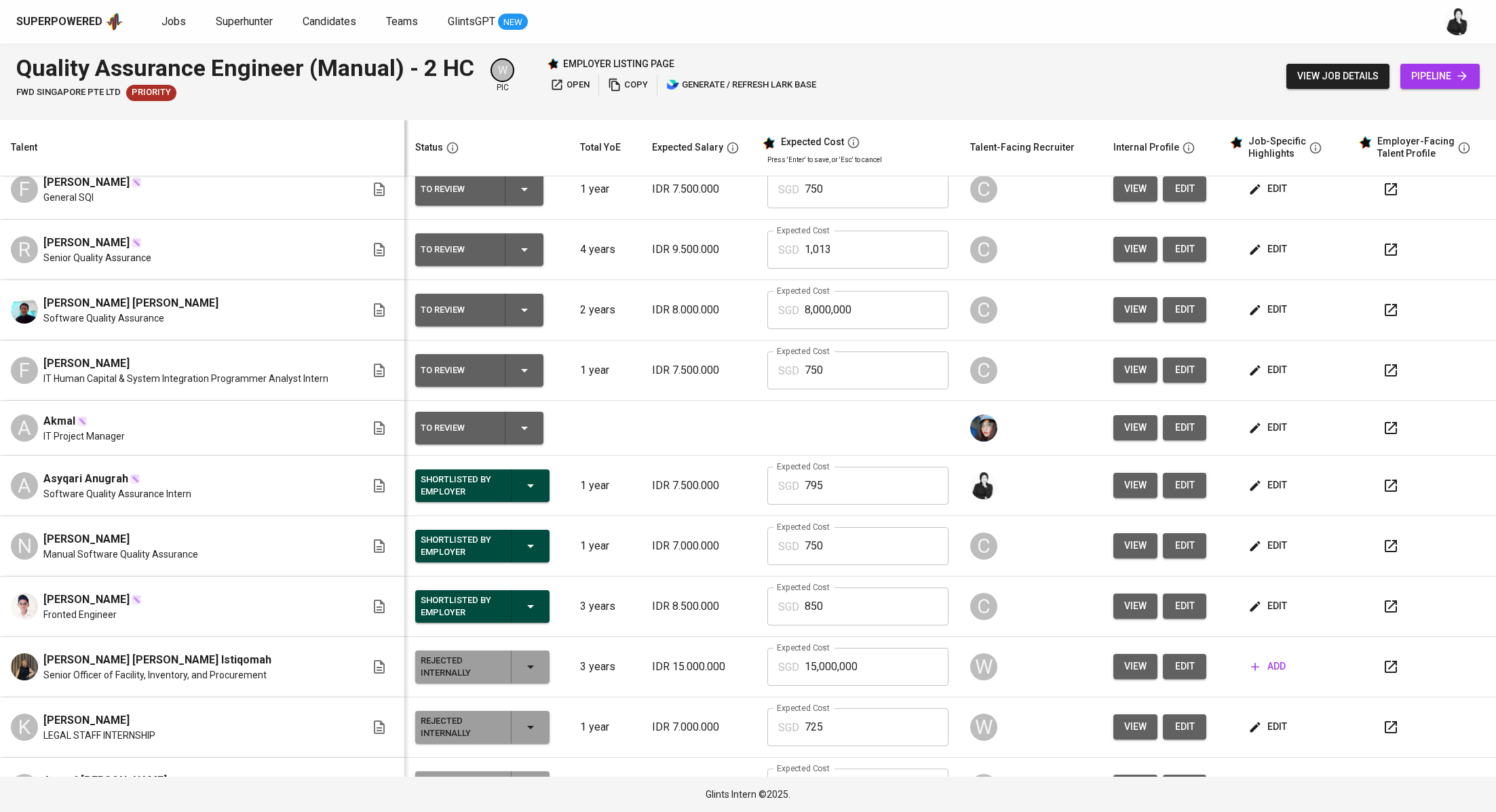
click at [1385, 482] on icon "button" at bounding box center [1391, 486] width 13 height 13
click at [1002, 493] on button "button" at bounding box center [1018, 485] width 32 height 32
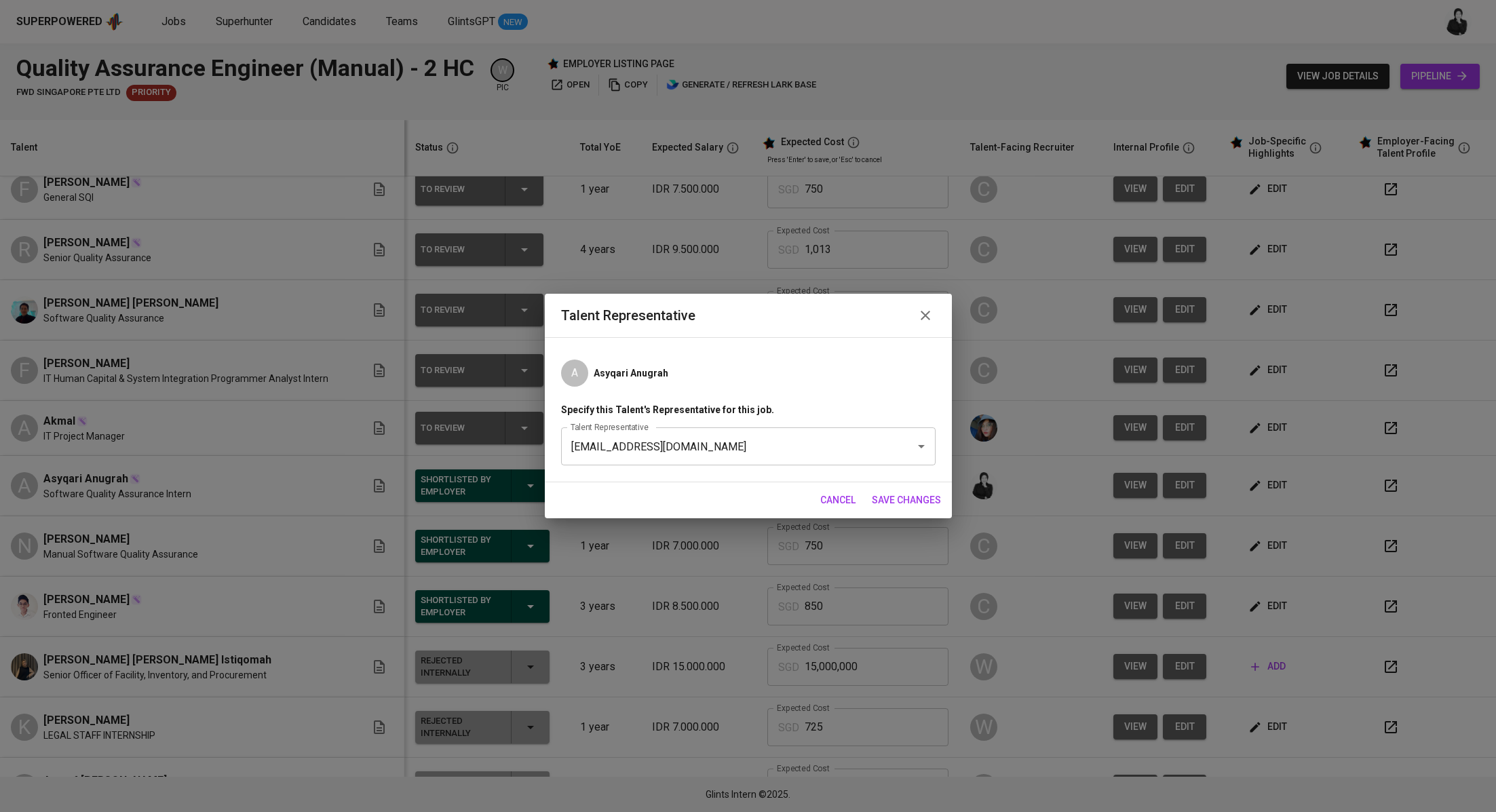
click at [929, 319] on icon "button" at bounding box center [925, 315] width 16 height 16
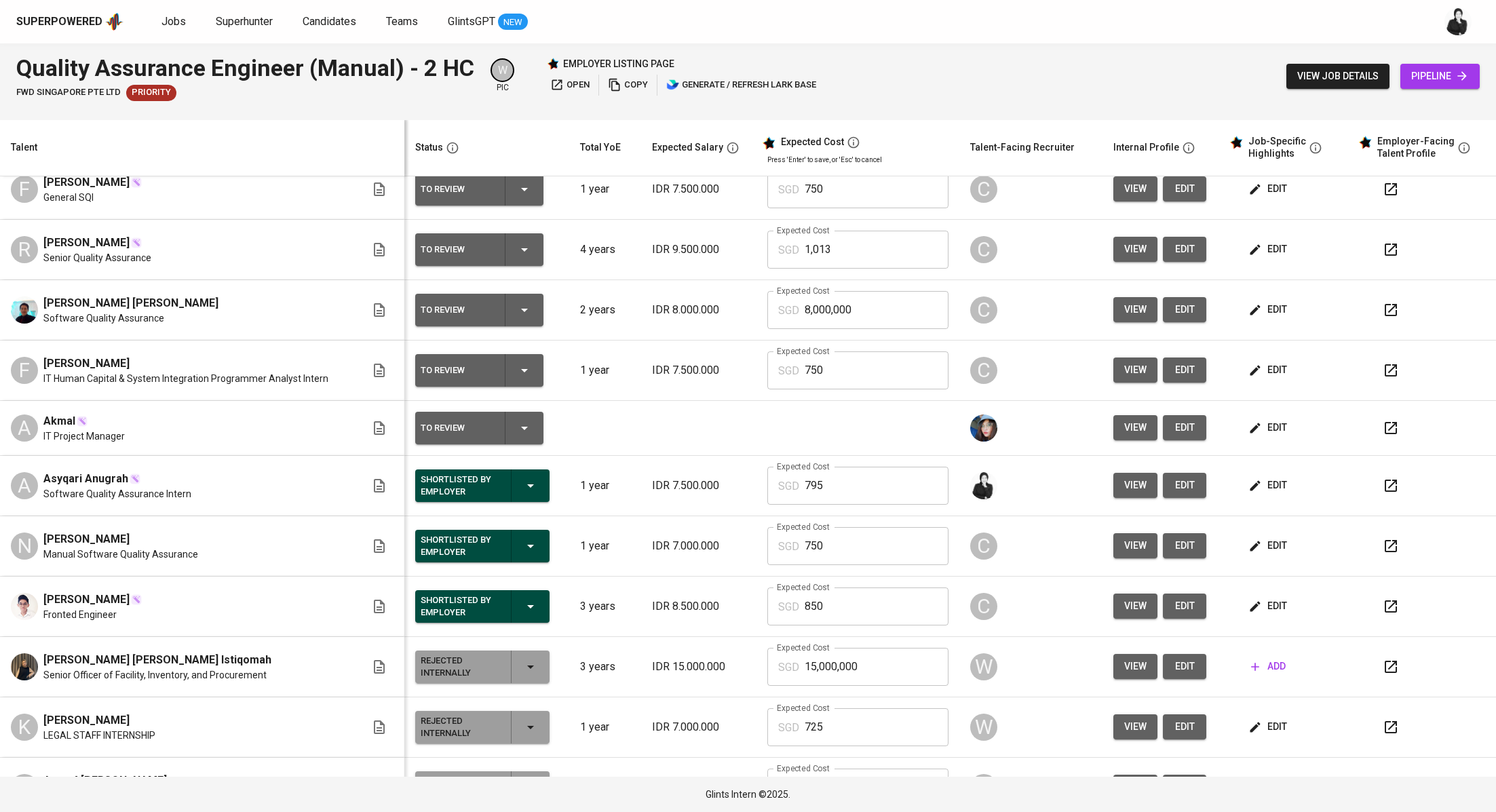
click at [1258, 491] on span "edit" at bounding box center [1269, 486] width 36 height 17
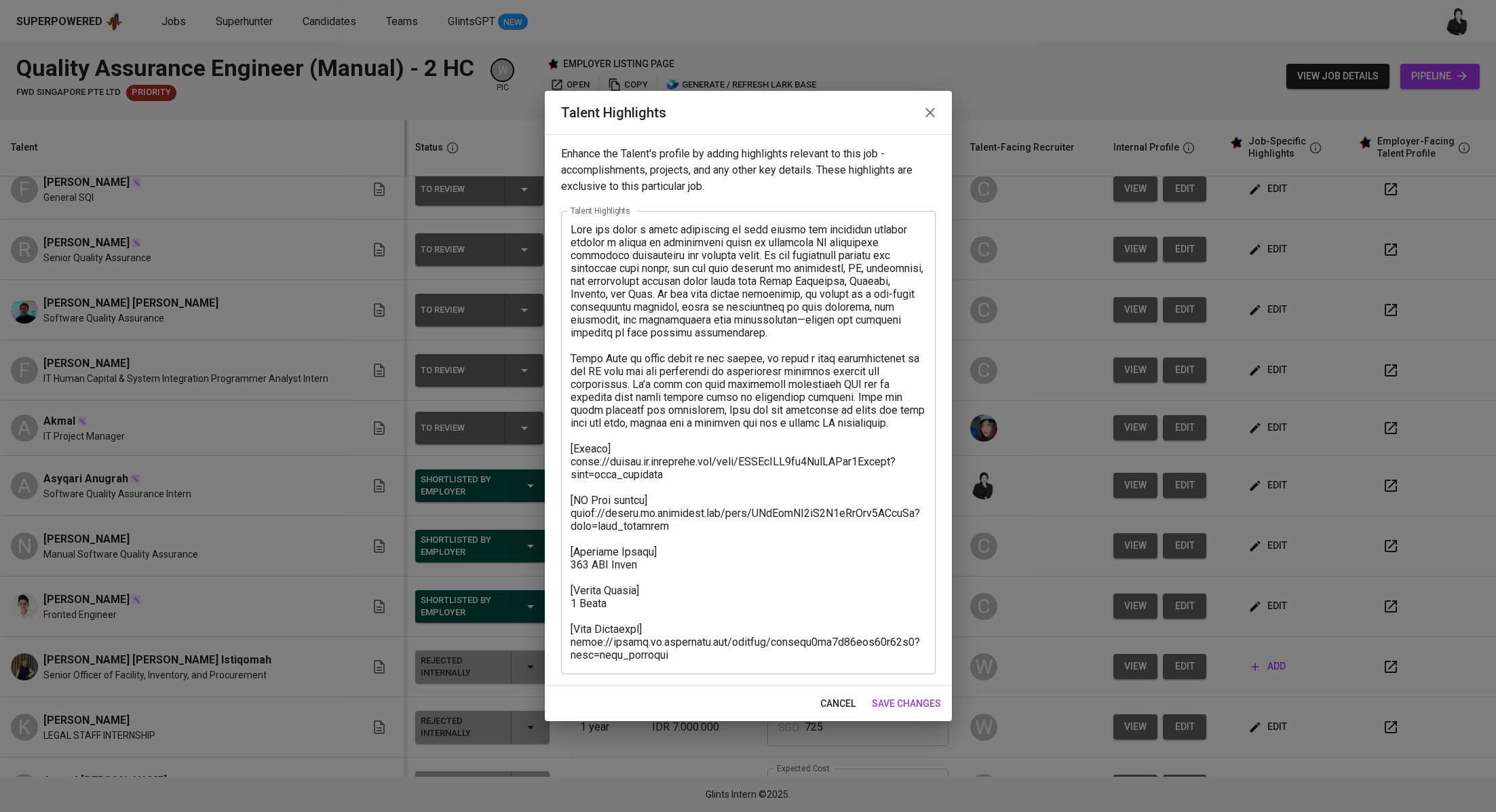
click at [582, 563] on textarea at bounding box center [748, 442] width 356 height 438
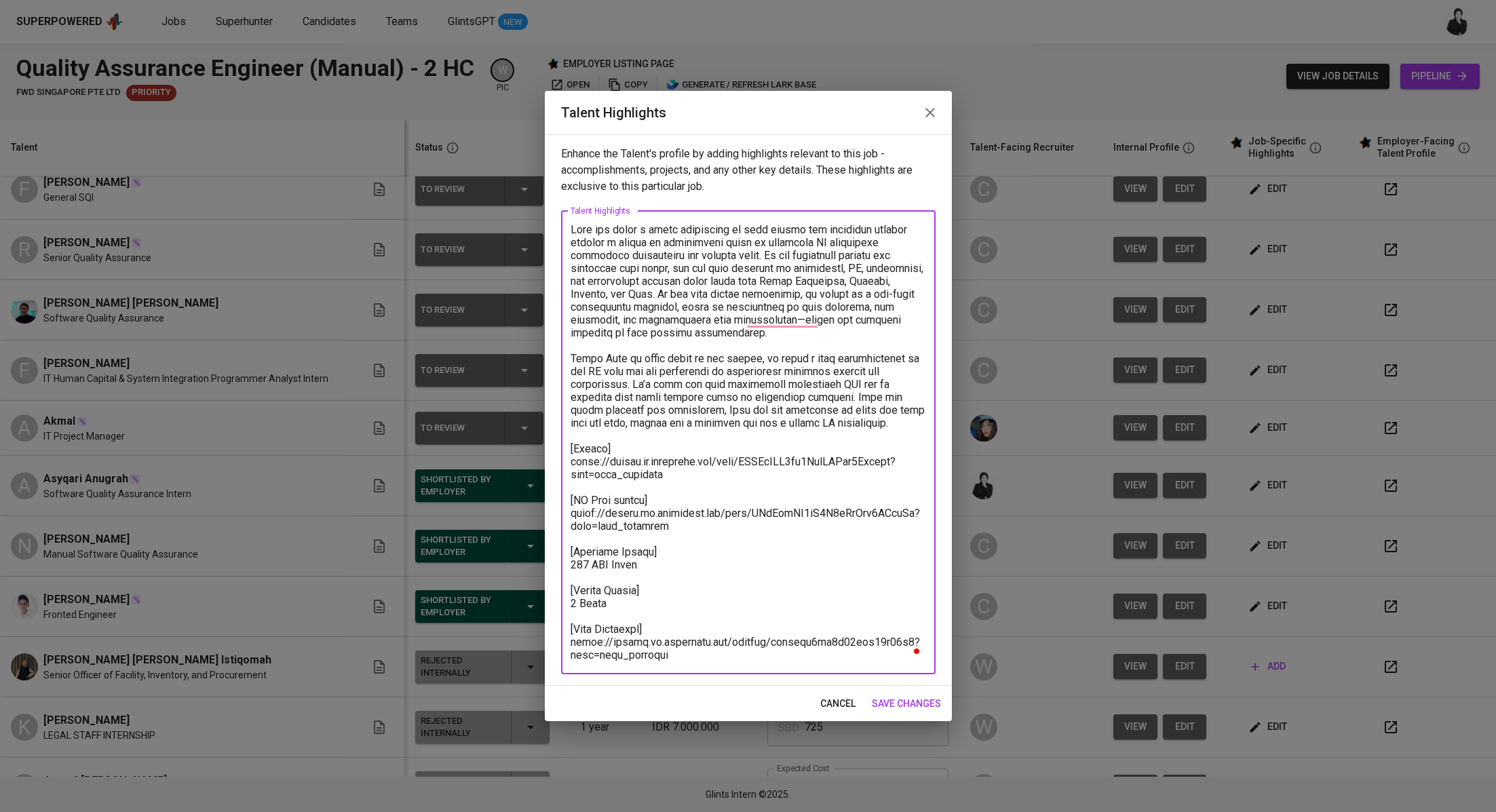
type textarea "Qari has built a solid foundation in both manual and automated testing through …"
click at [928, 706] on span "save changes" at bounding box center [907, 704] width 69 height 17
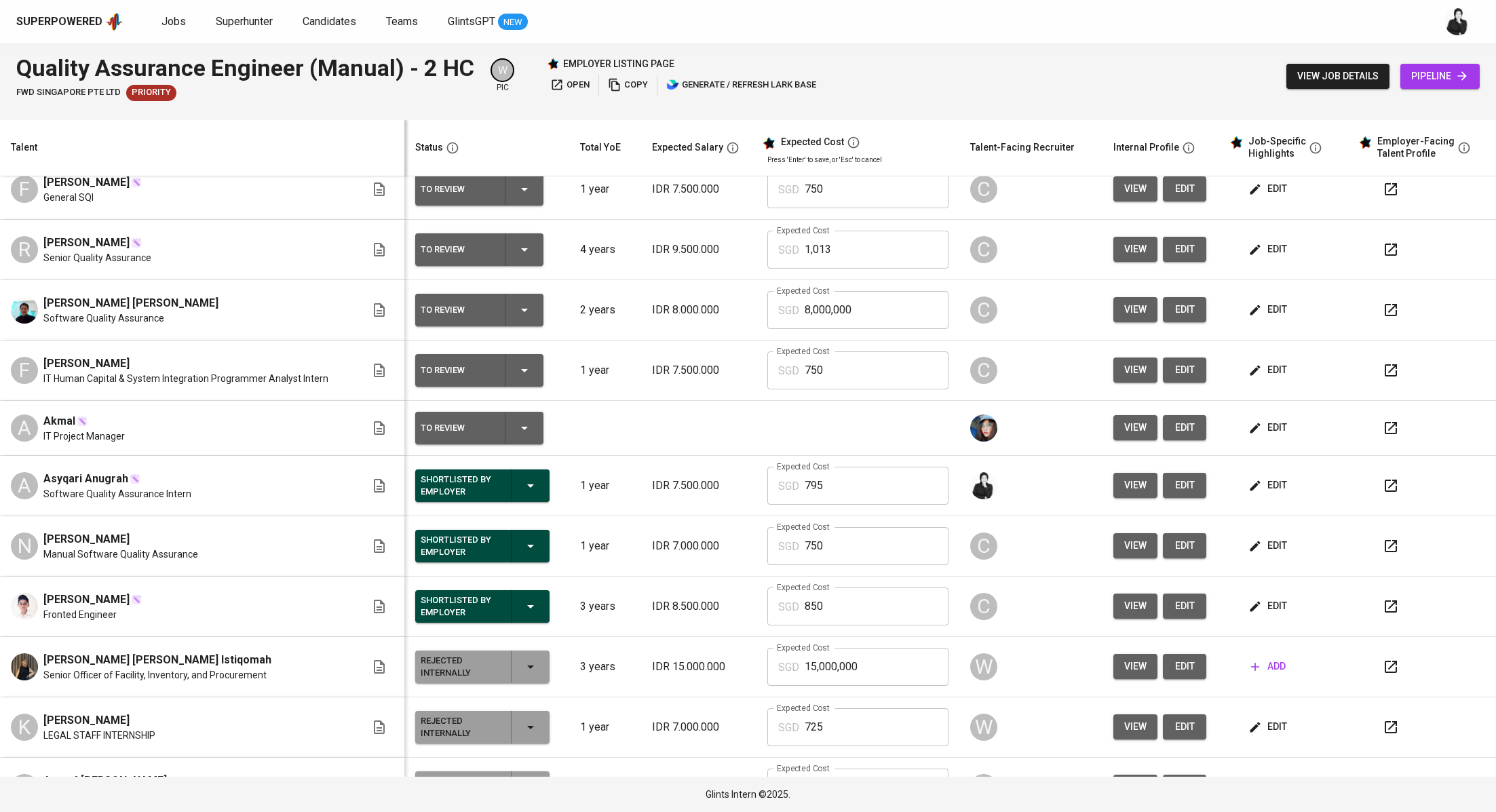
click at [1268, 483] on span "edit" at bounding box center [1269, 486] width 36 height 17
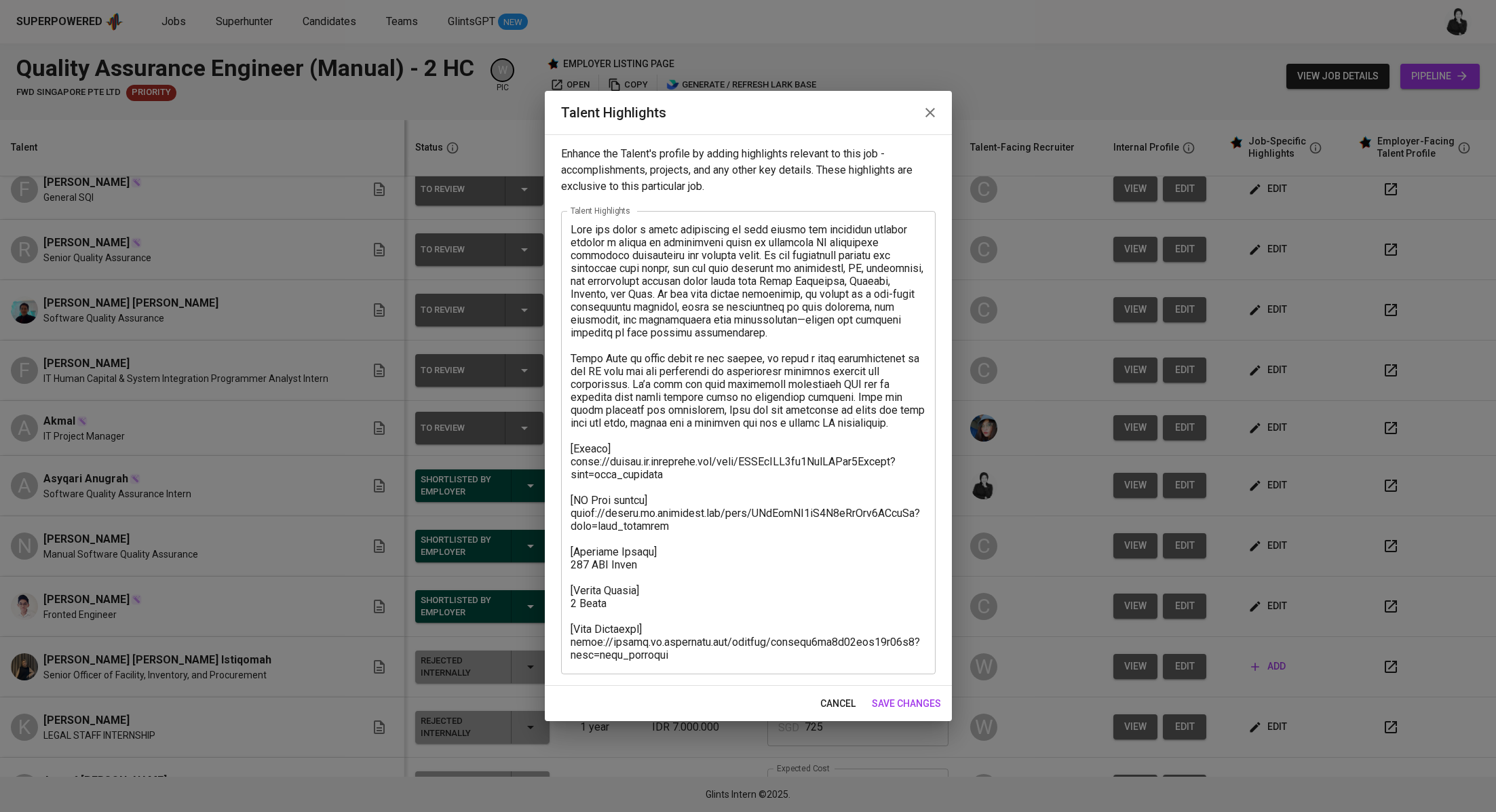
click at [931, 115] on icon "button" at bounding box center [930, 112] width 16 height 16
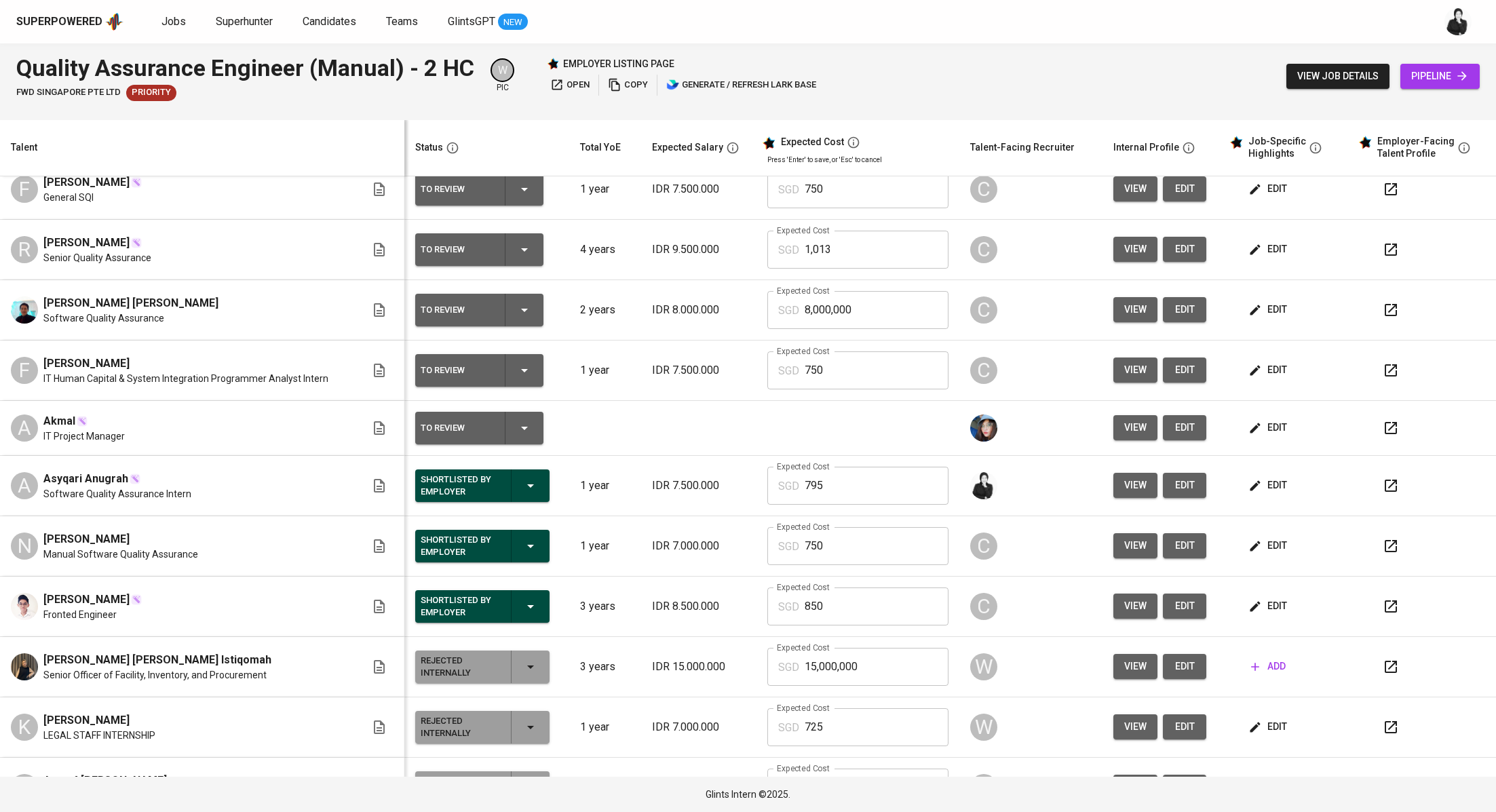
click at [1382, 486] on icon "button" at bounding box center [1390, 485] width 16 height 16
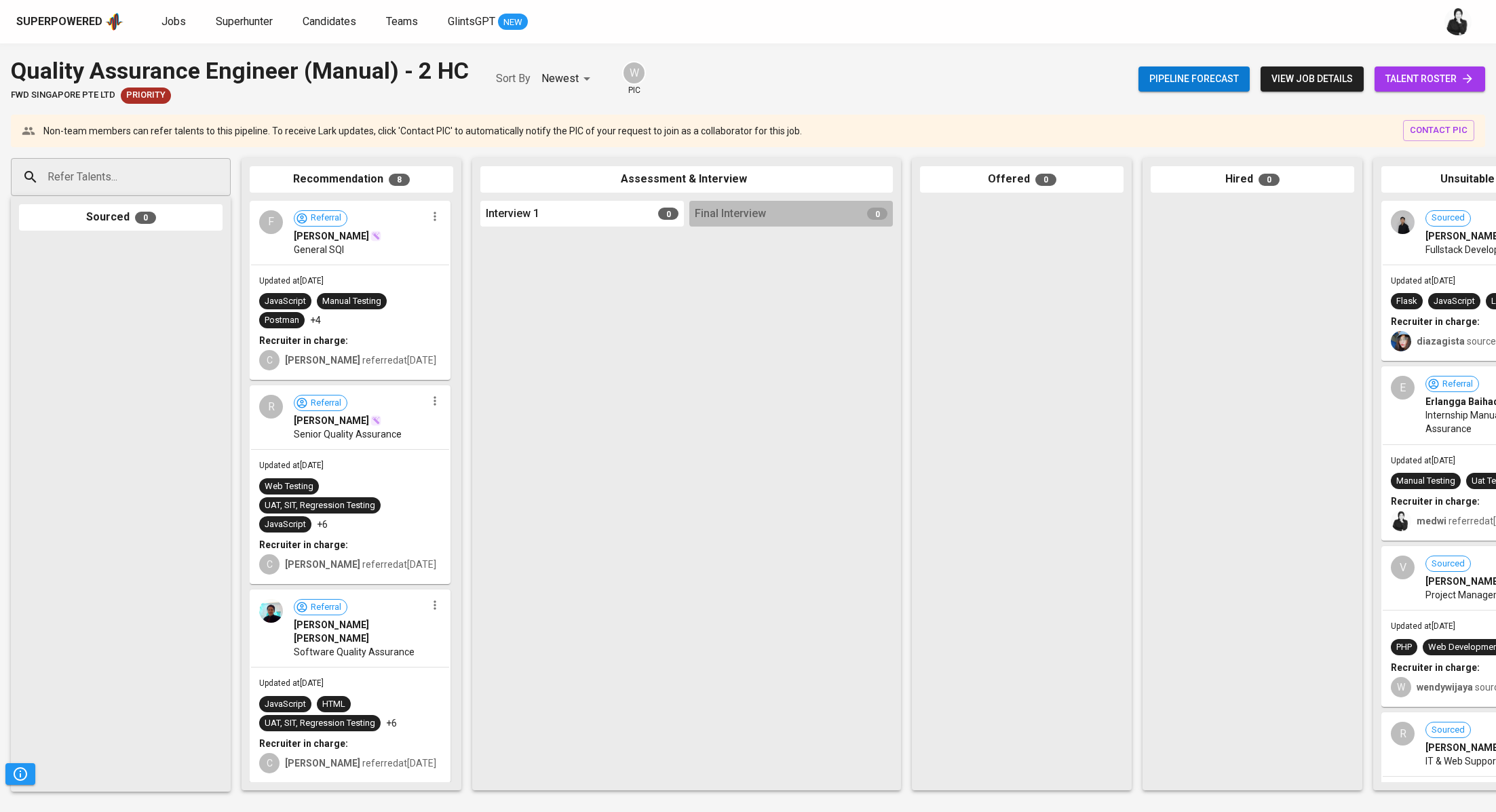
click at [1415, 82] on span "talent roster" at bounding box center [1429, 79] width 89 height 17
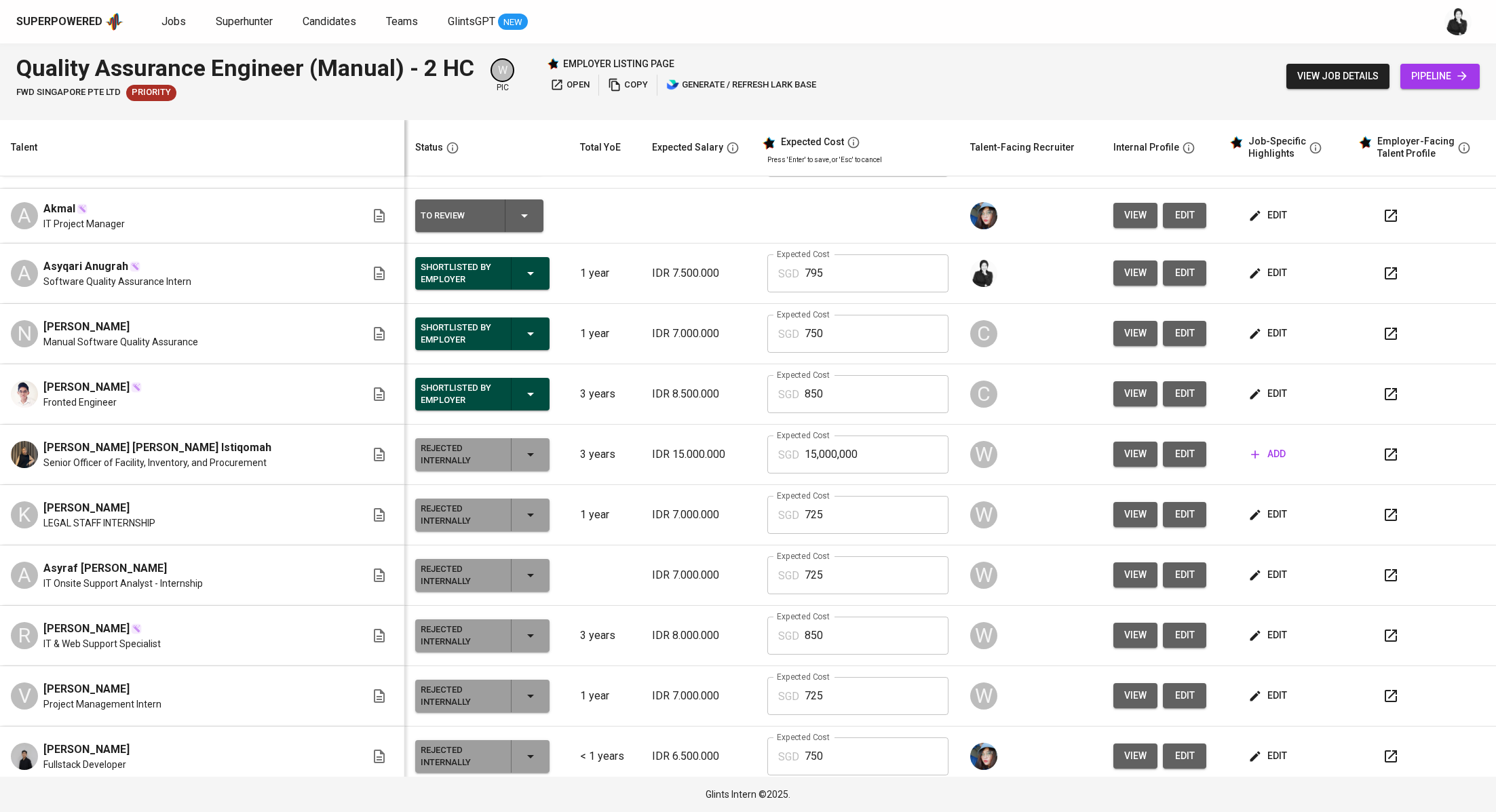
scroll to position [275, 0]
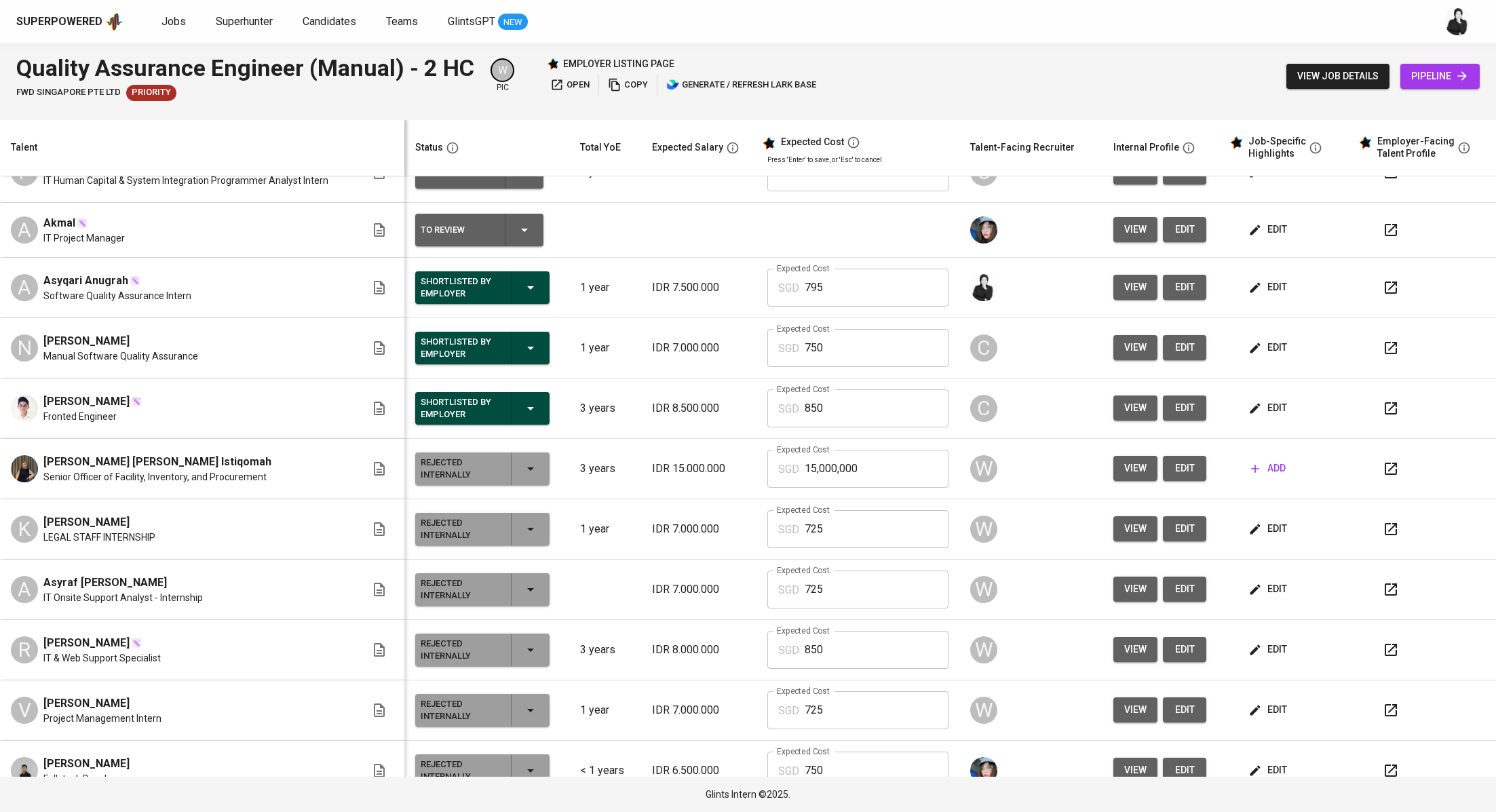
click at [1385, 282] on icon "button" at bounding box center [1391, 288] width 13 height 13
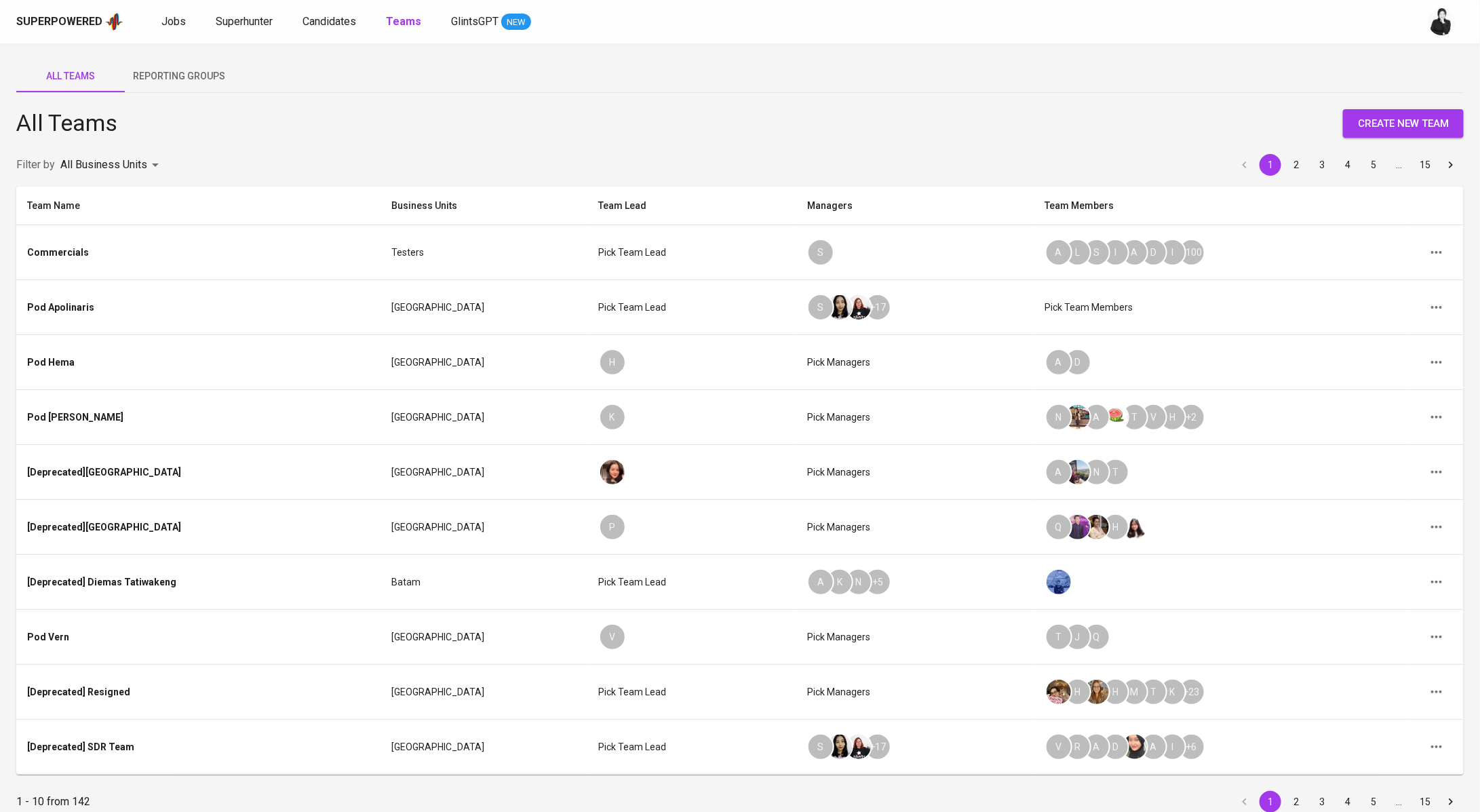
click at [211, 23] on div "Jobs Superhunter Candidates Teams GlintsGPT NEW" at bounding box center [346, 22] width 370 height 17
click at [220, 20] on span "Superhunter" at bounding box center [244, 21] width 57 height 13
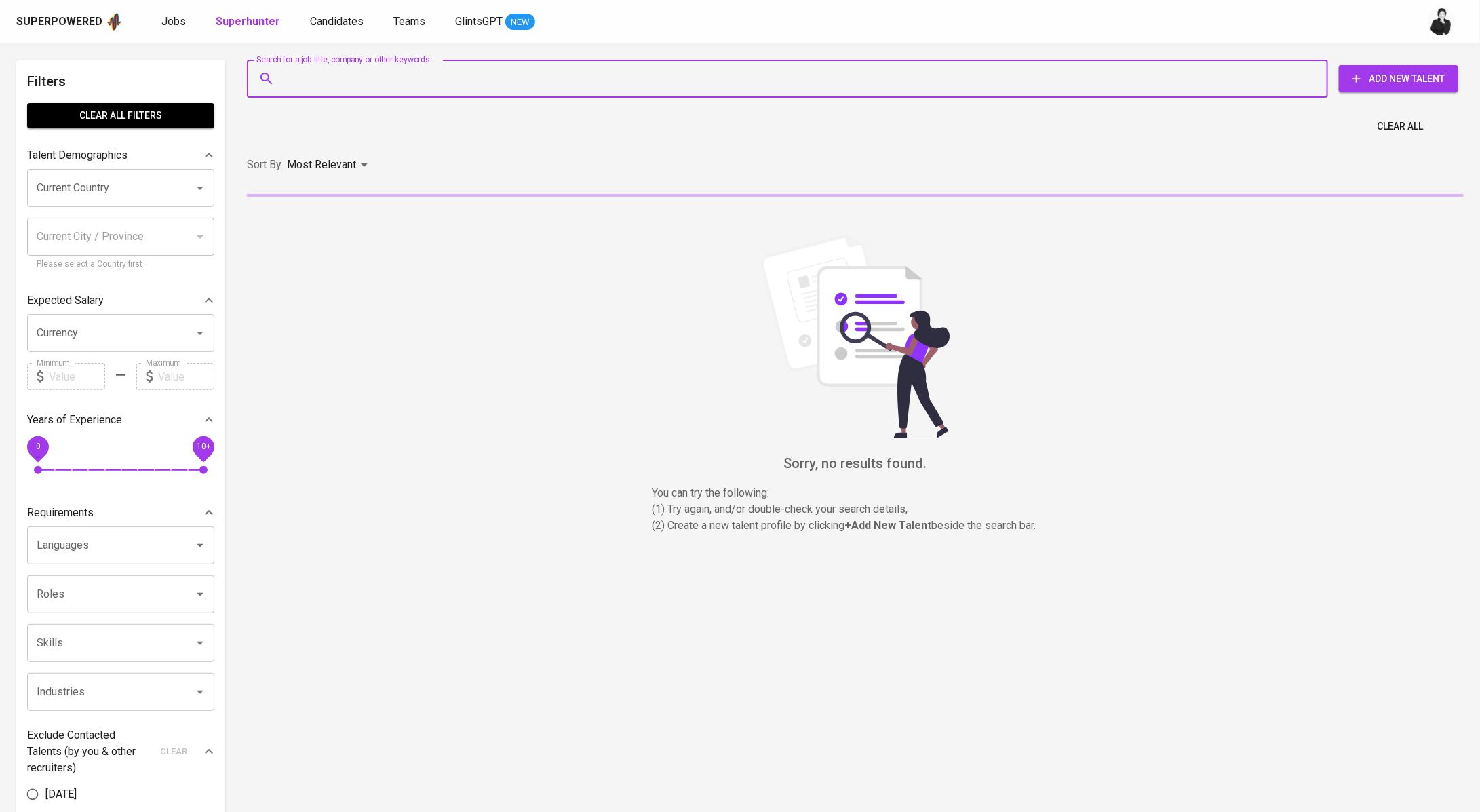
click at [349, 77] on input "Search for a job title, company or other keywords" at bounding box center [791, 78] width 1022 height 26
paste input "[EMAIL_ADDRESS][DOMAIN_NAME]"
type input "[EMAIL_ADDRESS][DOMAIN_NAME]"
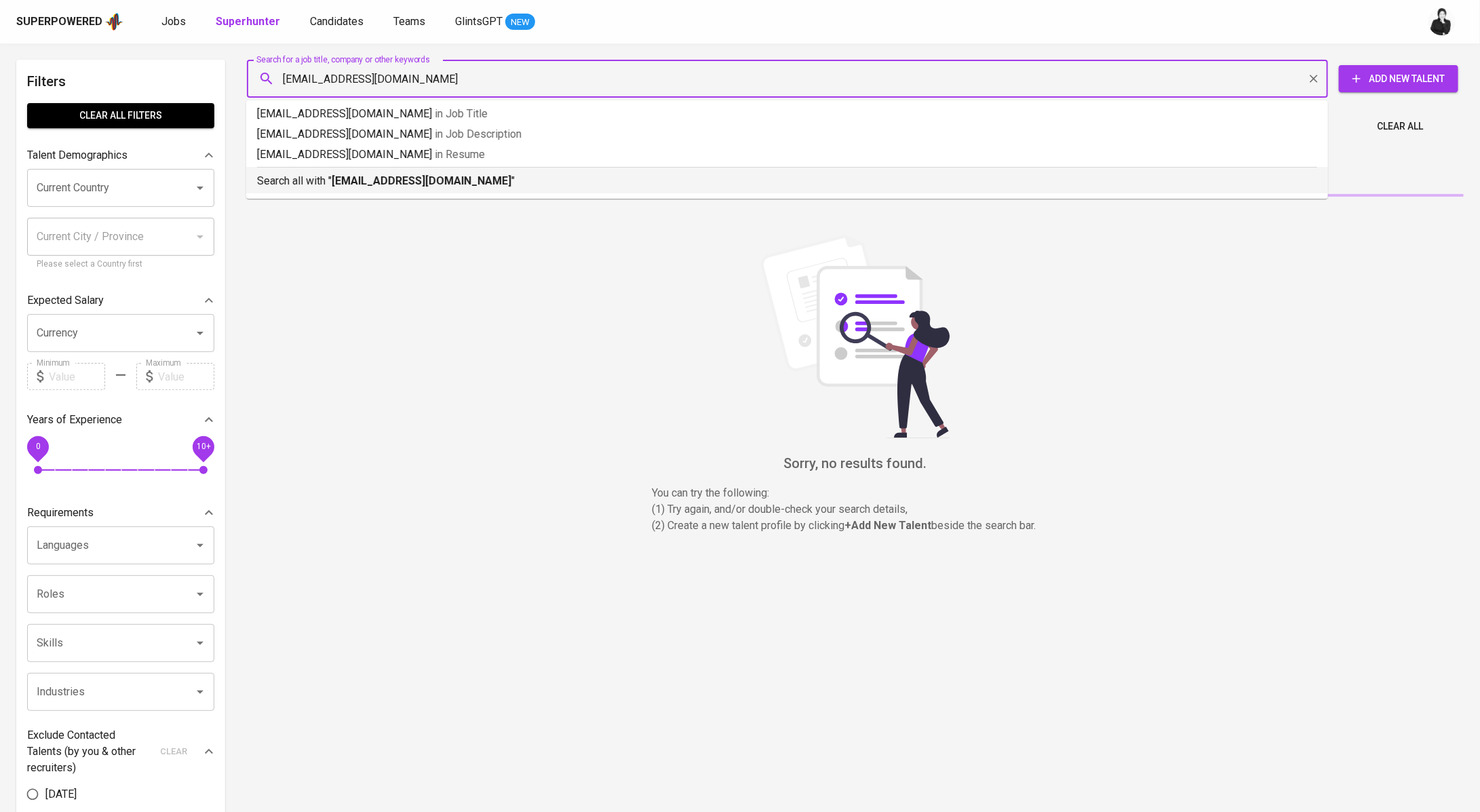
click at [468, 185] on b "[EMAIL_ADDRESS][DOMAIN_NAME]" at bounding box center [421, 180] width 180 height 13
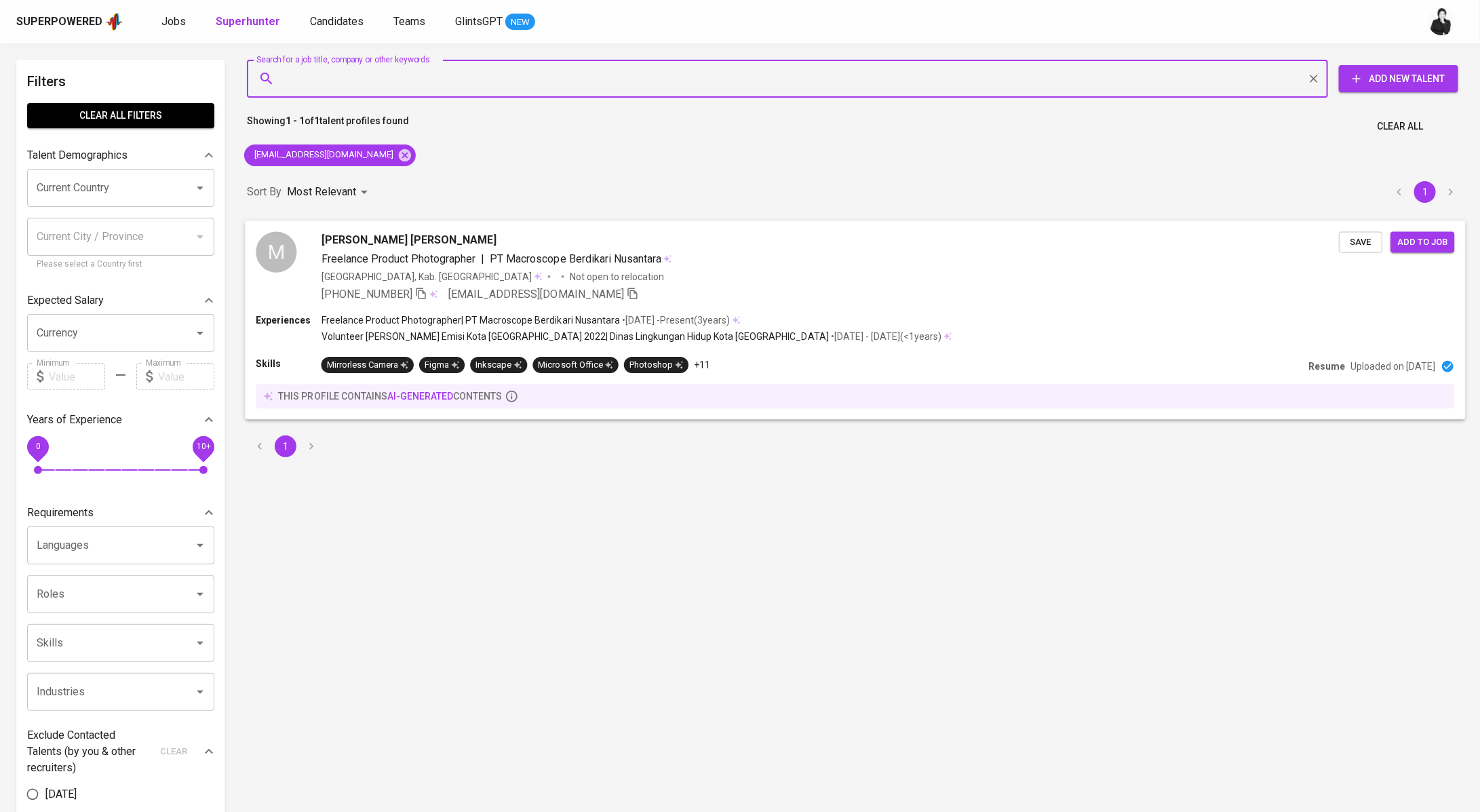
click at [459, 237] on span "[PERSON_NAME] [PERSON_NAME]" at bounding box center [410, 239] width 176 height 16
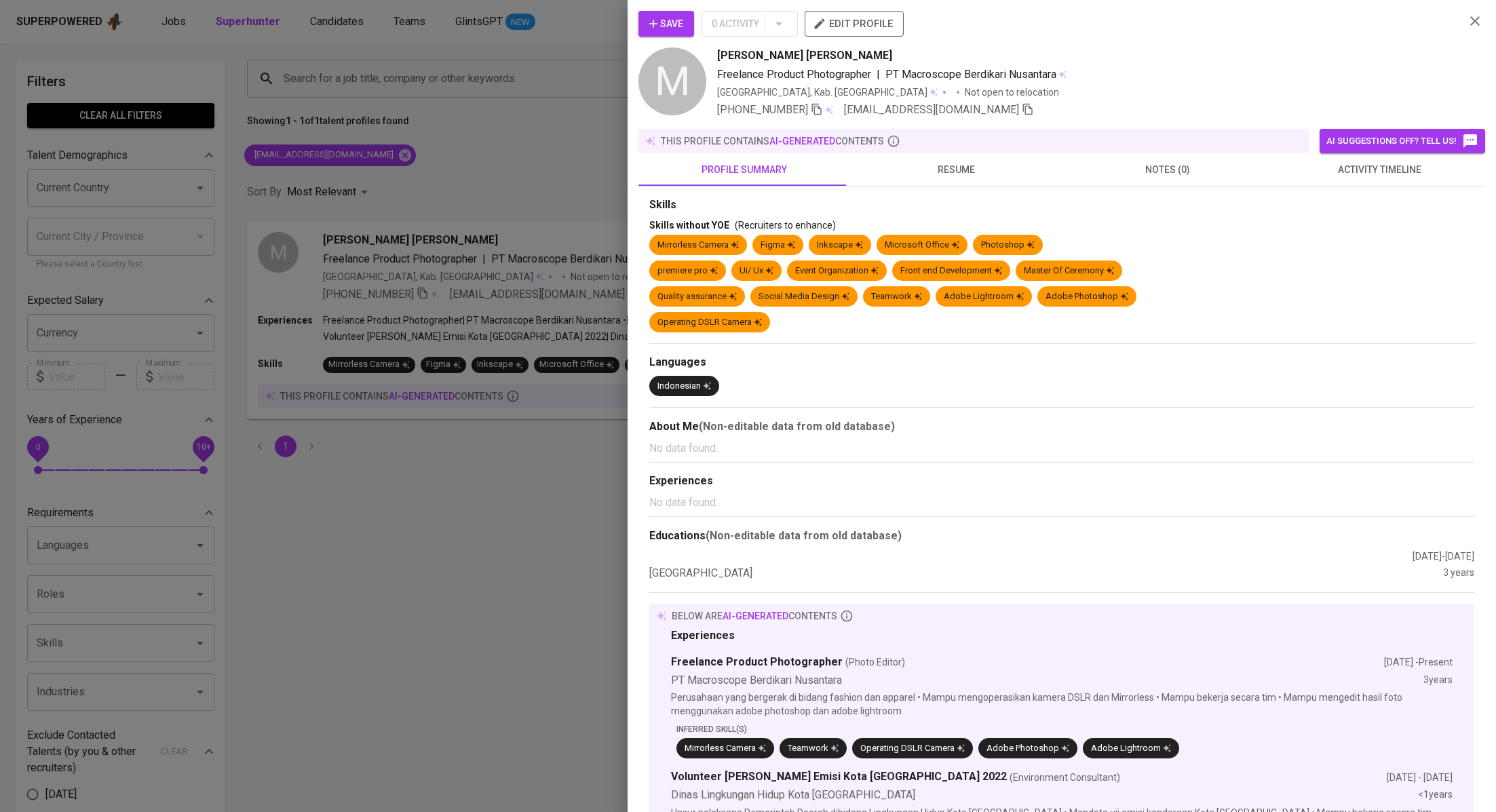
click at [1323, 171] on span "activity timeline" at bounding box center [1379, 170] width 195 height 17
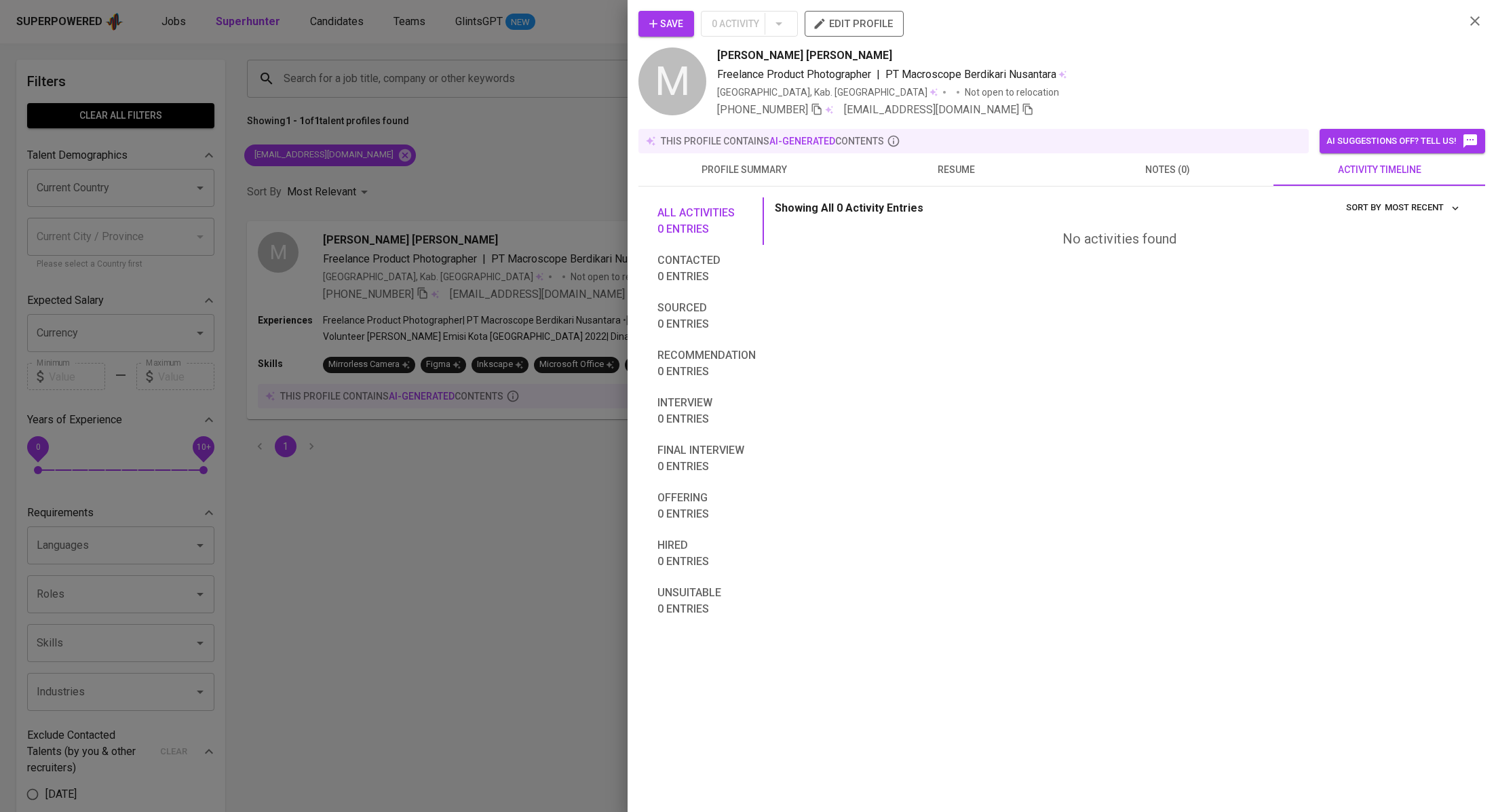
click at [667, 21] on span "Save" at bounding box center [666, 24] width 34 height 17
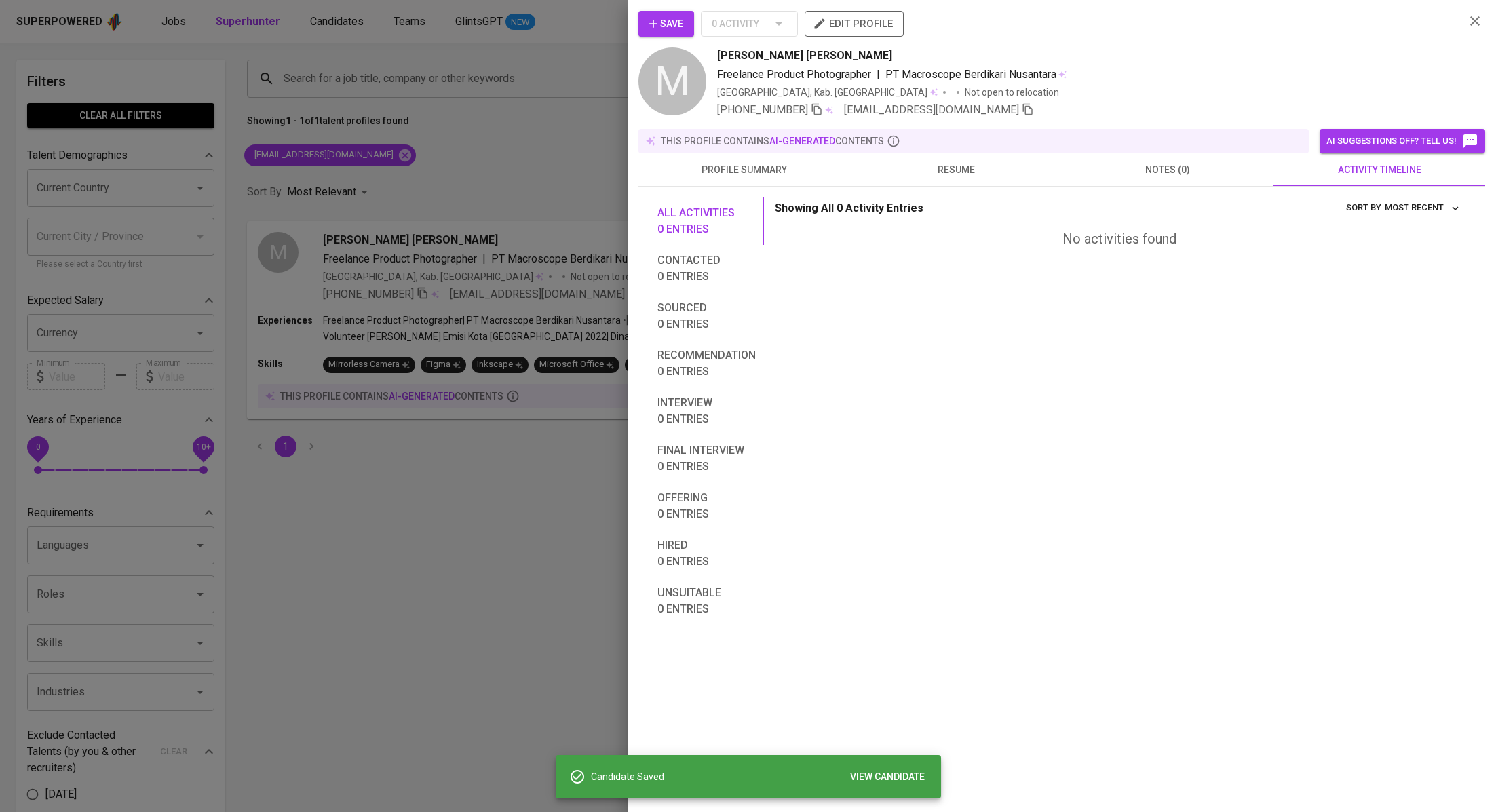
click at [502, 191] on div at bounding box center [748, 406] width 1496 height 812
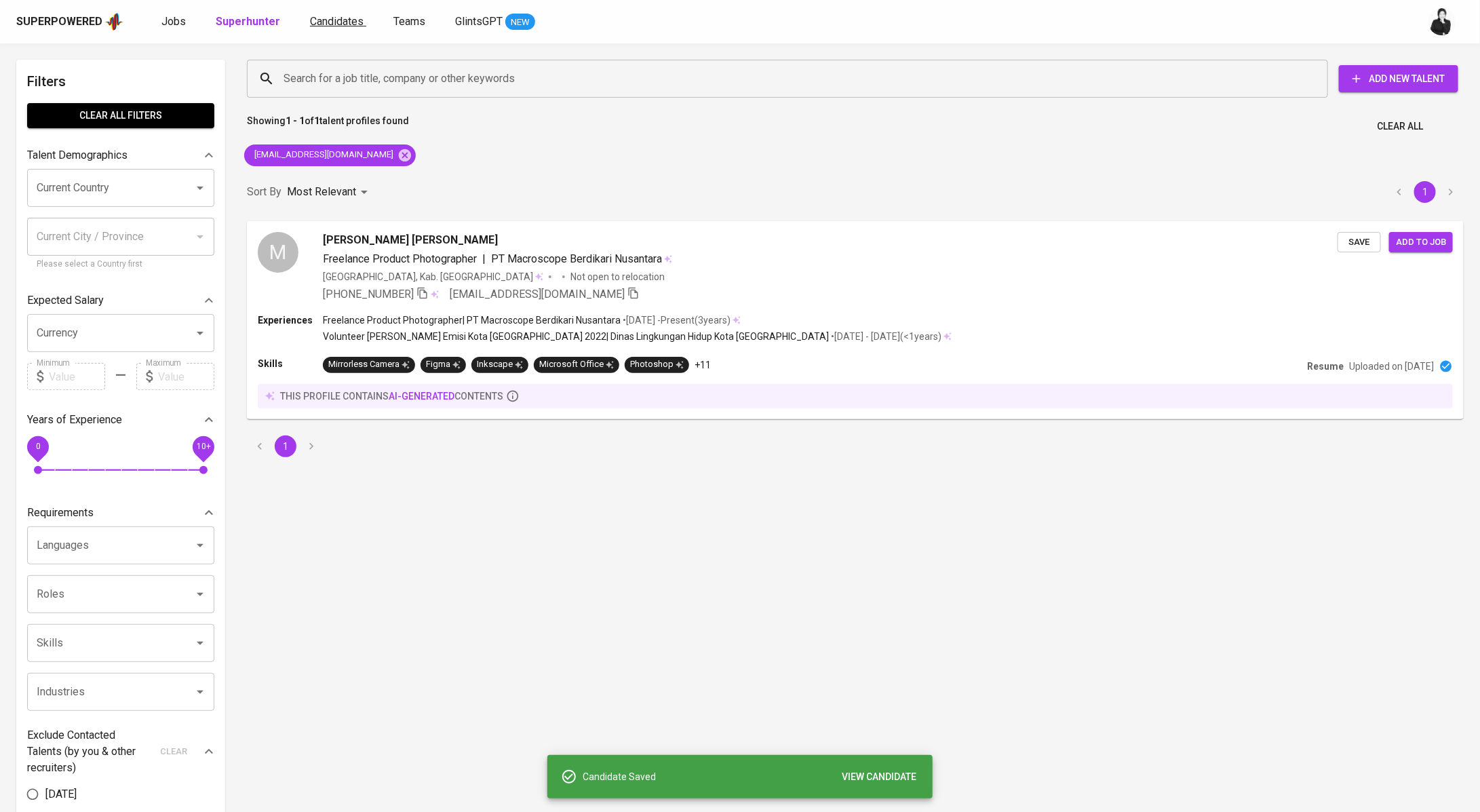
click at [326, 20] on span "Candidates" at bounding box center [337, 21] width 53 height 13
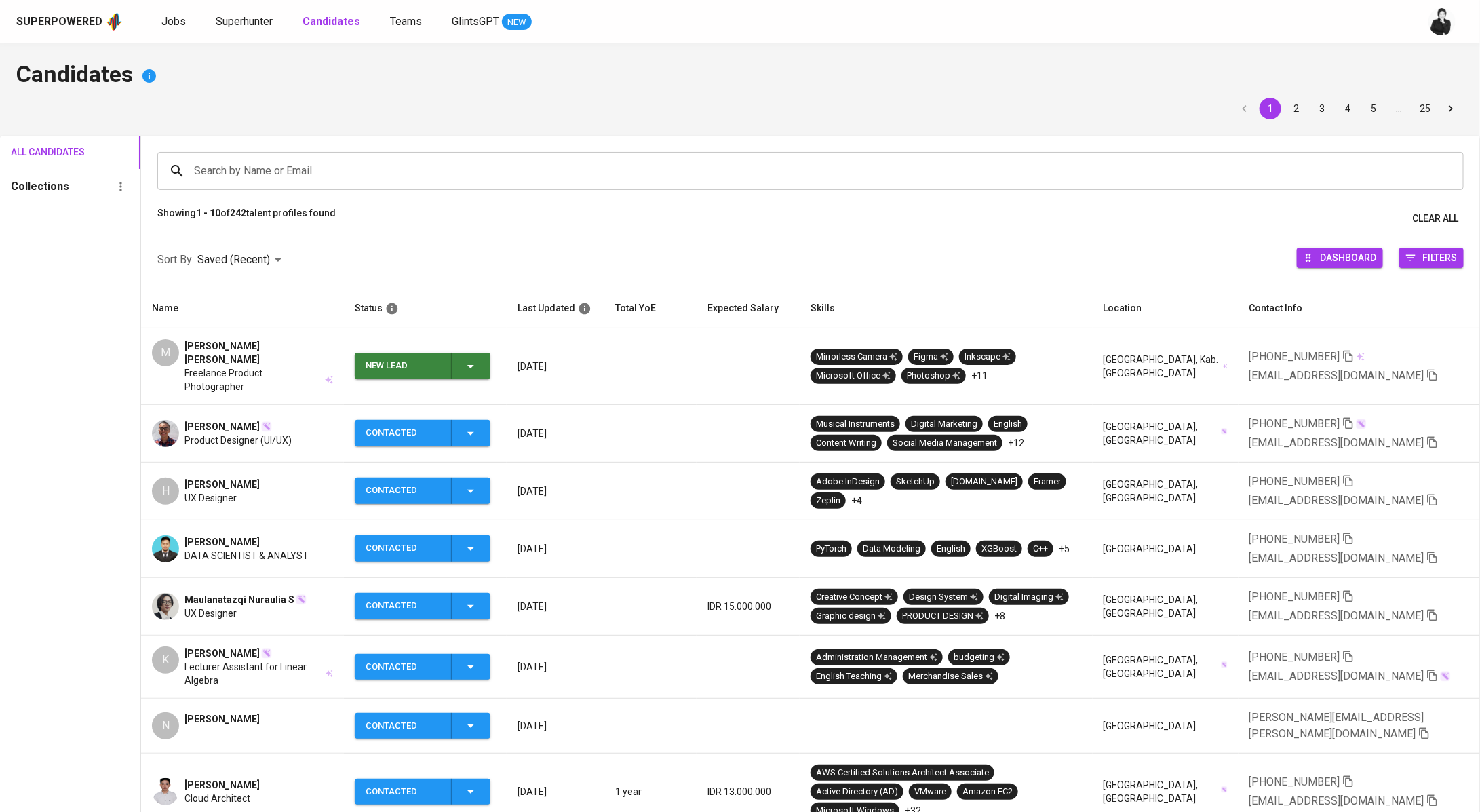
click at [490, 353] on button "New Lead" at bounding box center [422, 366] width 136 height 27
click at [445, 415] on li "Contacted" at bounding box center [428, 413] width 136 height 24
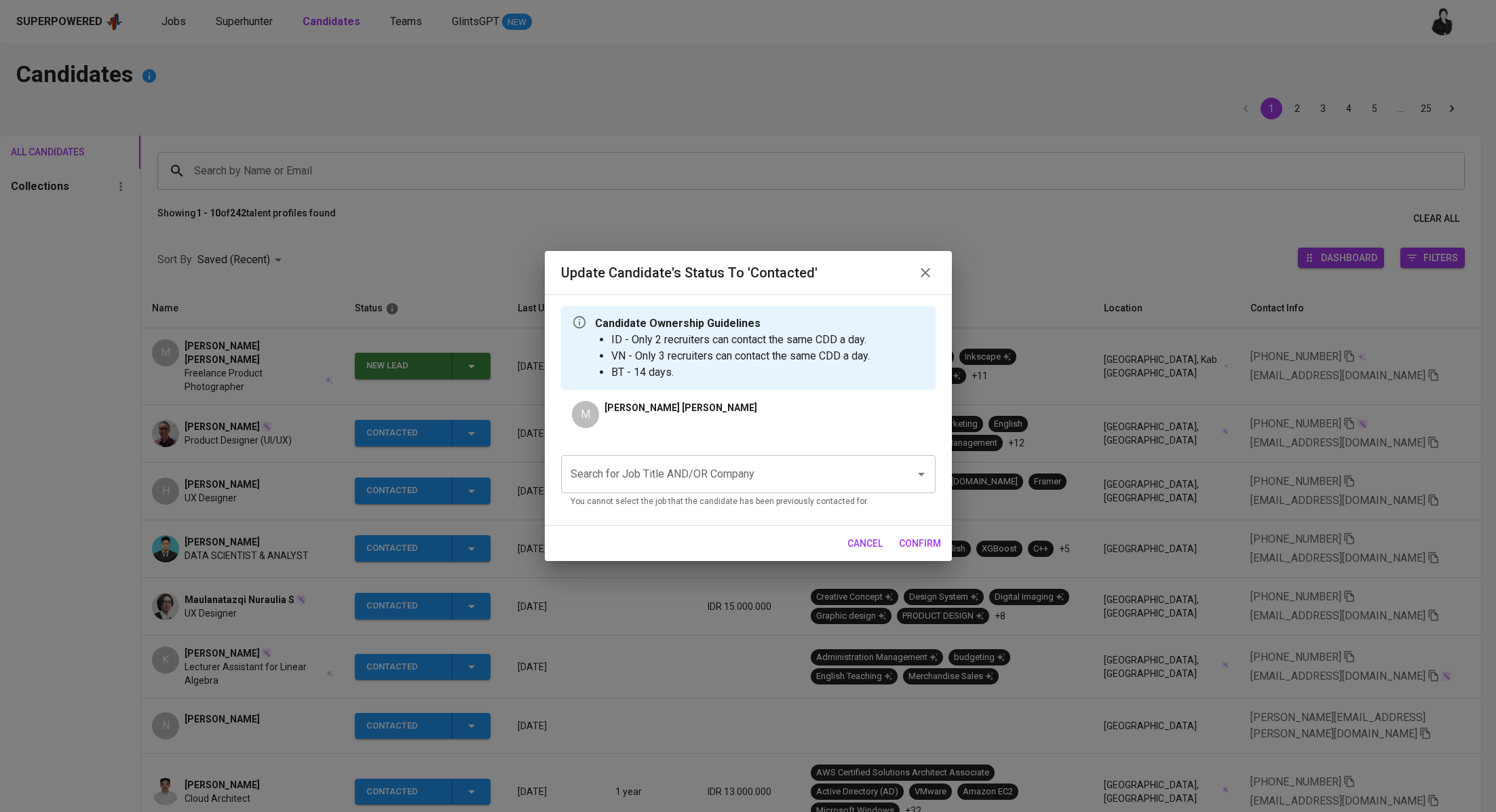
click at [750, 466] on input "Search for Job Title AND/OR Company" at bounding box center [729, 474] width 324 height 26
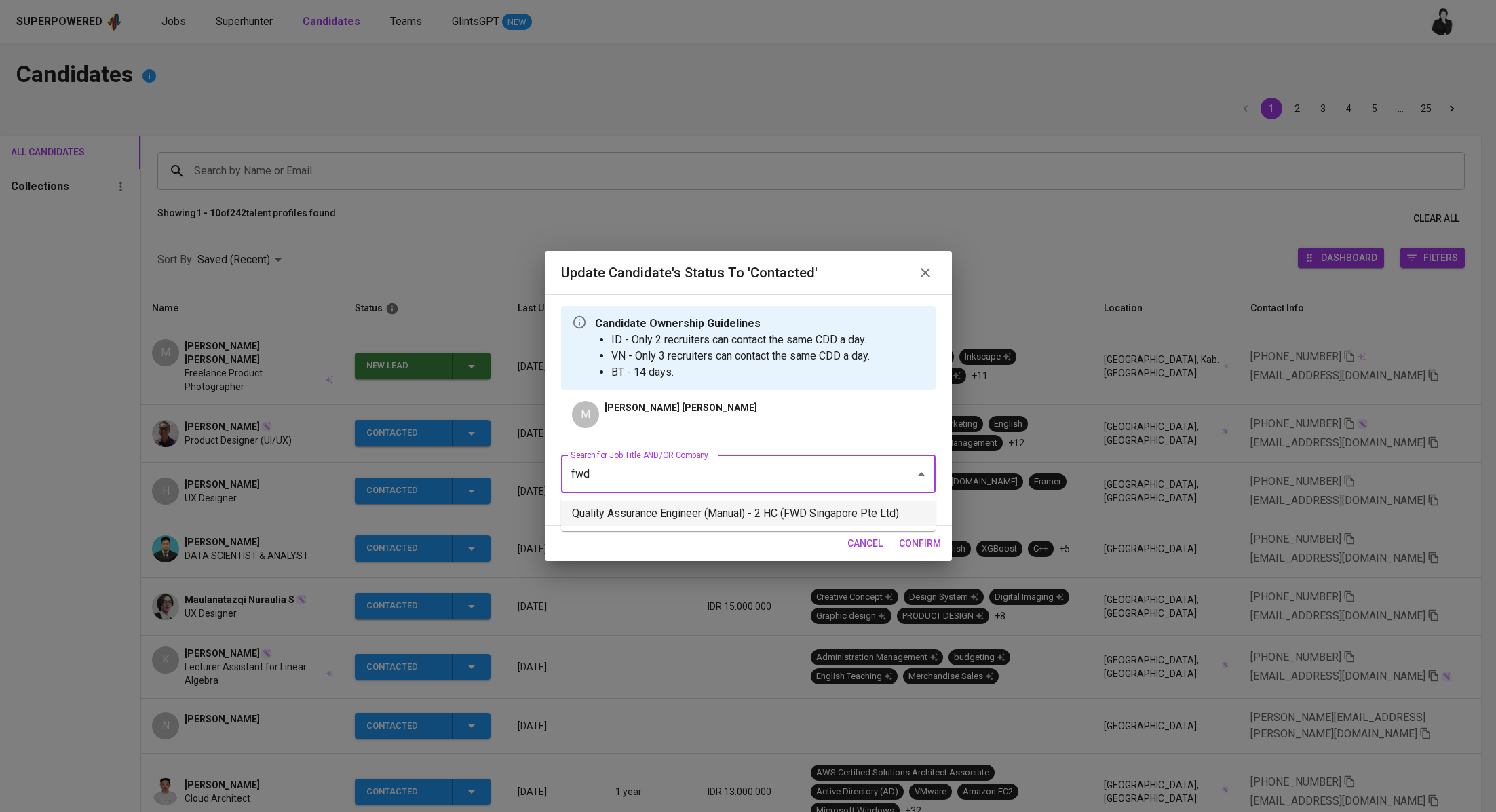
click at [866, 523] on li "Quality Assurance Engineer (Manual) - 2 HC (FWD Singapore Pte Ltd)" at bounding box center [748, 513] width 374 height 24
type input "fwd"
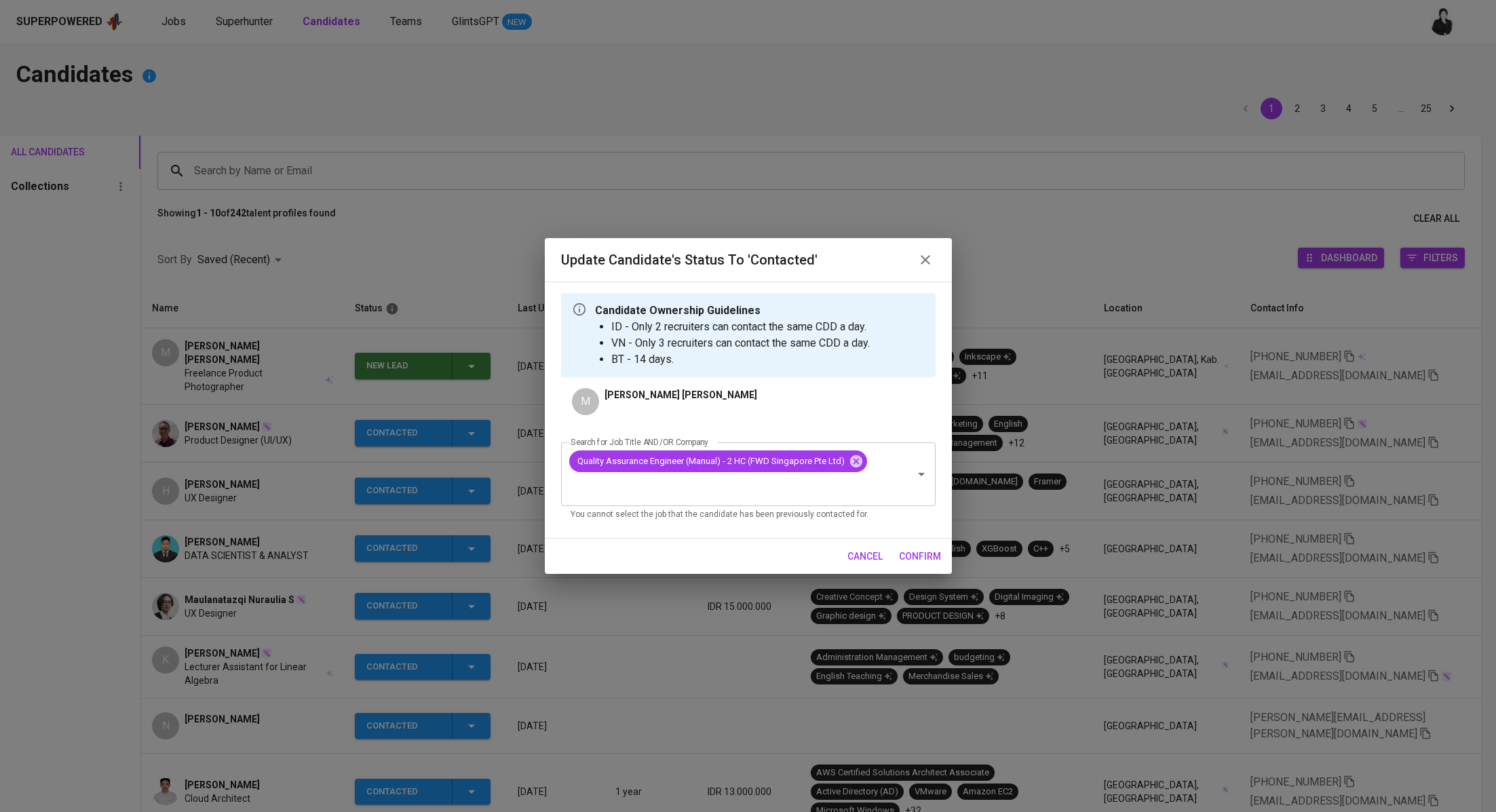
click at [936, 555] on span "confirm" at bounding box center [920, 556] width 42 height 17
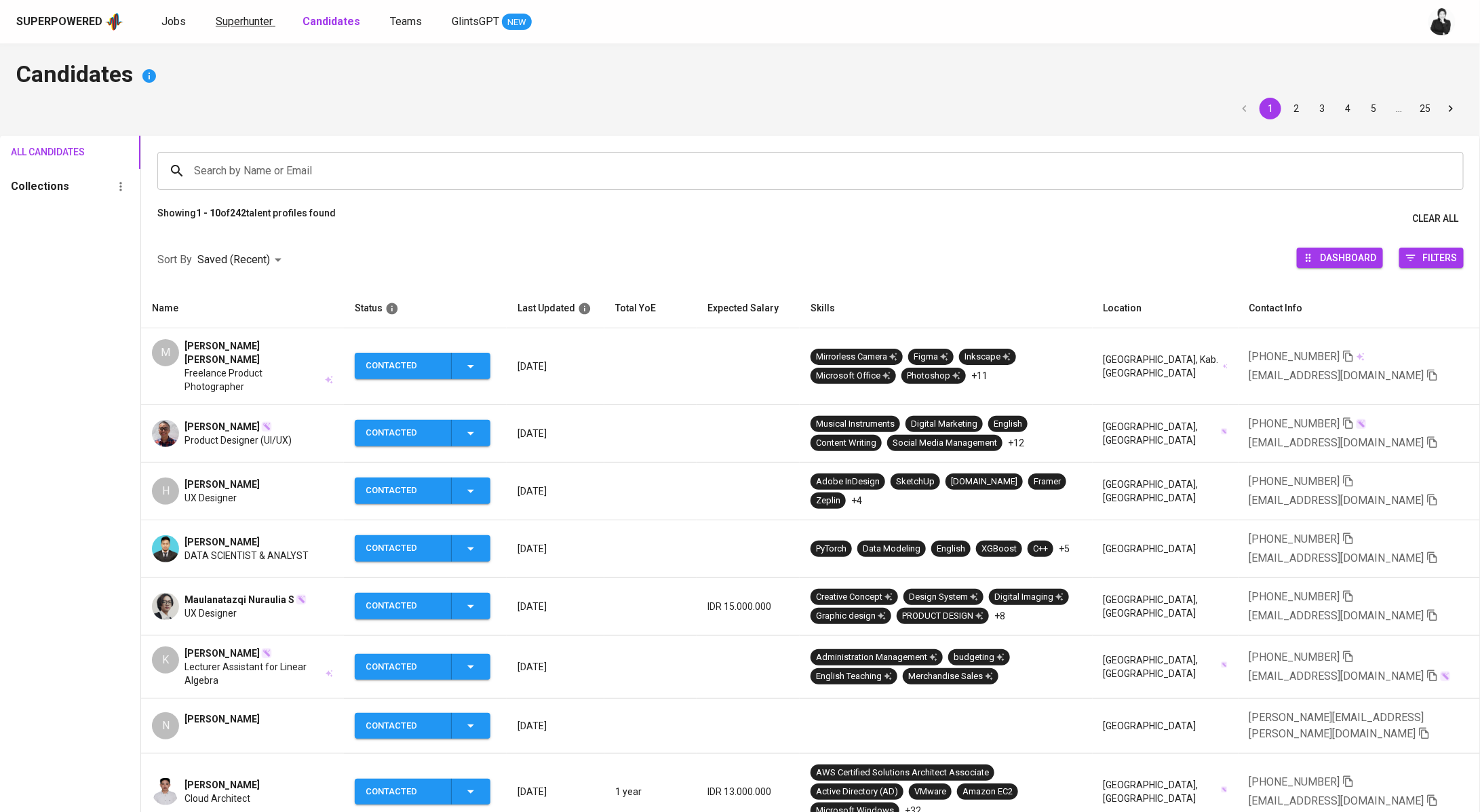
click at [246, 29] on link "Superhunter" at bounding box center [246, 22] width 60 height 17
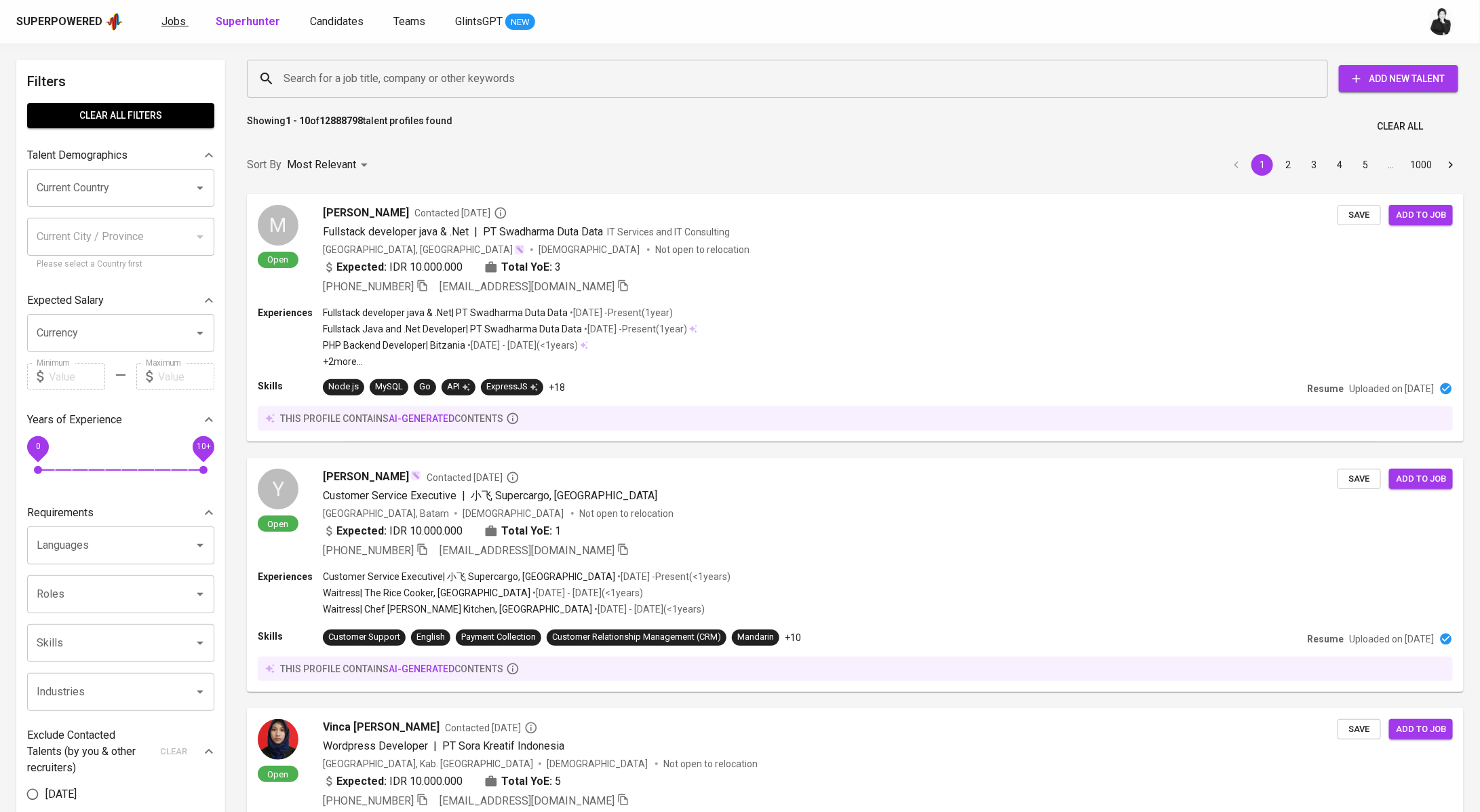
click at [173, 15] on span "Jobs" at bounding box center [173, 21] width 24 height 13
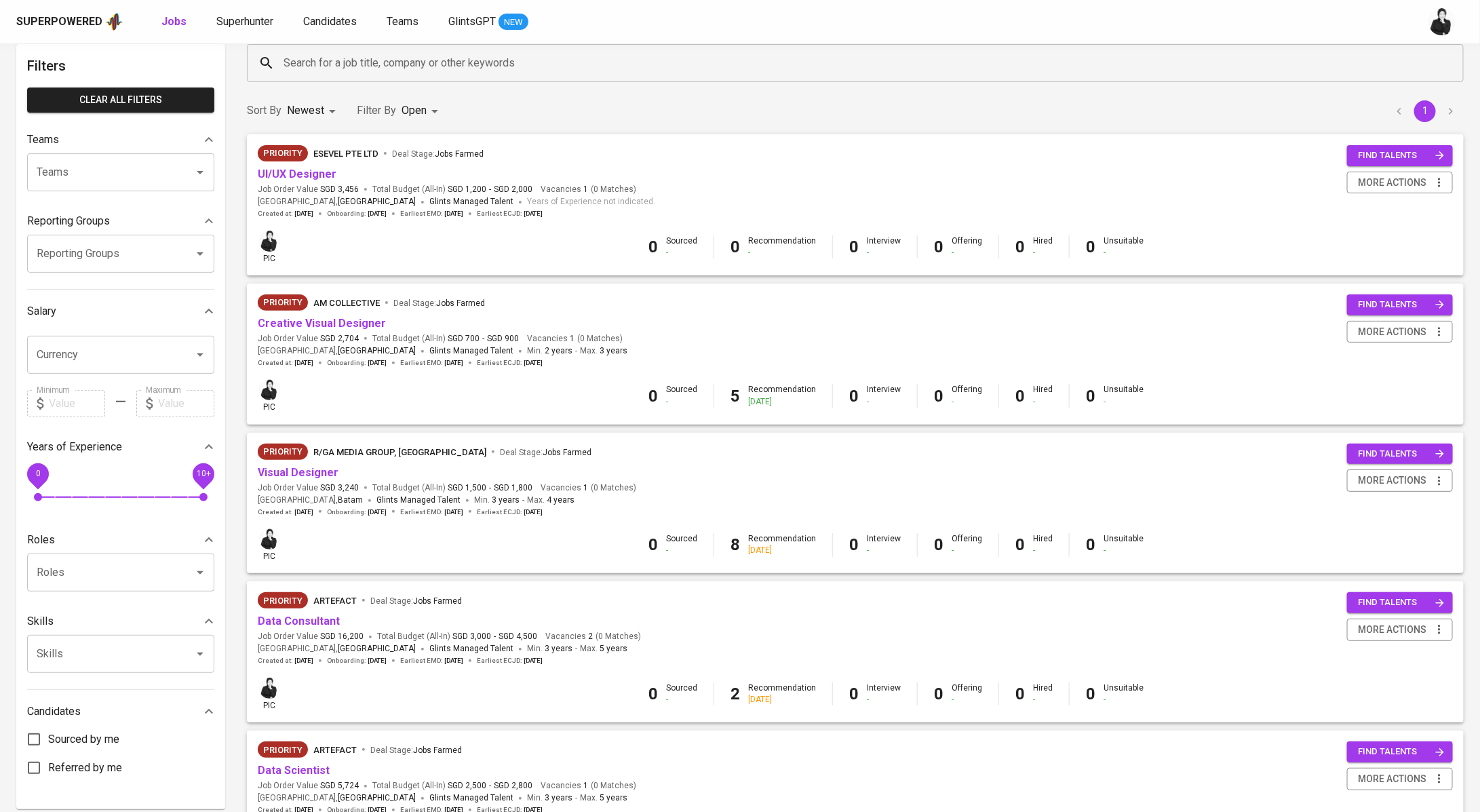
scroll to position [66, 0]
click at [363, 326] on link "Creative Visual Designer" at bounding box center [321, 322] width 128 height 13
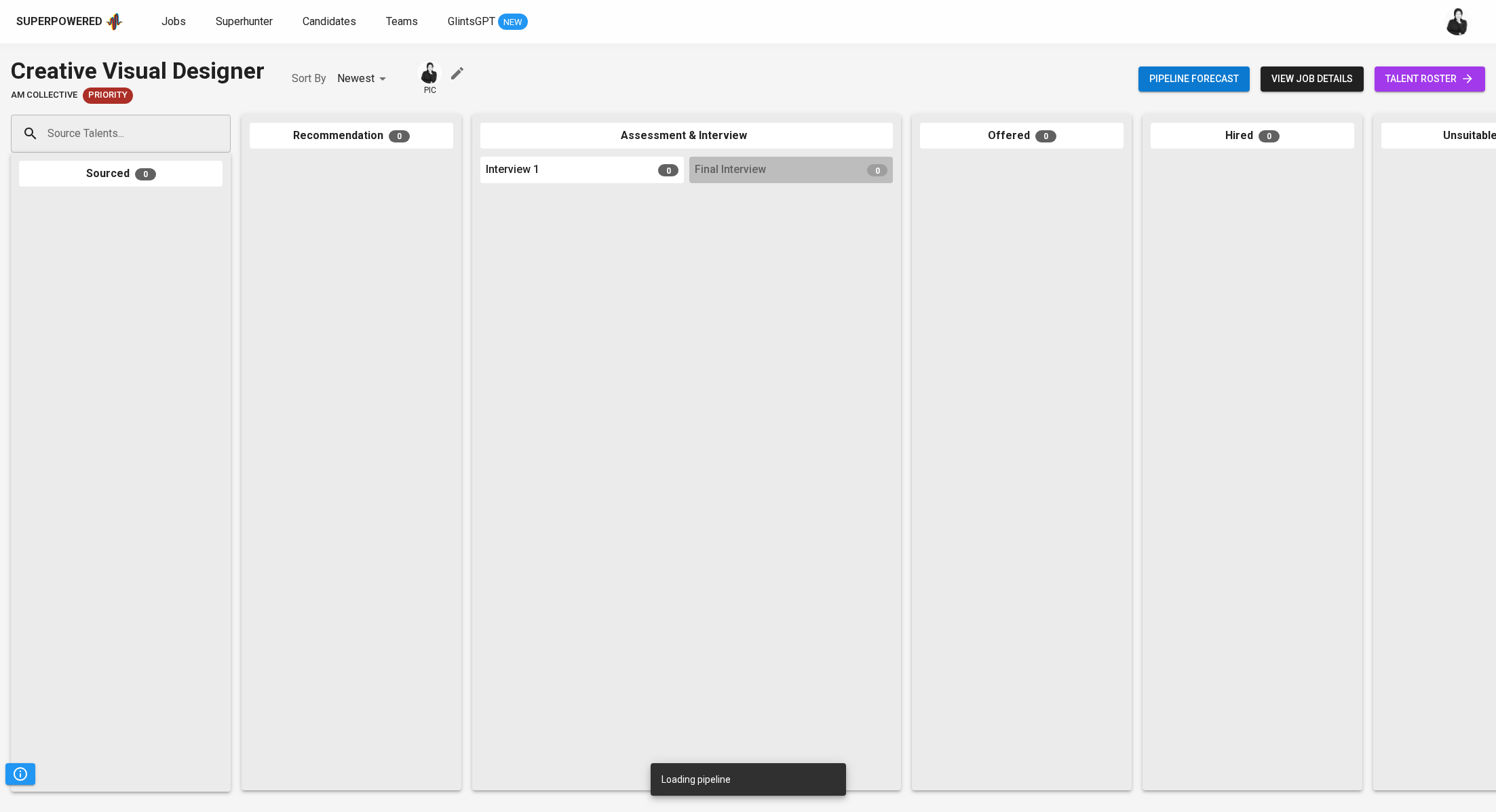
click at [1419, 67] on link "talent roster" at bounding box center [1429, 79] width 111 height 25
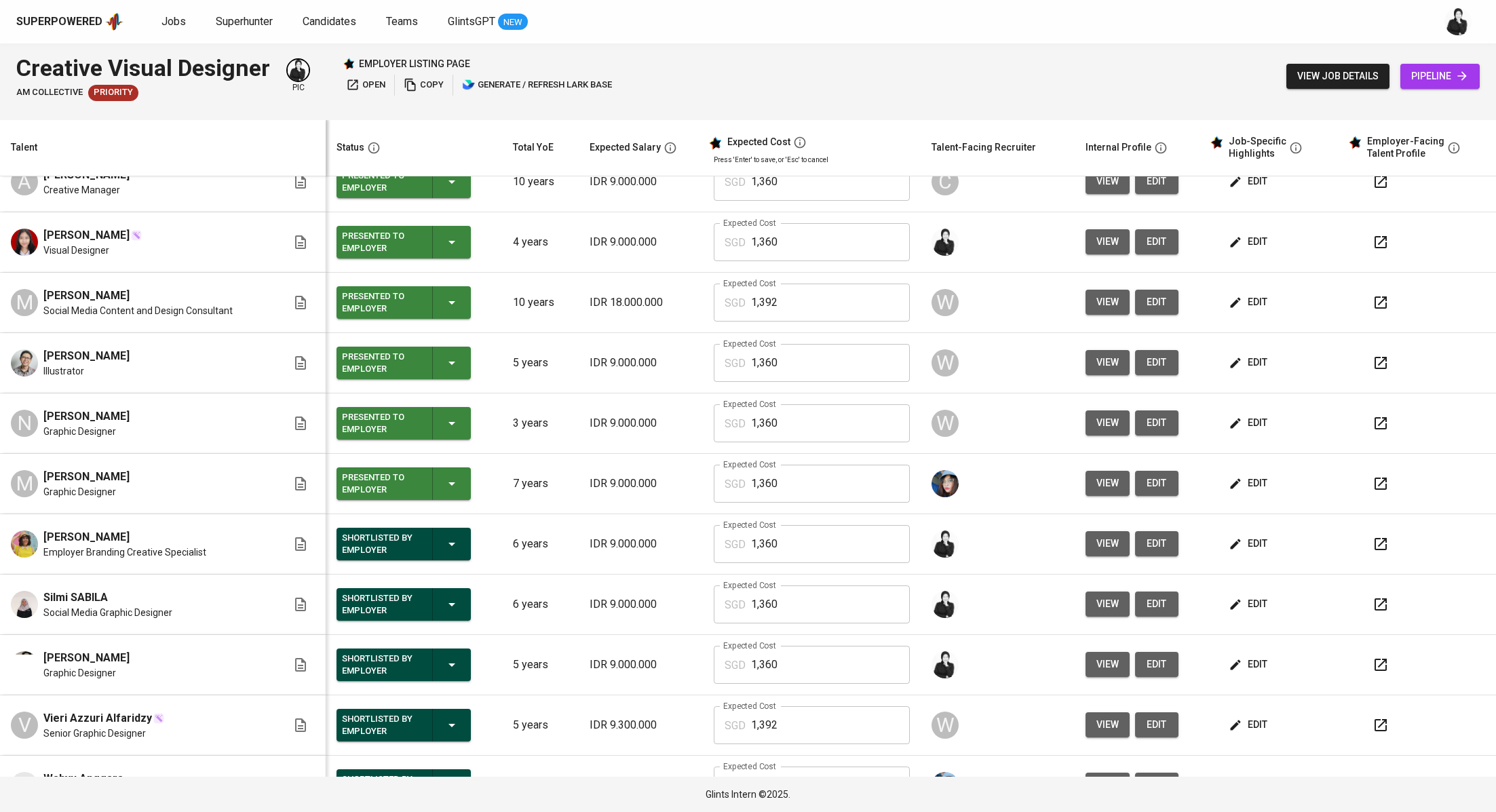
scroll to position [182, 0]
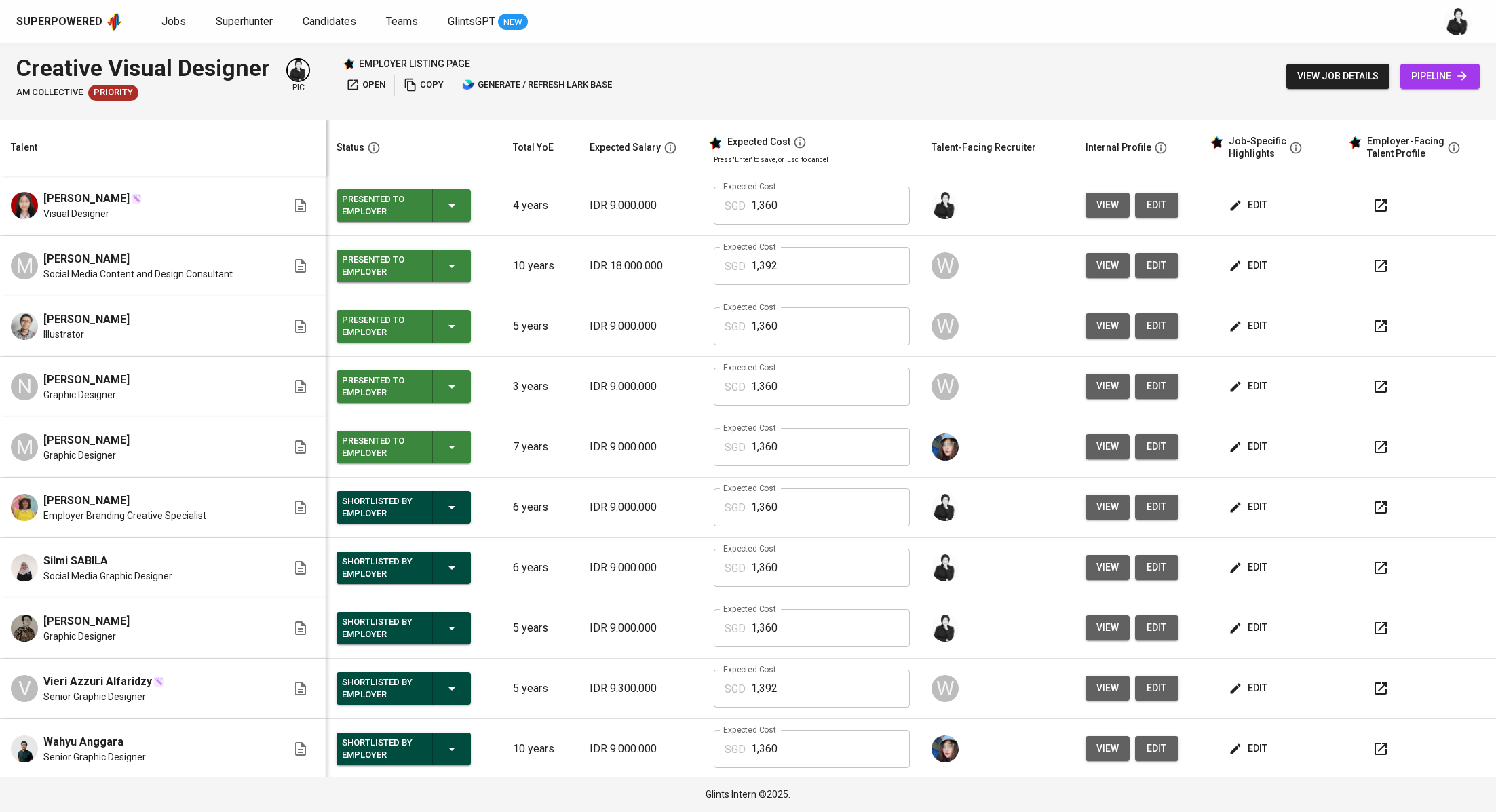
drag, startPoint x: 149, startPoint y: 616, endPoint x: 46, endPoint y: 617, distance: 103.0
click at [46, 617] on div "[PERSON_NAME] Graphic Designer" at bounding box center [149, 628] width 276 height 30
copy span "[PERSON_NAME]"
drag, startPoint x: 272, startPoint y: 67, endPoint x: 0, endPoint y: 64, distance: 272.0
click at [0, 64] on div "Creative Visual Designer AM Collective Priority pic employer listing page open …" at bounding box center [748, 76] width 1496 height 66
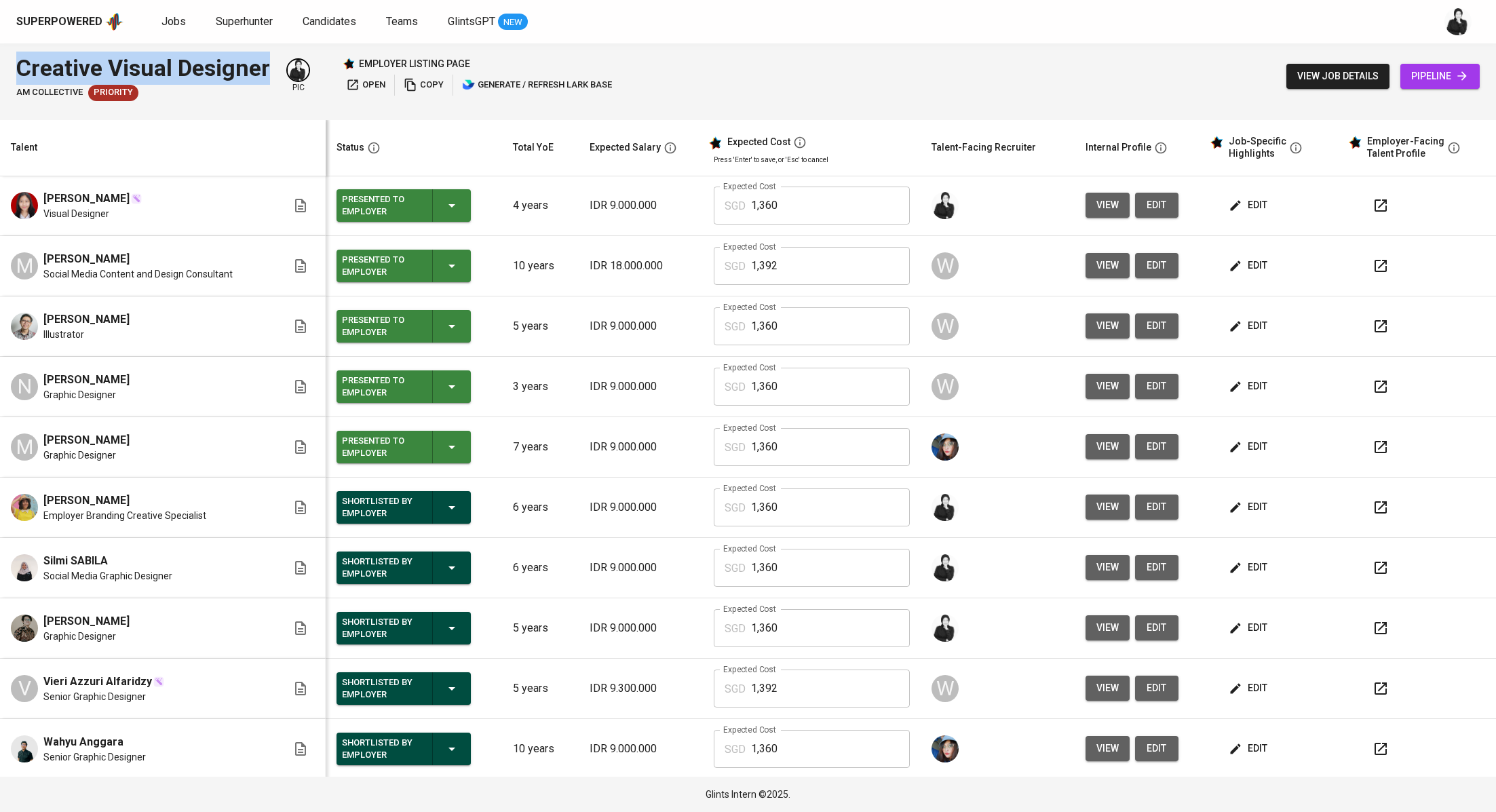
copy div "Creative Visual Designer"
drag, startPoint x: 12, startPoint y: 93, endPoint x: 86, endPoint y: 90, distance: 74.1
click at [86, 90] on div "Creative Visual Designer AM Collective Priority pic employer listing page open …" at bounding box center [748, 76] width 1496 height 66
copy span "AM Collective"
